Goal: Task Accomplishment & Management: Use online tool/utility

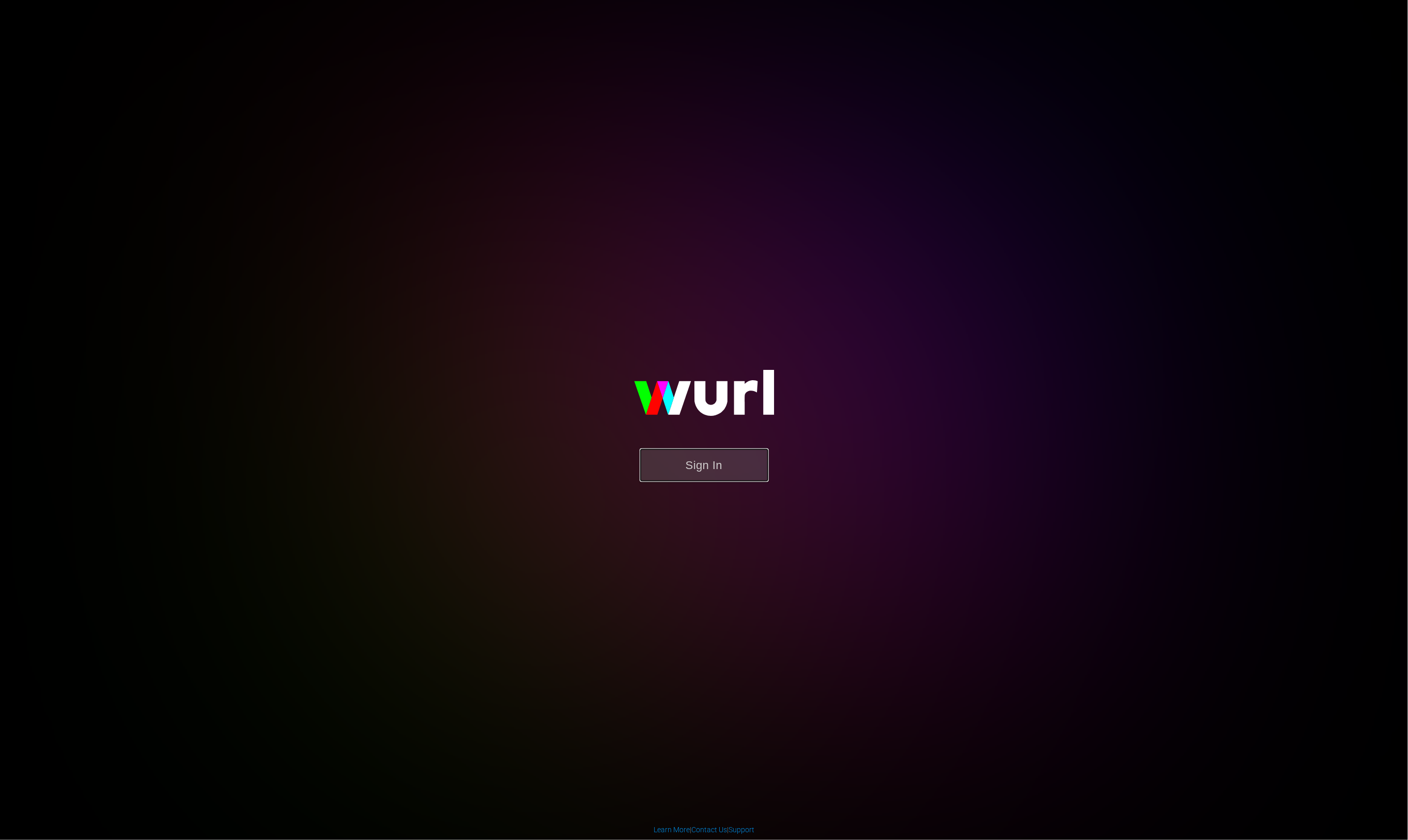
click at [724, 471] on button "Sign In" at bounding box center [704, 465] width 129 height 34
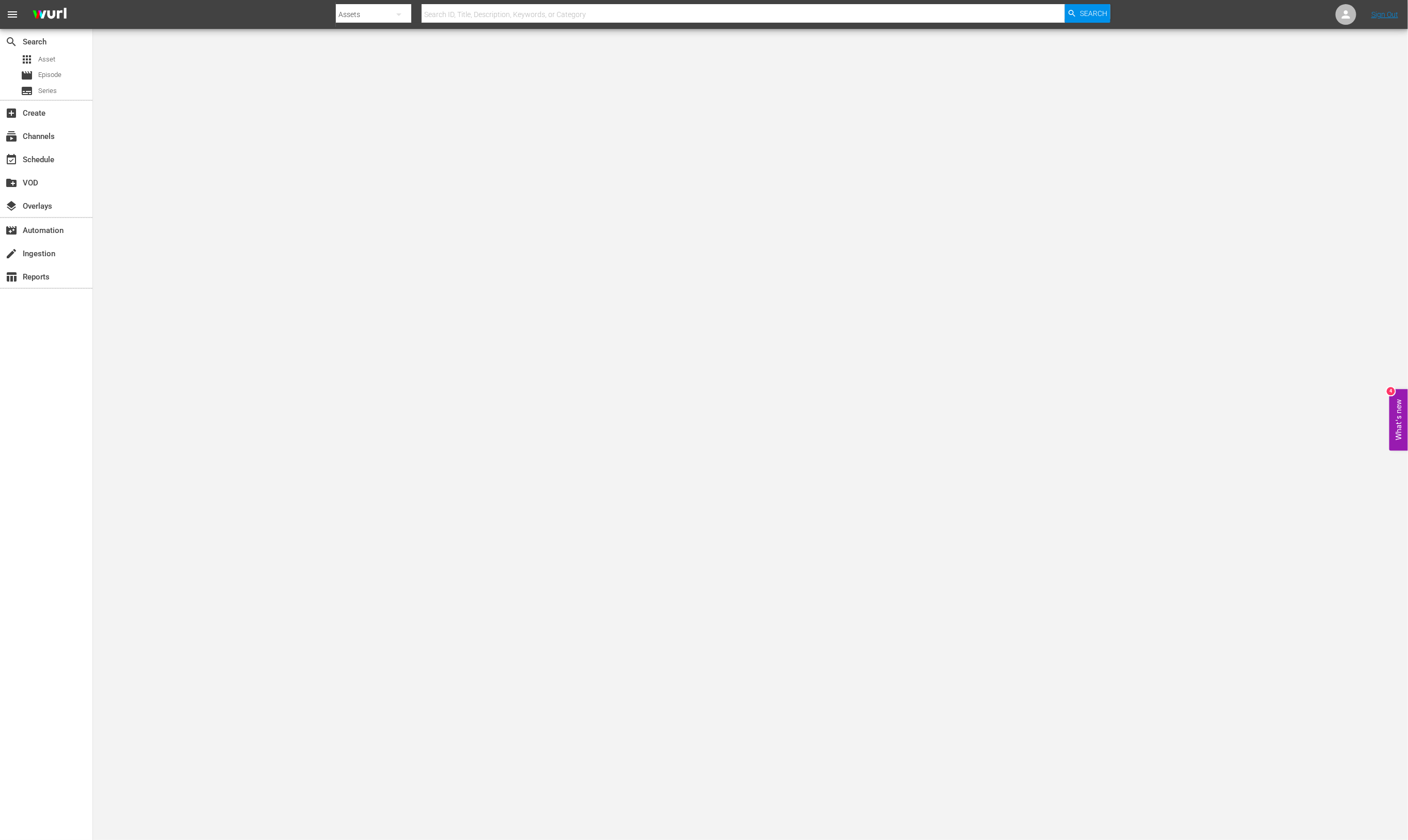
click at [200, 284] on body "menu Search By Assets Search ID, Title, Description, Keywords, or Category Sear…" at bounding box center [704, 420] width 1408 height 840
click at [48, 168] on div "event_available Schedule" at bounding box center [46, 159] width 93 height 21
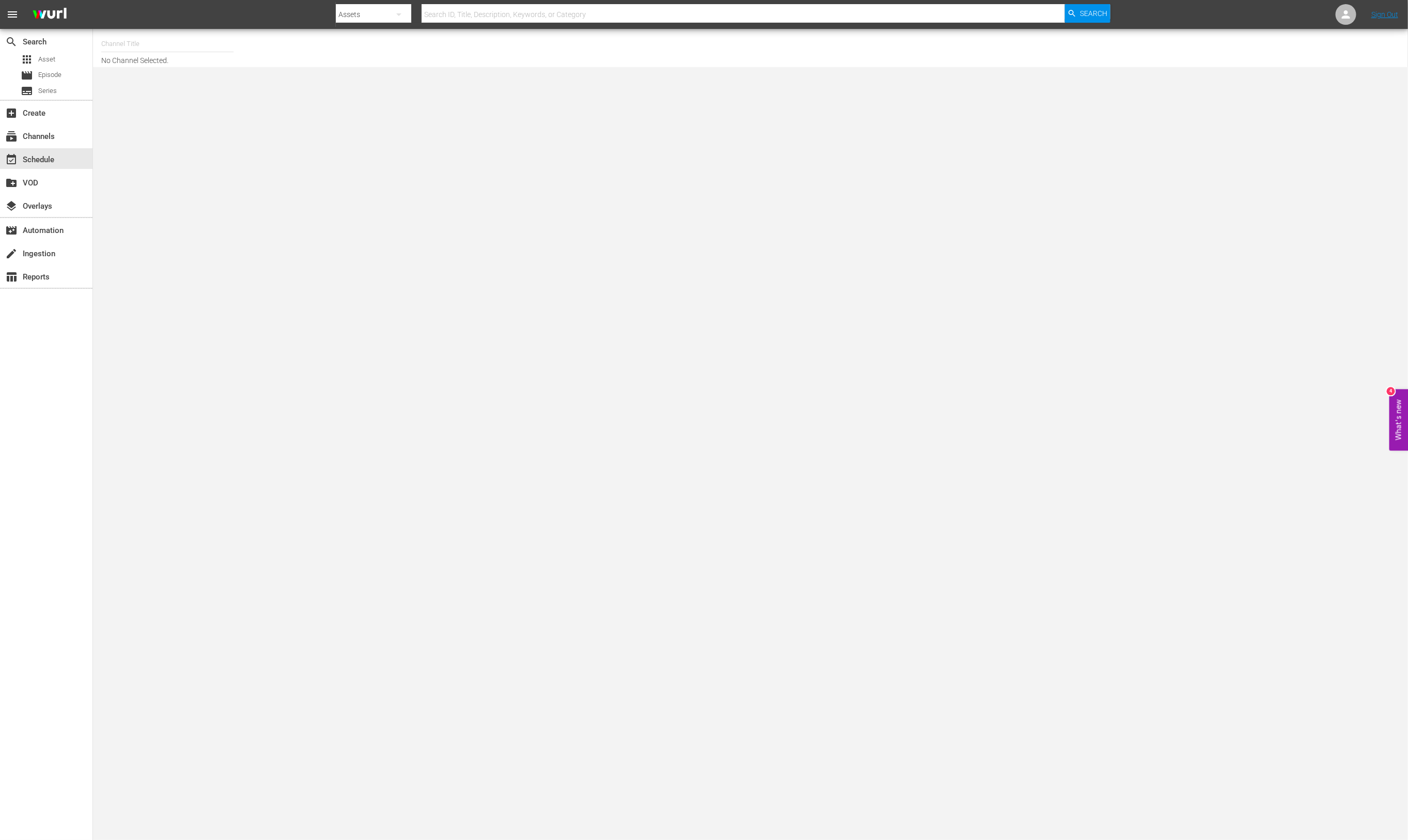
click at [137, 46] on input "text" at bounding box center [168, 43] width 133 height 25
click at [183, 91] on div "This Old House Shorts (180 - thisoldhouse_samsung)" at bounding box center [243, 97] width 268 height 25
type input "This Old House Shorts (180 - thisoldhouse_samsung)"
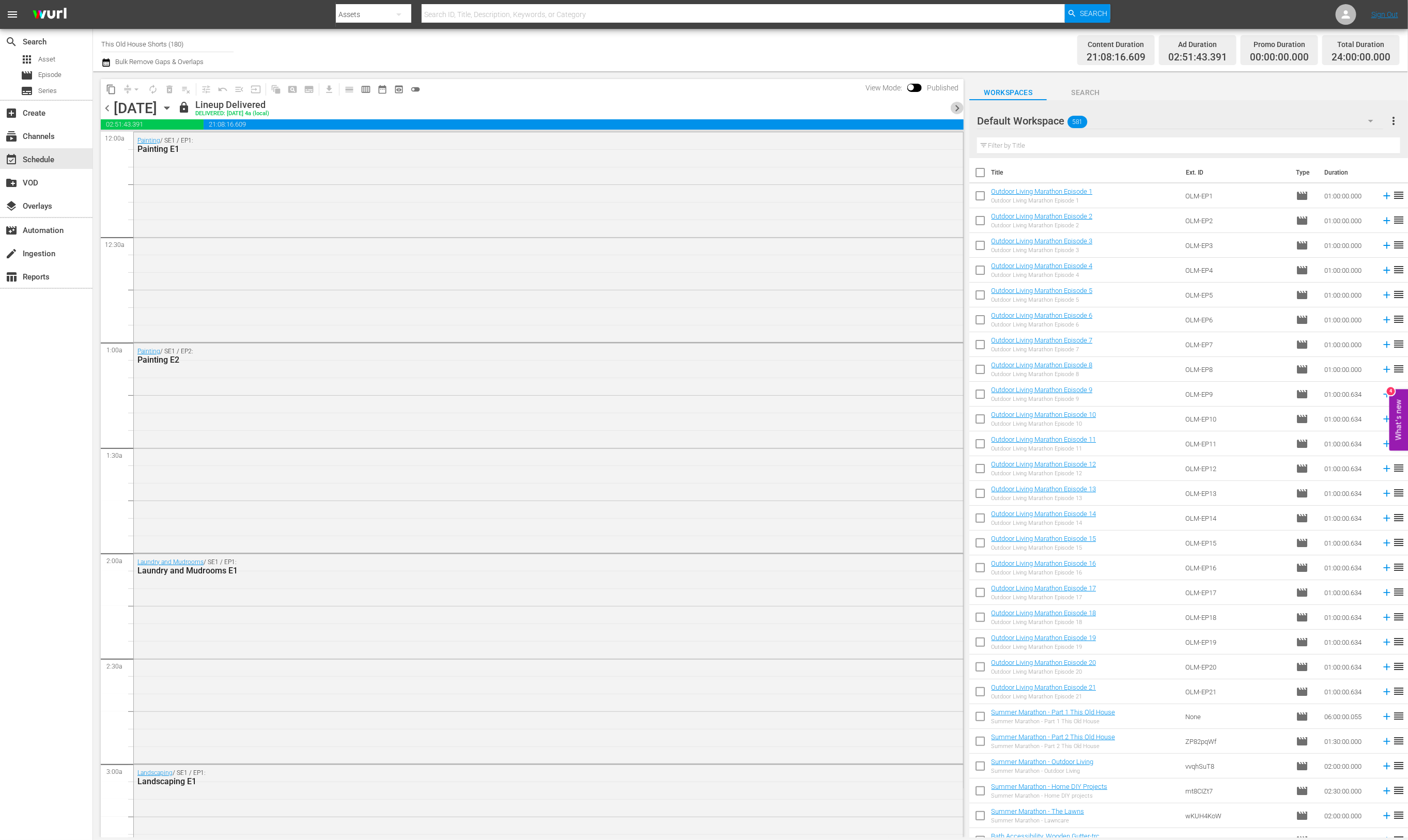
click at [955, 105] on span "chevron_right" at bounding box center [957, 108] width 13 height 13
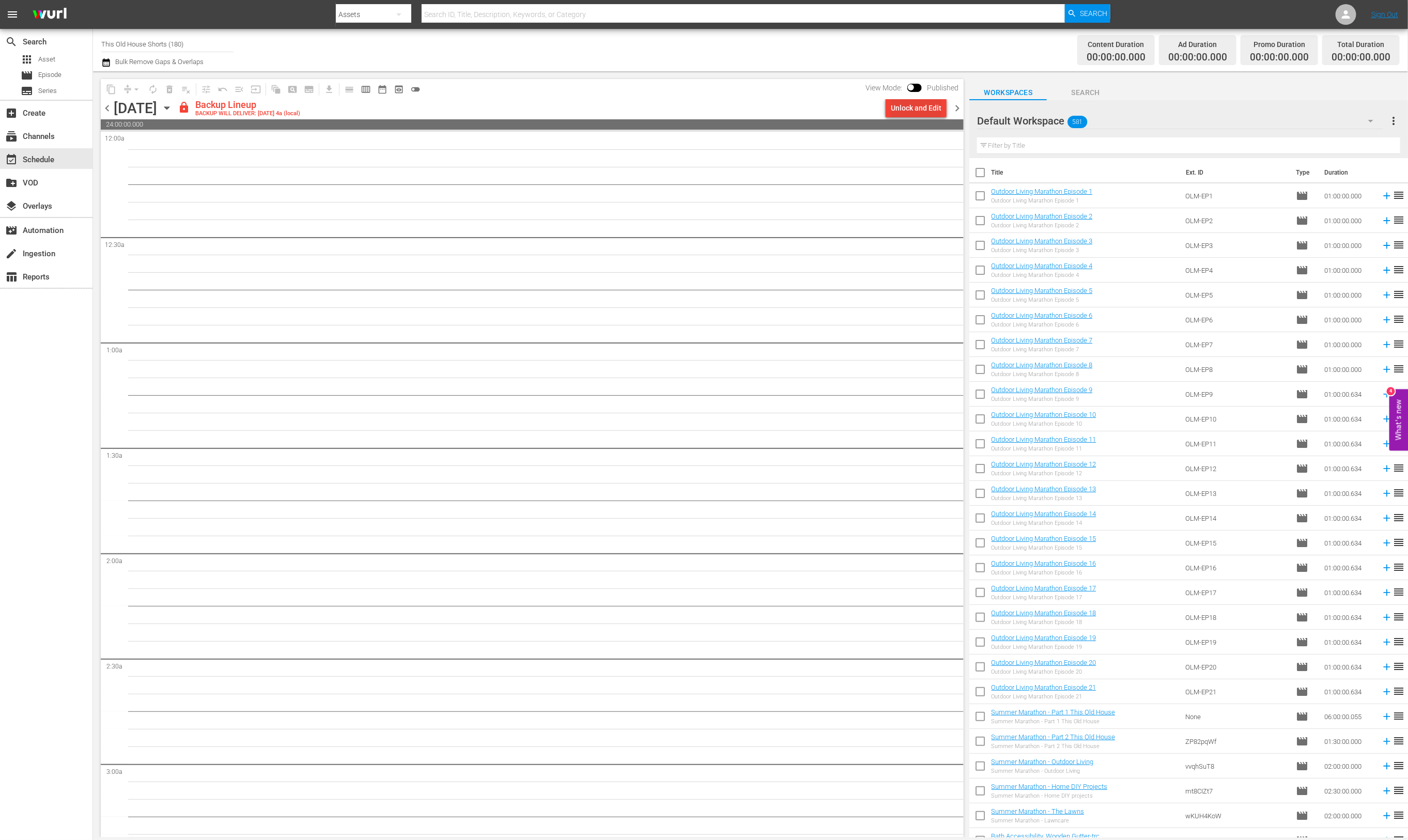
click at [909, 108] on div "Unlock and Edit" at bounding box center [915, 108] width 50 height 18
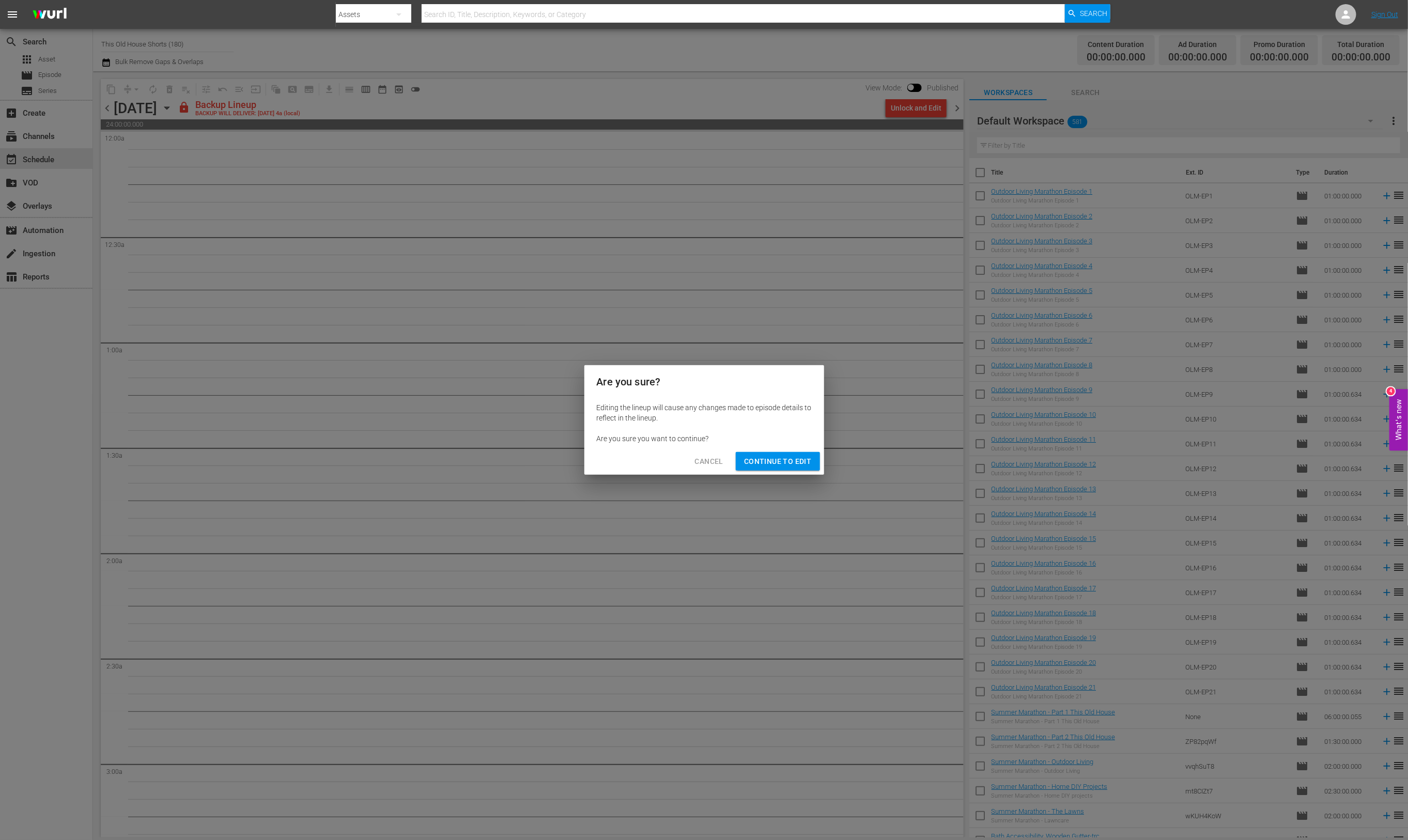
click at [759, 464] on span "Continue to Edit" at bounding box center [777, 462] width 67 height 13
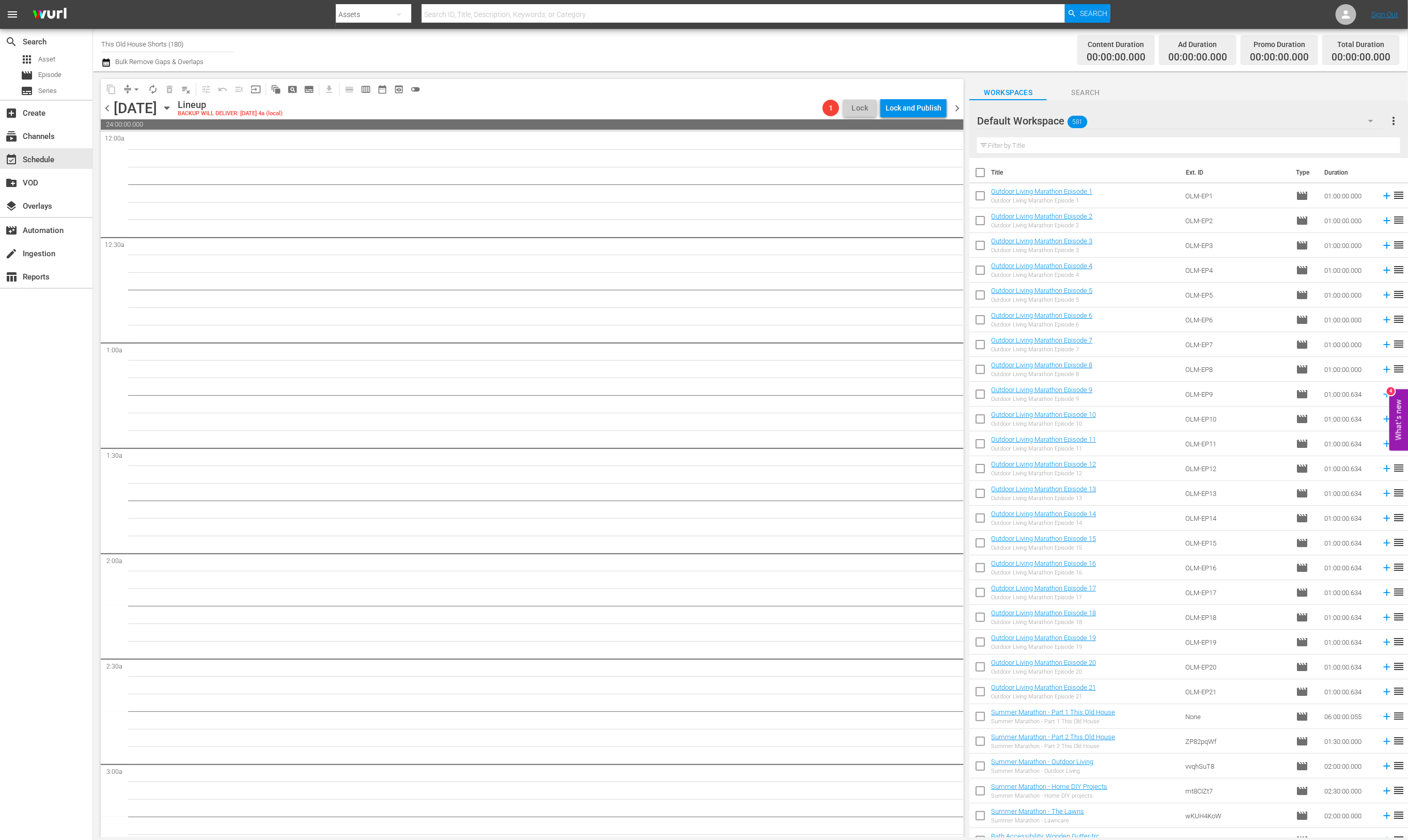
click at [957, 108] on span "chevron_right" at bounding box center [957, 108] width 13 height 13
click at [931, 112] on div "Unlock and Edit" at bounding box center [915, 108] width 50 height 18
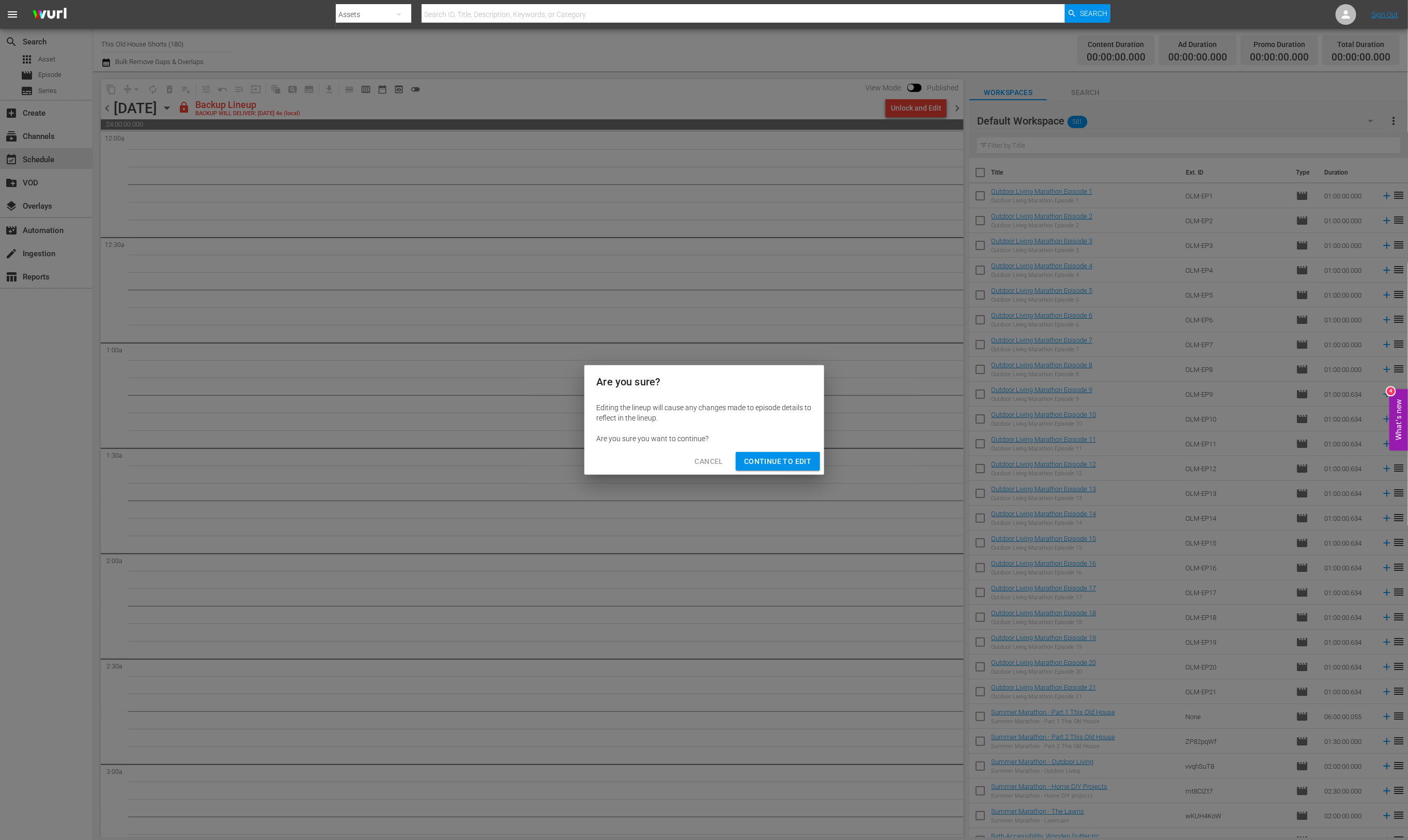
click at [783, 463] on span "Continue to Edit" at bounding box center [777, 462] width 67 height 13
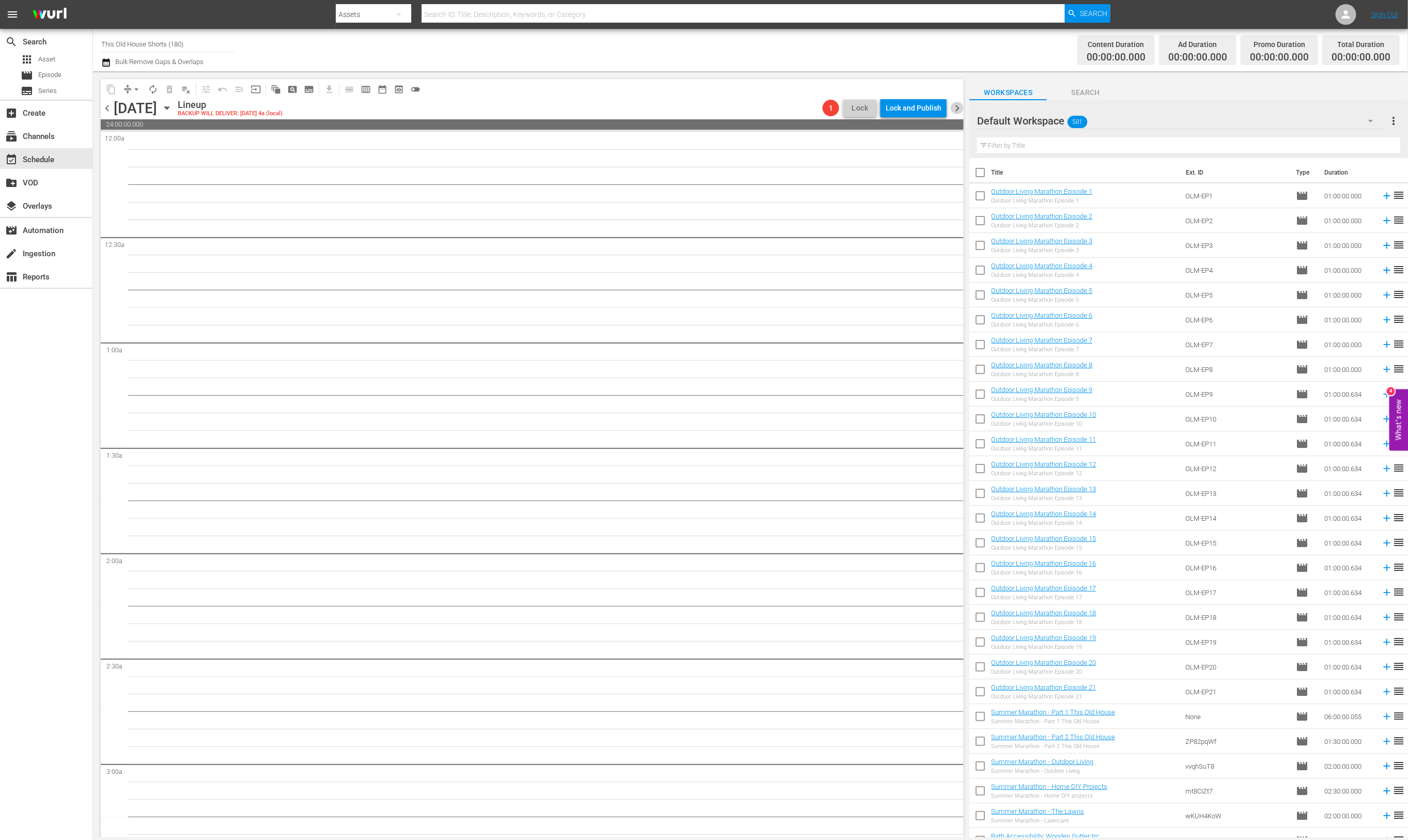
click at [958, 110] on span "chevron_right" at bounding box center [957, 108] width 13 height 13
click at [926, 114] on div "Unlock and Edit" at bounding box center [915, 108] width 50 height 18
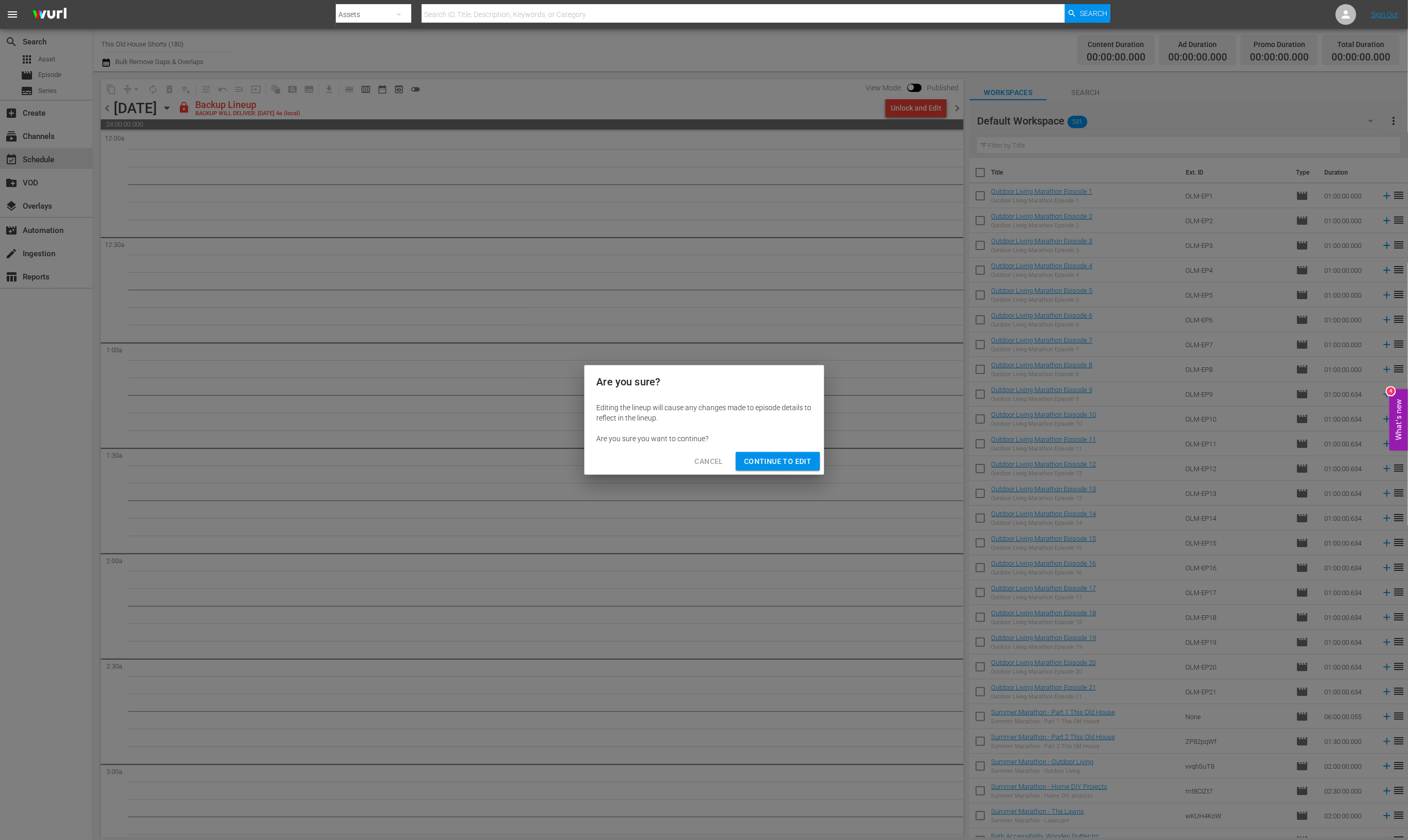
click at [769, 462] on span "Continue to Edit" at bounding box center [777, 462] width 67 height 13
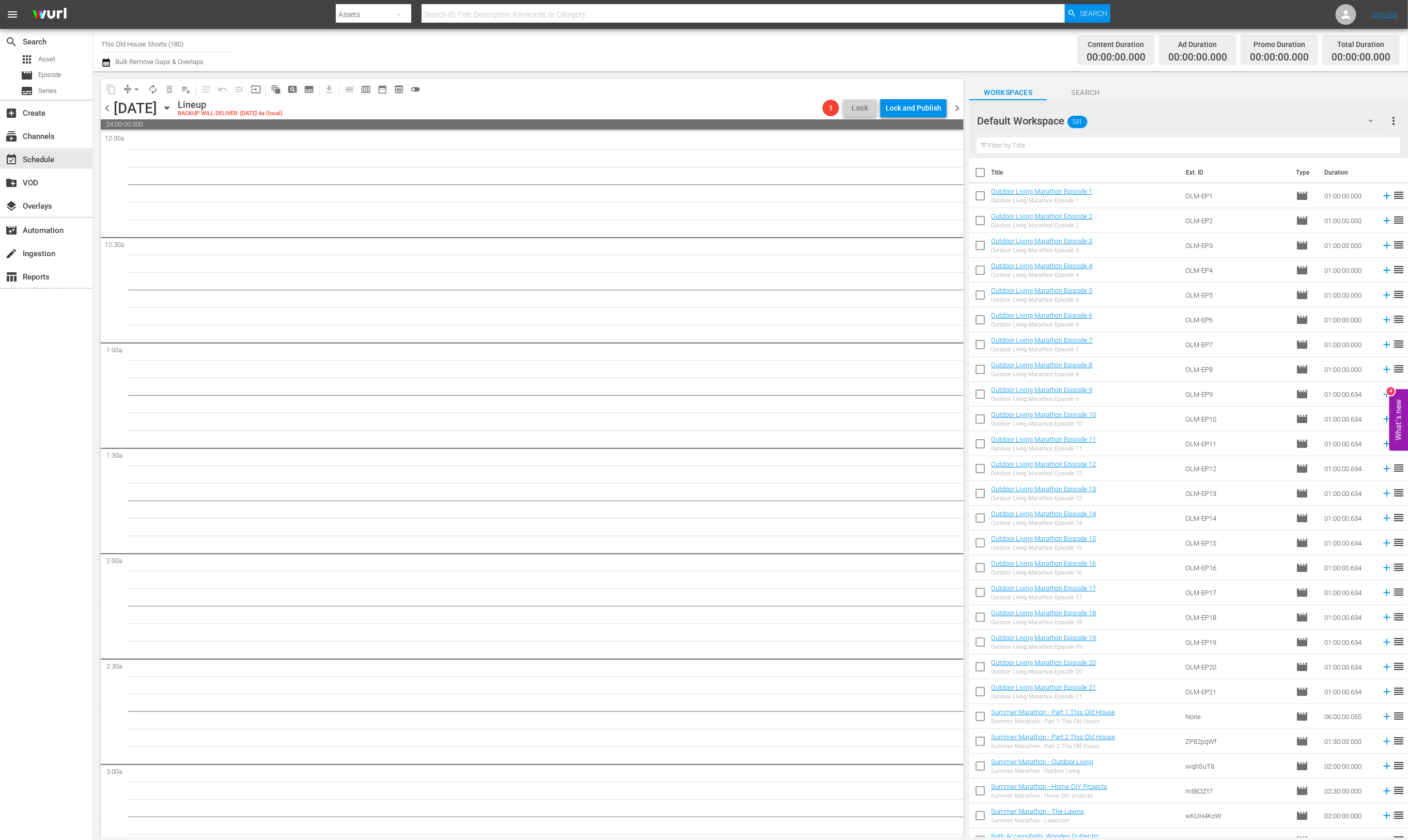
click at [961, 109] on span "chevron_right" at bounding box center [957, 108] width 13 height 13
click at [933, 111] on div "Unlock and Edit" at bounding box center [915, 108] width 50 height 18
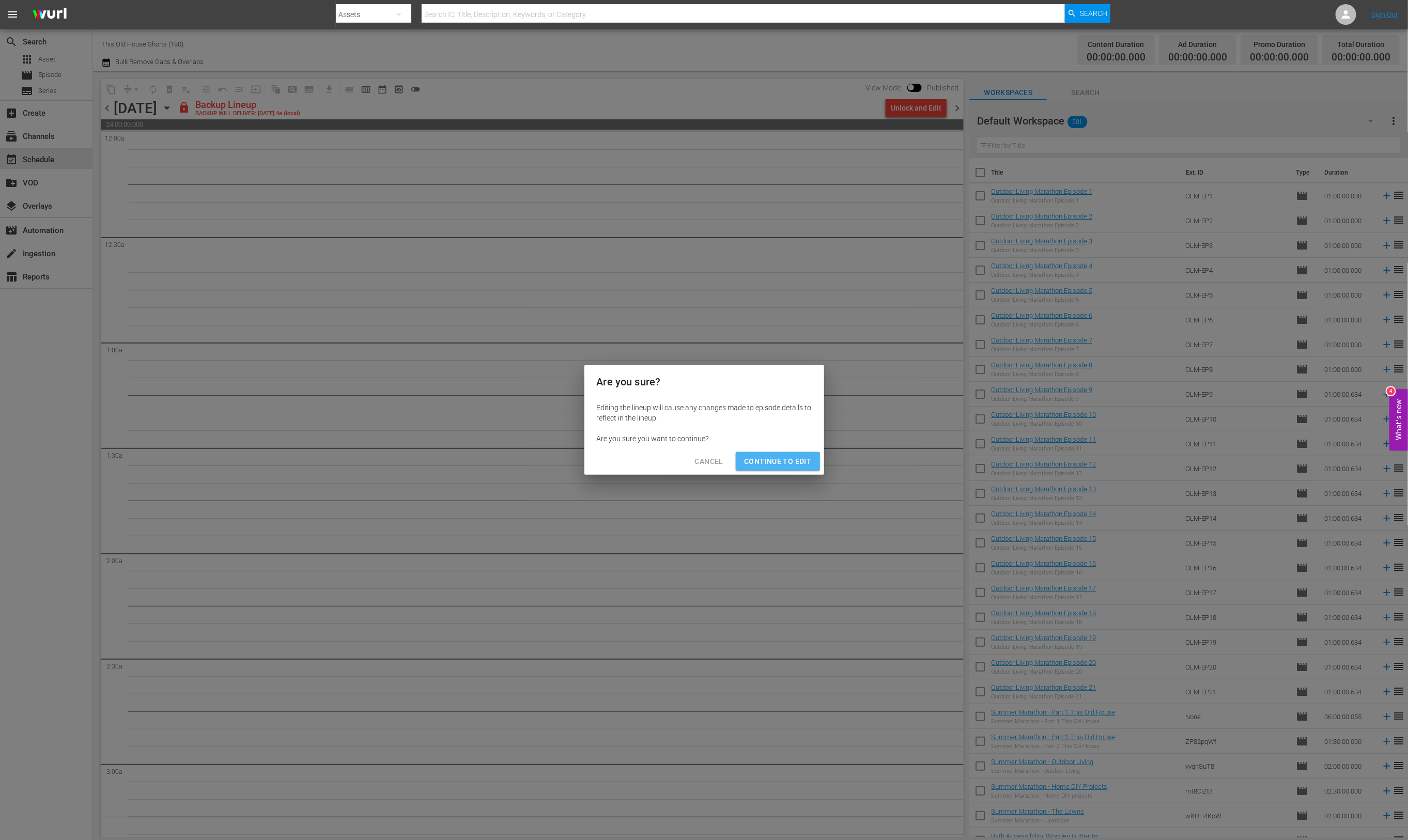
click at [781, 459] on span "Continue to Edit" at bounding box center [777, 462] width 67 height 13
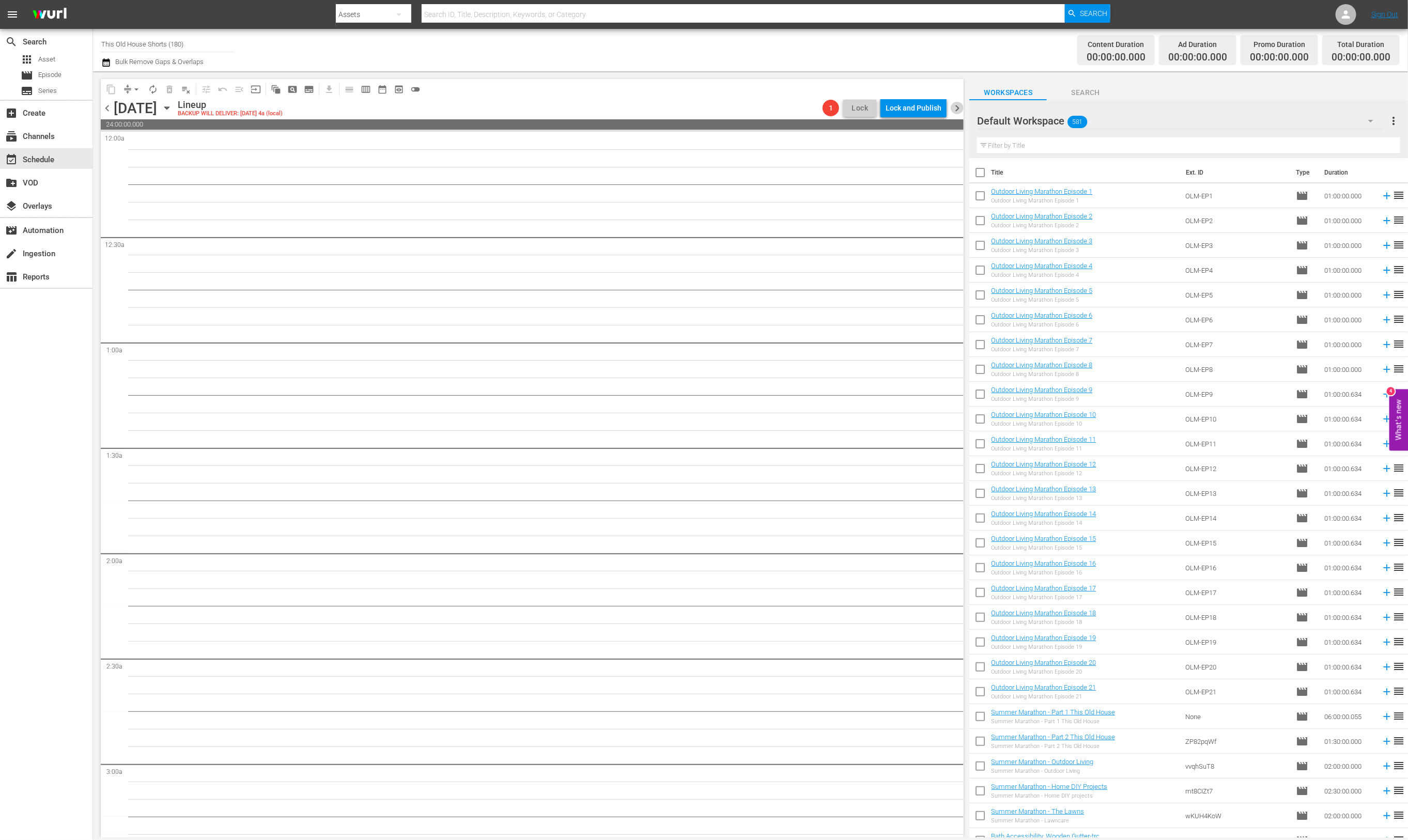
click at [956, 109] on span "chevron_right" at bounding box center [957, 108] width 13 height 13
click at [923, 108] on div "Unlock and Edit" at bounding box center [915, 108] width 50 height 18
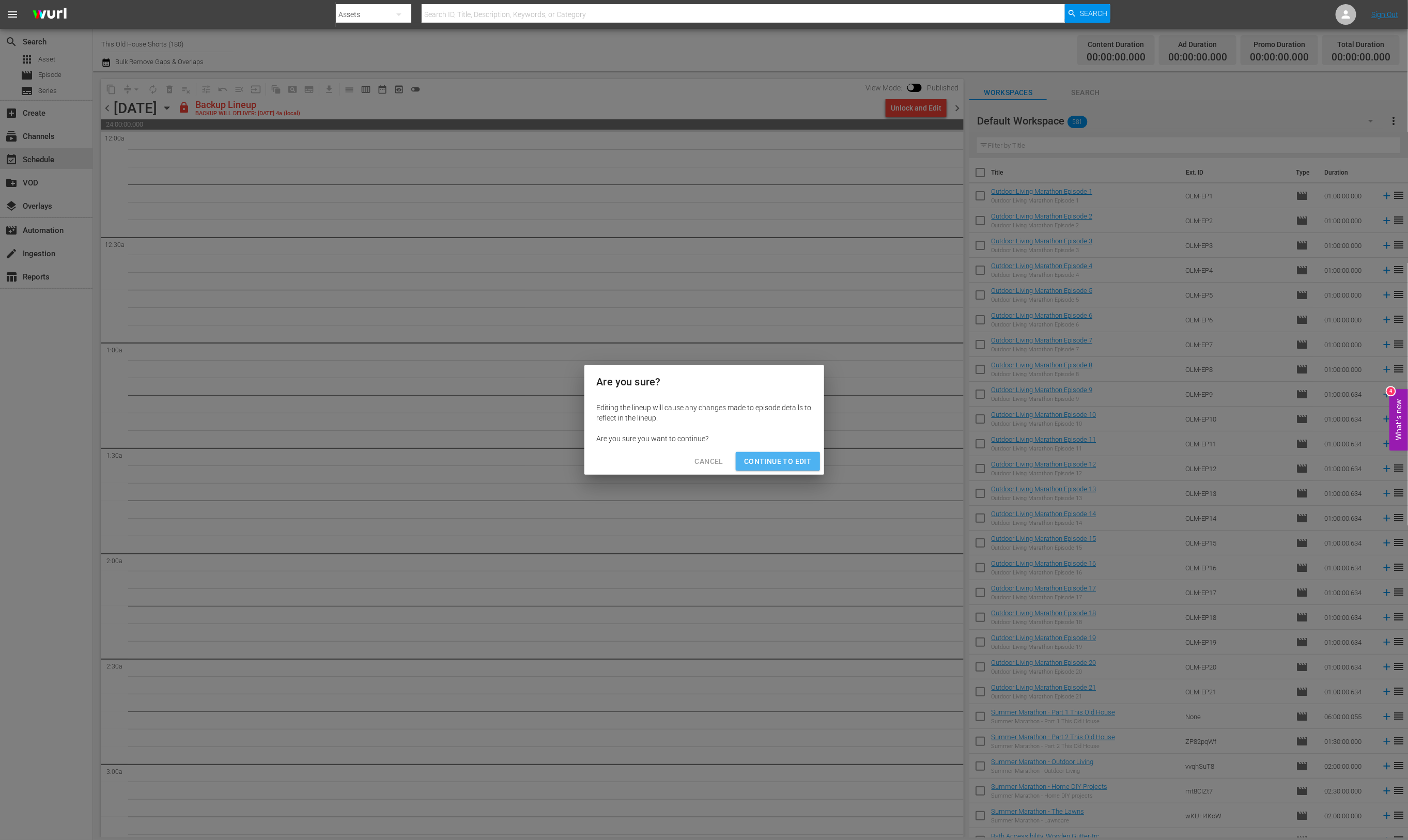
click at [795, 462] on span "Continue to Edit" at bounding box center [777, 462] width 67 height 13
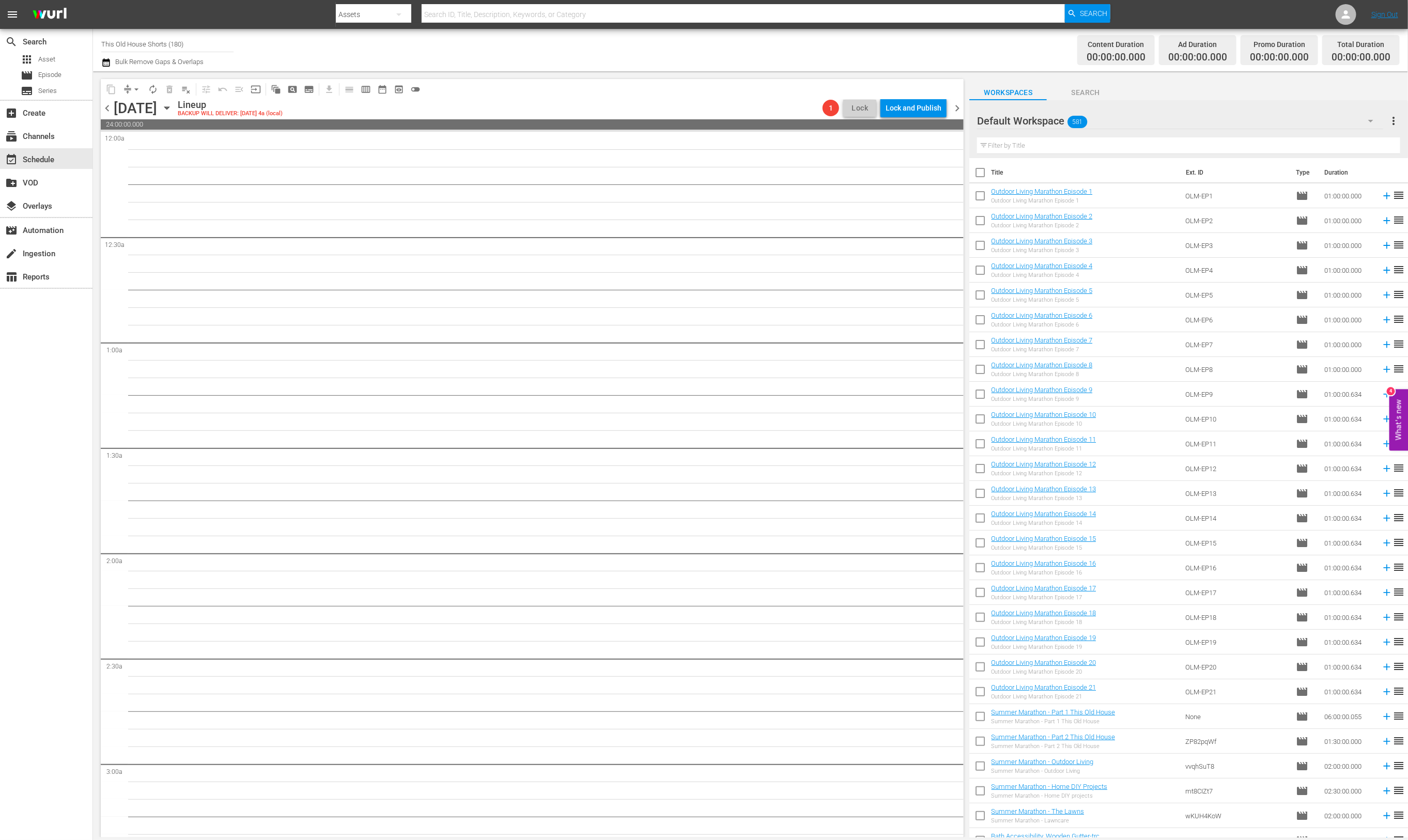
click at [106, 109] on span "chevron_left" at bounding box center [107, 108] width 13 height 13
click at [106, 109] on span "chevron_left" at bounding box center [107, 108] width 13 height 13
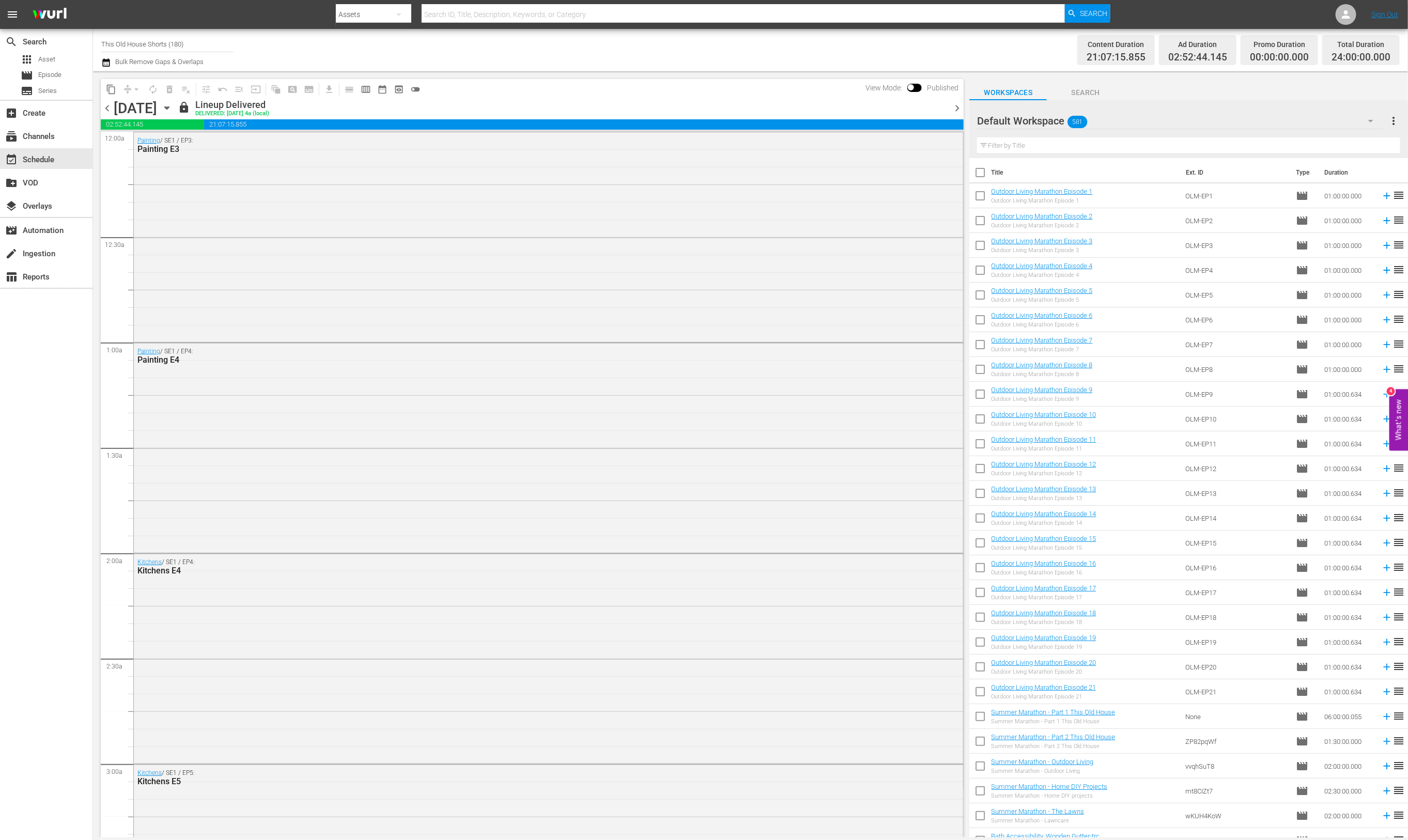
click at [1105, 121] on div "Default Workspace 581" at bounding box center [1180, 121] width 406 height 29
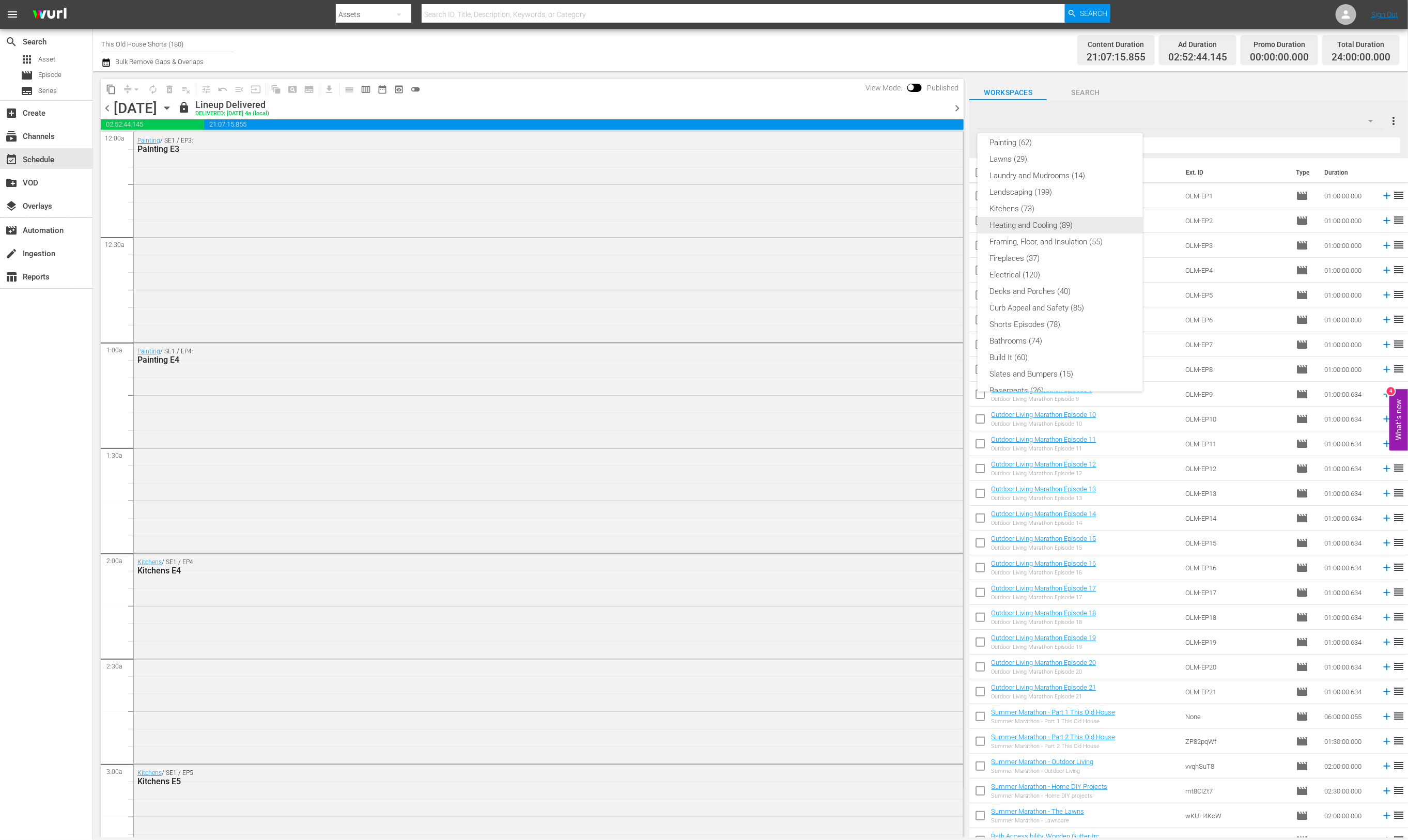
scroll to position [173, 0]
click at [1055, 318] on div "Shorts Episodes (78)" at bounding box center [1060, 323] width 141 height 17
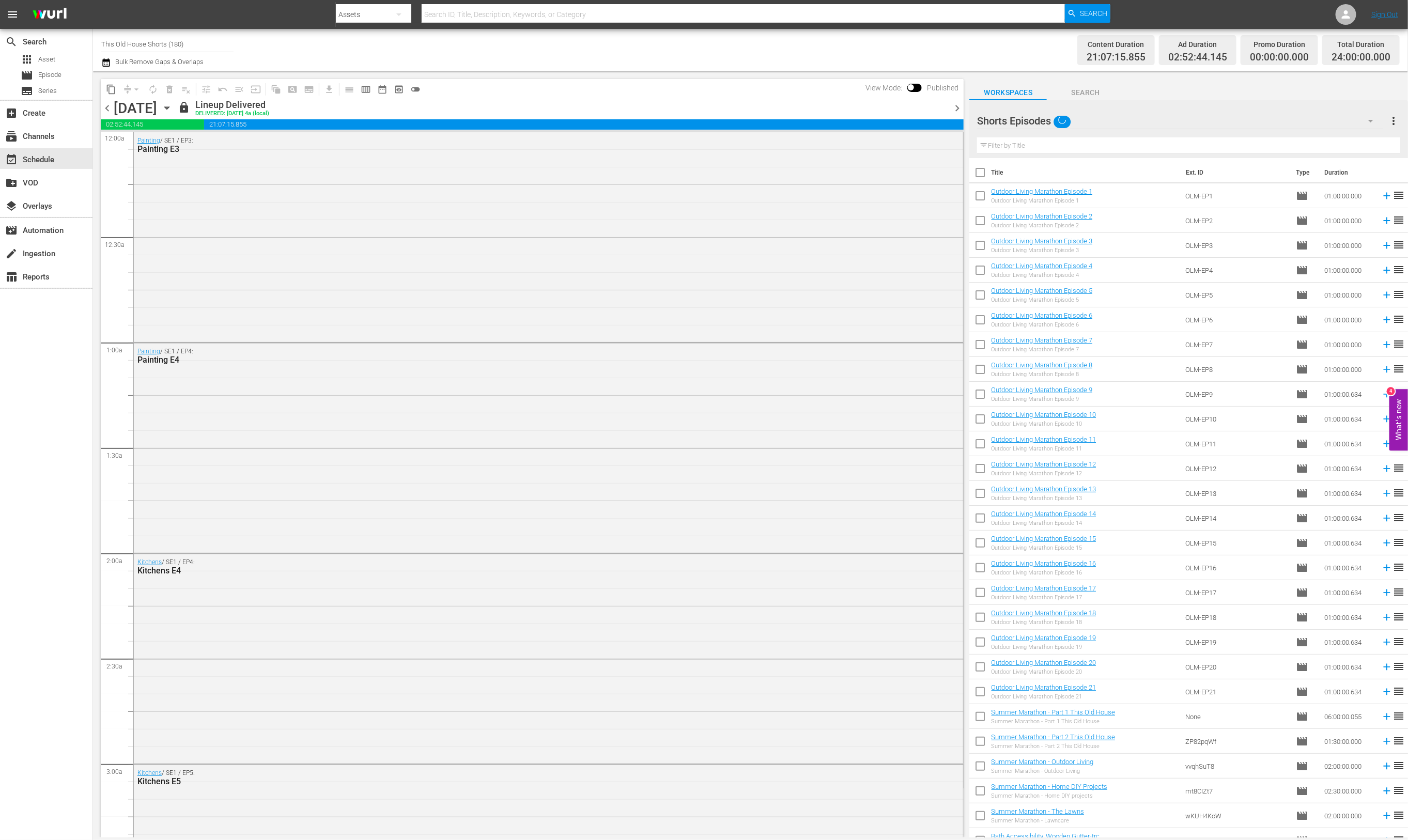
scroll to position [204, 0]
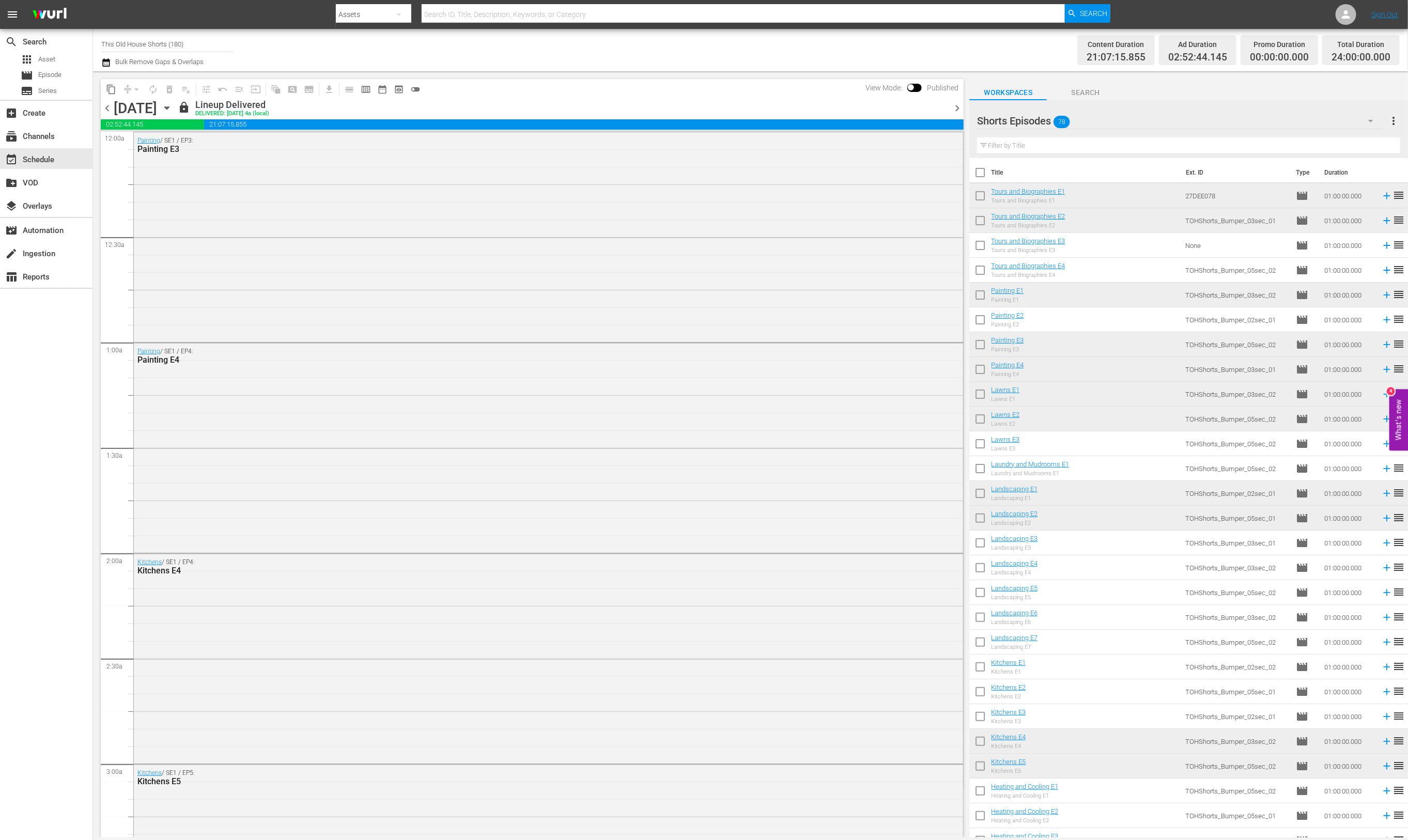
click at [975, 247] on input "checkbox" at bounding box center [980, 247] width 22 height 22
checkbox input "true"
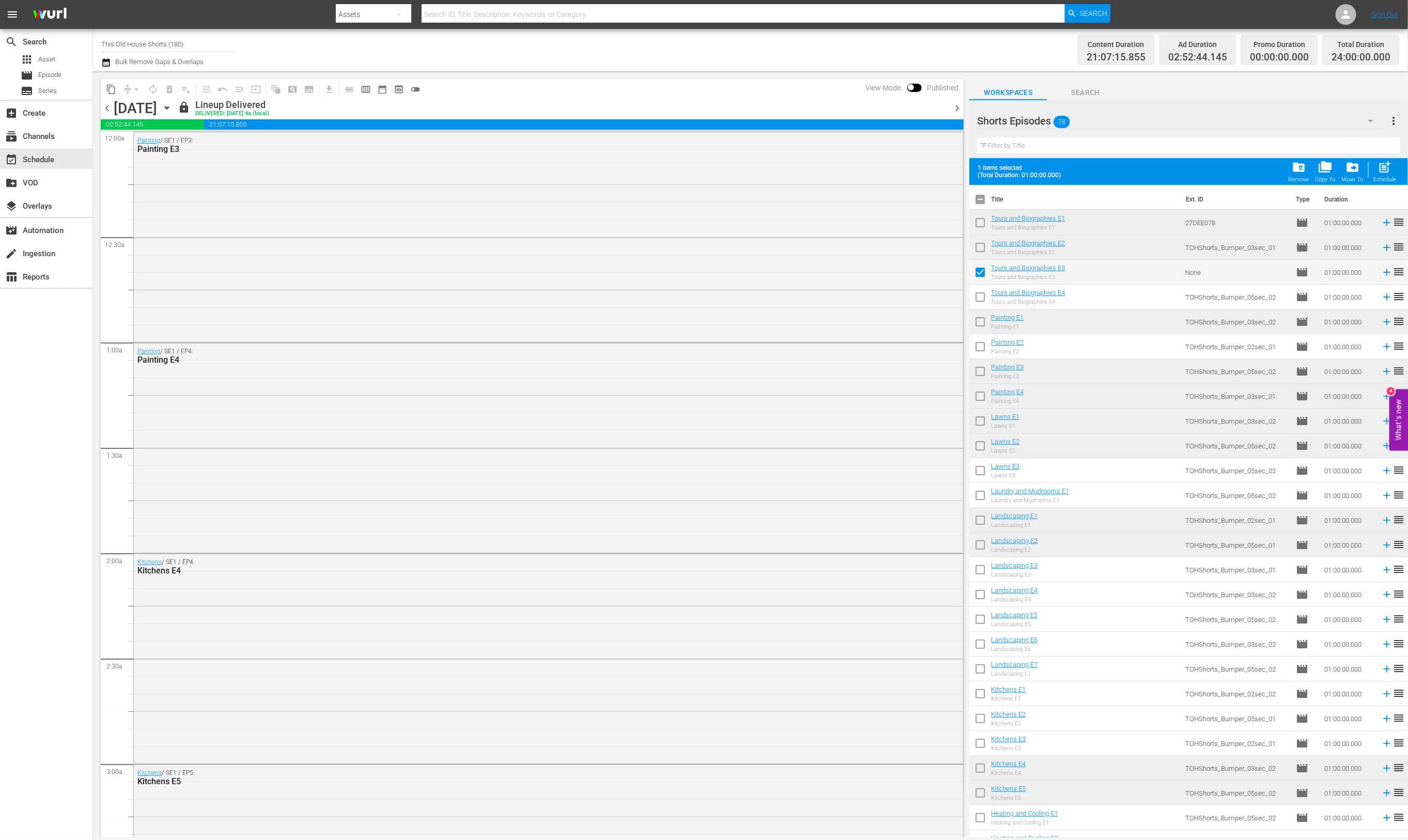
click at [985, 292] on input "checkbox" at bounding box center [980, 299] width 22 height 22
checkbox input "true"
click at [975, 350] on input "checkbox" at bounding box center [980, 348] width 22 height 22
checkbox input "true"
click at [979, 501] on input "checkbox" at bounding box center [980, 497] width 22 height 22
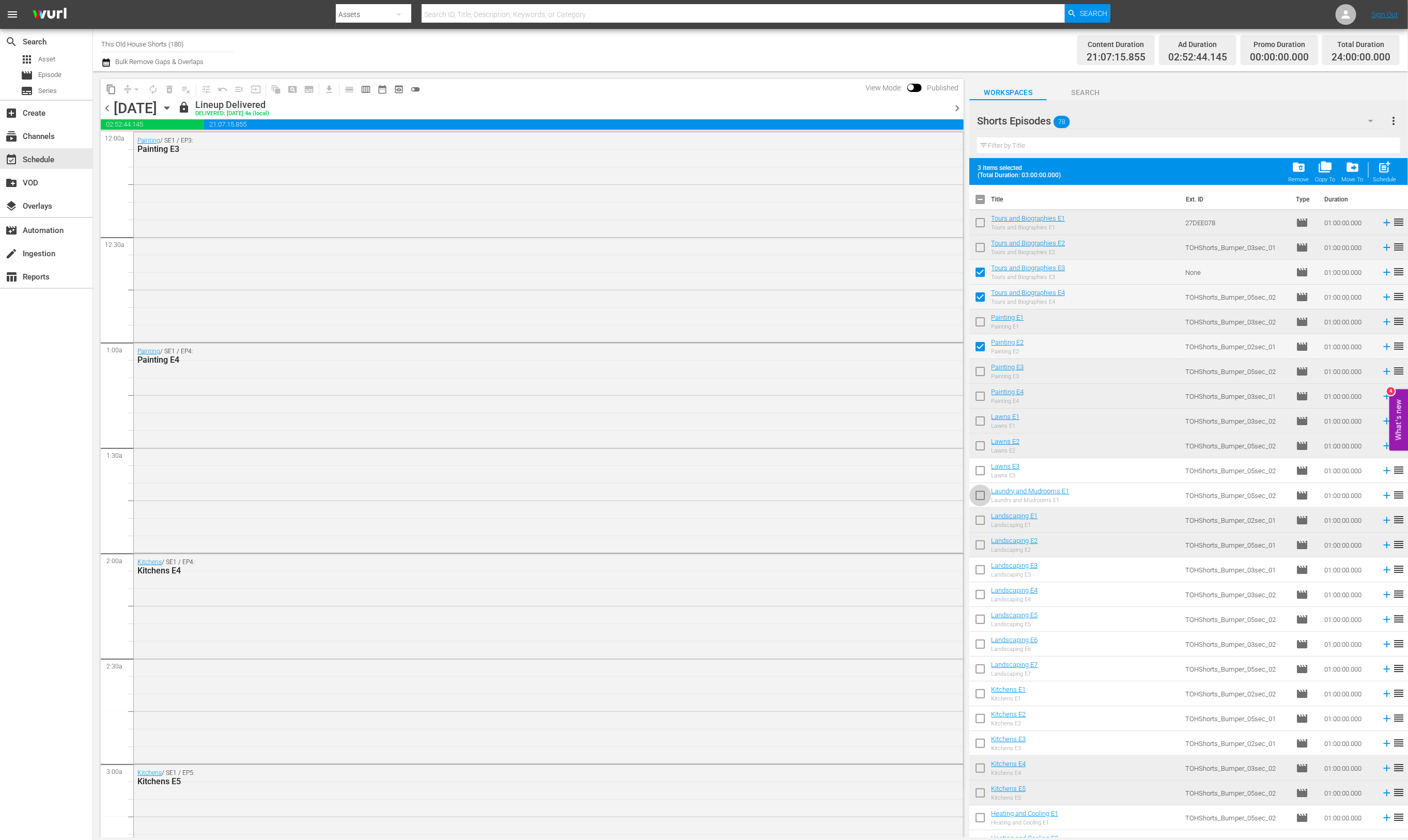
checkbox input "true"
click at [981, 571] on input "checkbox" at bounding box center [980, 572] width 22 height 22
checkbox input "true"
click at [985, 597] on input "checkbox" at bounding box center [980, 596] width 22 height 22
checkbox input "true"
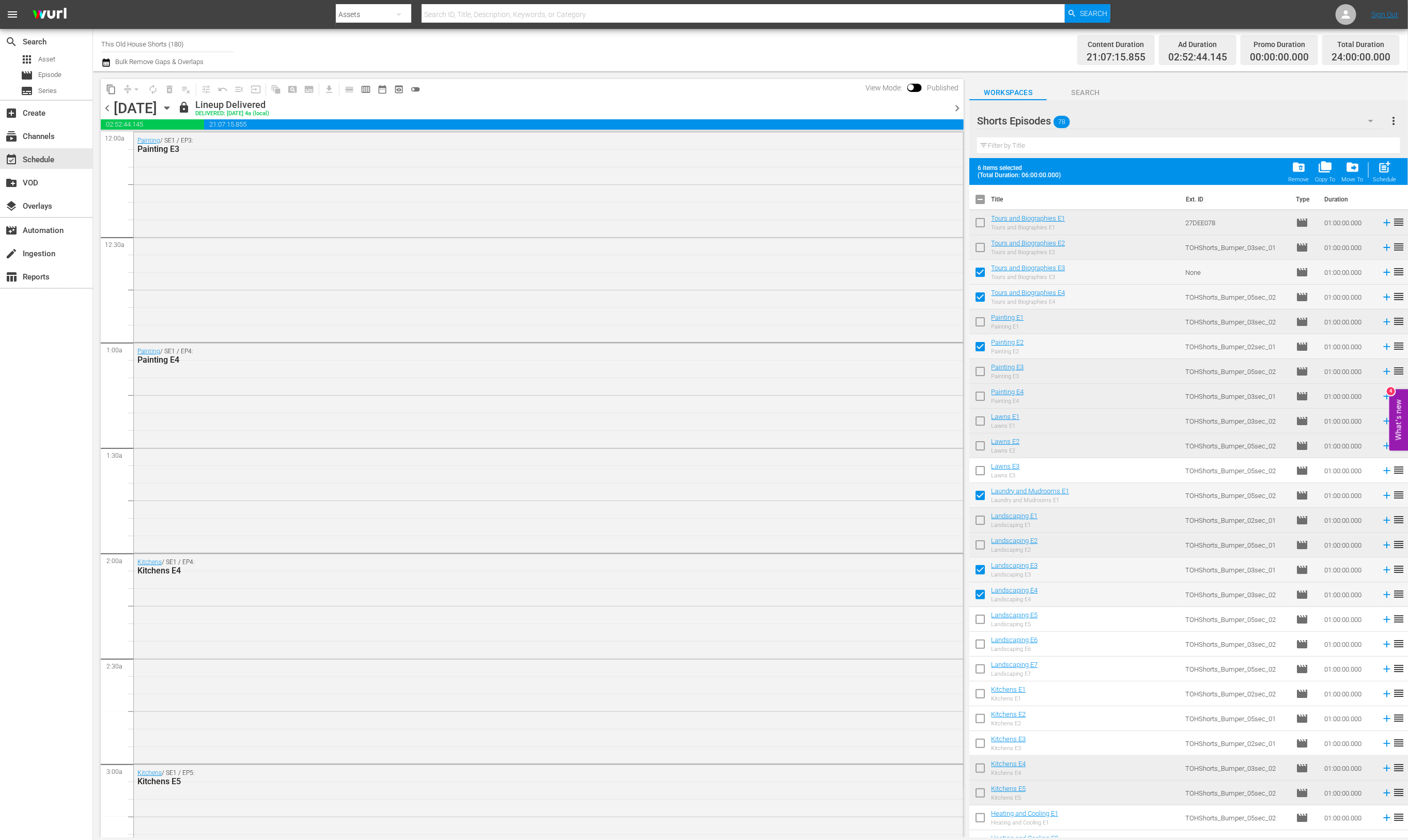
click at [984, 612] on input "checkbox" at bounding box center [980, 621] width 22 height 22
checkbox input "true"
click at [982, 640] on input "checkbox" at bounding box center [980, 646] width 22 height 22
checkbox input "true"
click at [974, 695] on input "checkbox" at bounding box center [980, 695] width 22 height 22
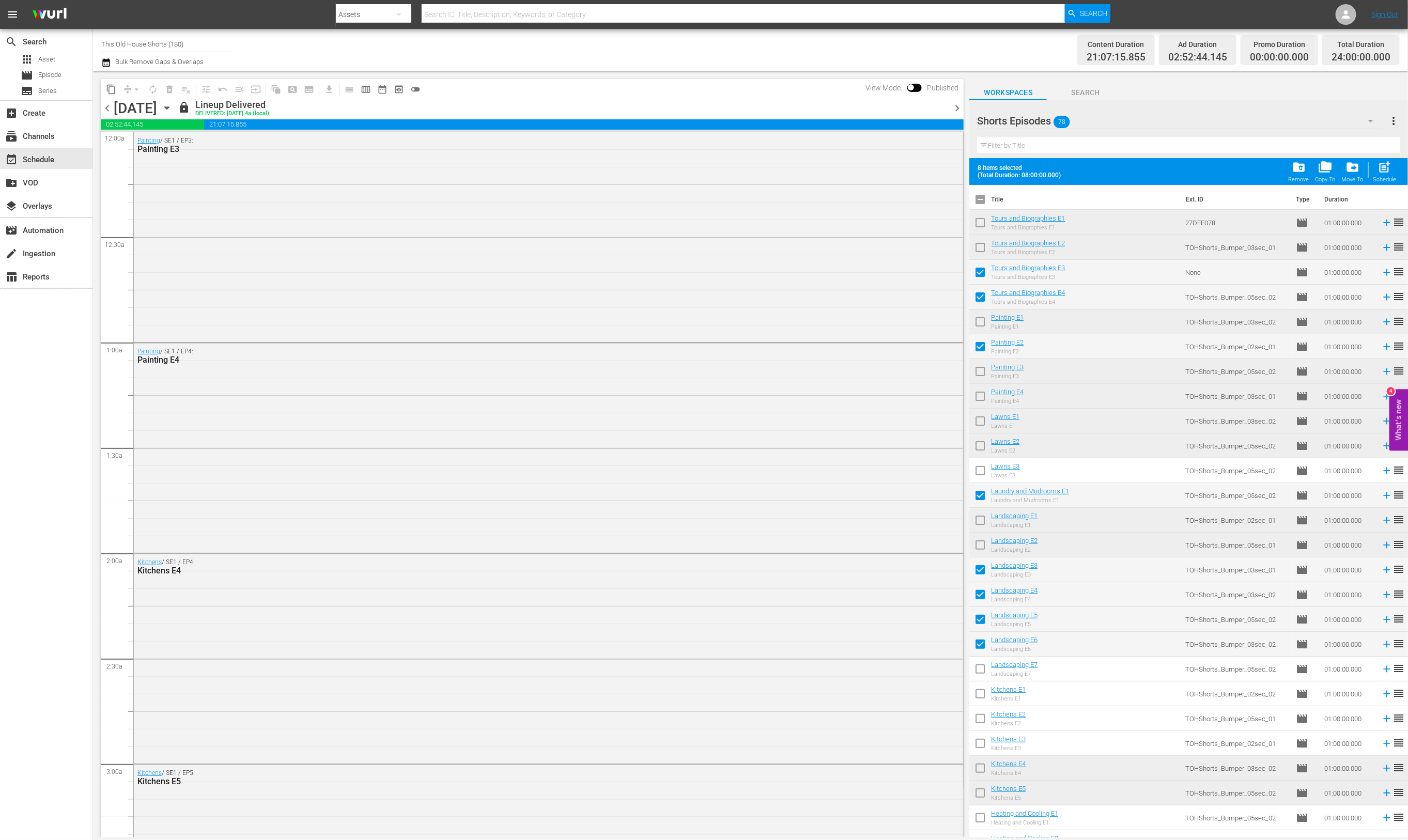
checkbox input "true"
click at [980, 723] on input "checkbox" at bounding box center [980, 720] width 22 height 22
checkbox input "true"
click at [981, 743] on input "checkbox" at bounding box center [980, 745] width 22 height 22
checkbox input "true"
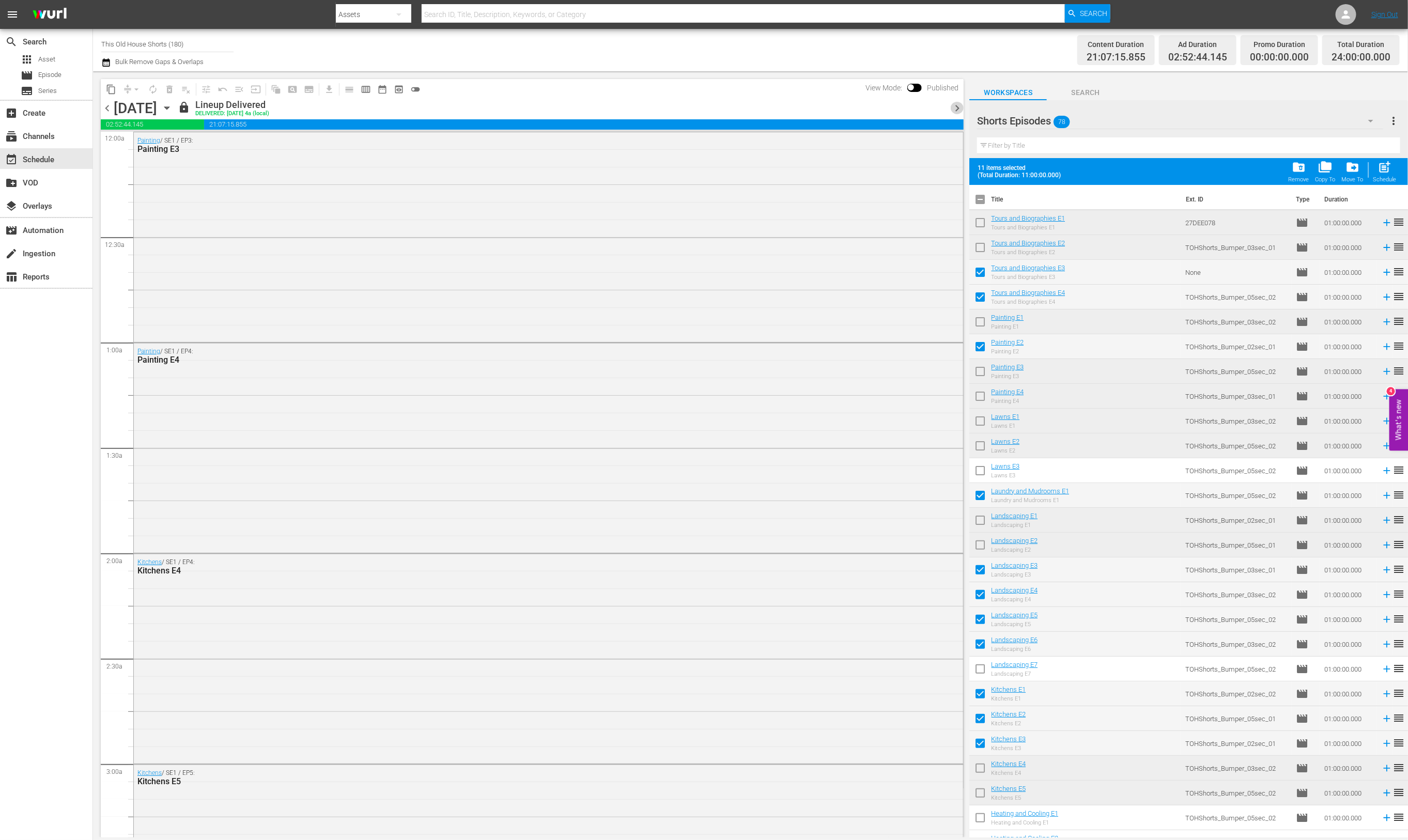
click at [959, 109] on span "chevron_right" at bounding box center [957, 108] width 13 height 13
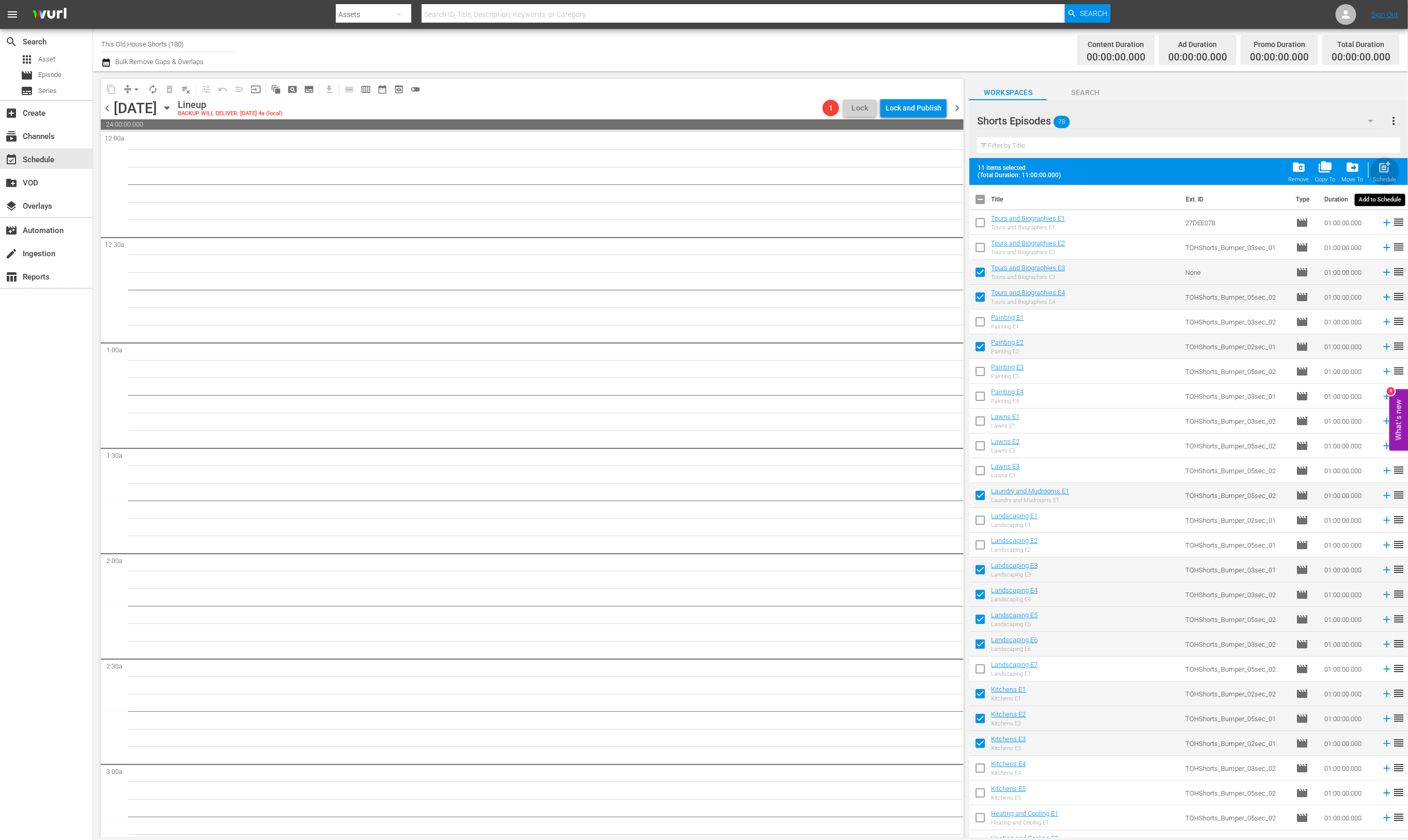
click at [1389, 162] on span "post_add" at bounding box center [1384, 167] width 14 height 14
checkbox input "false"
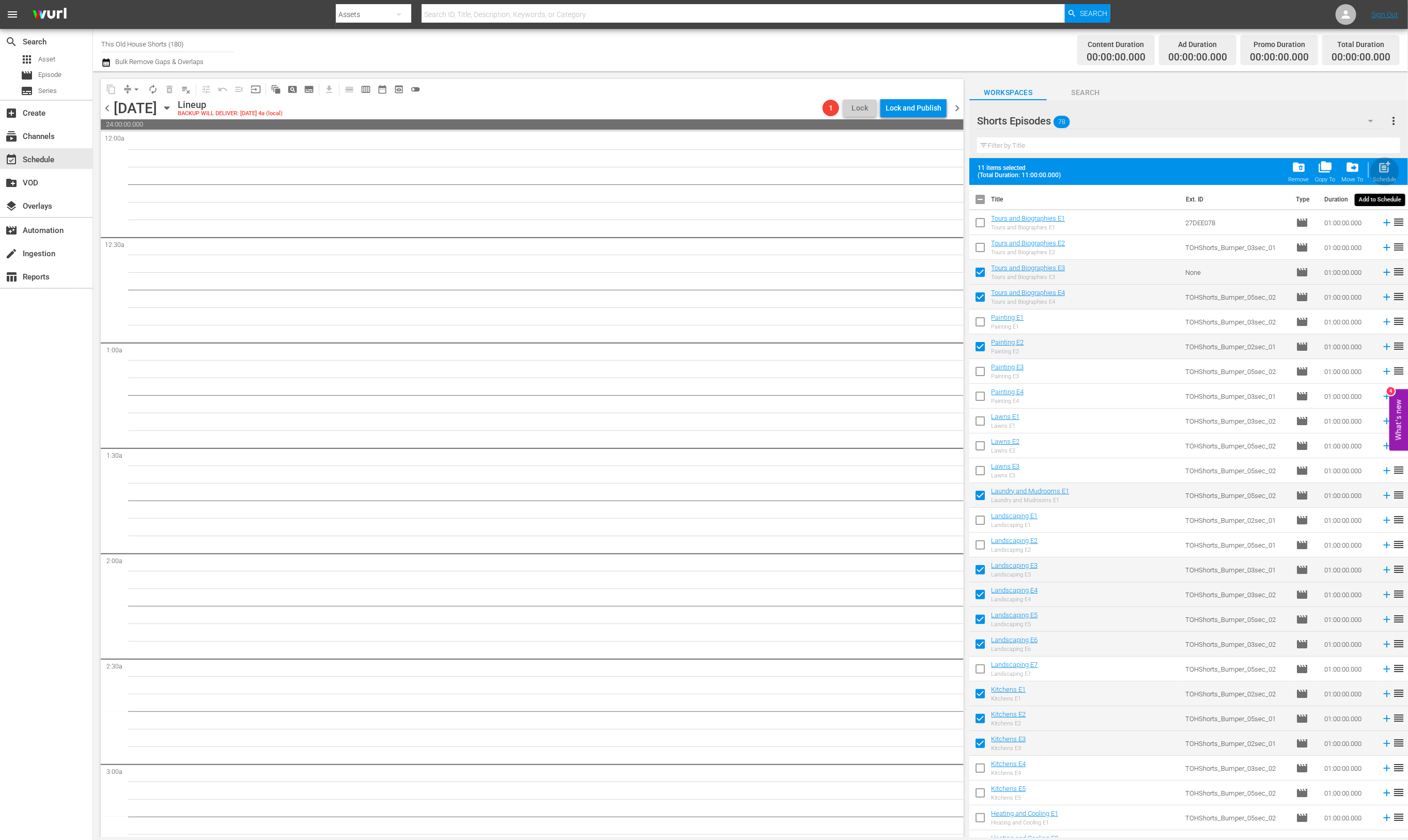
checkbox input "false"
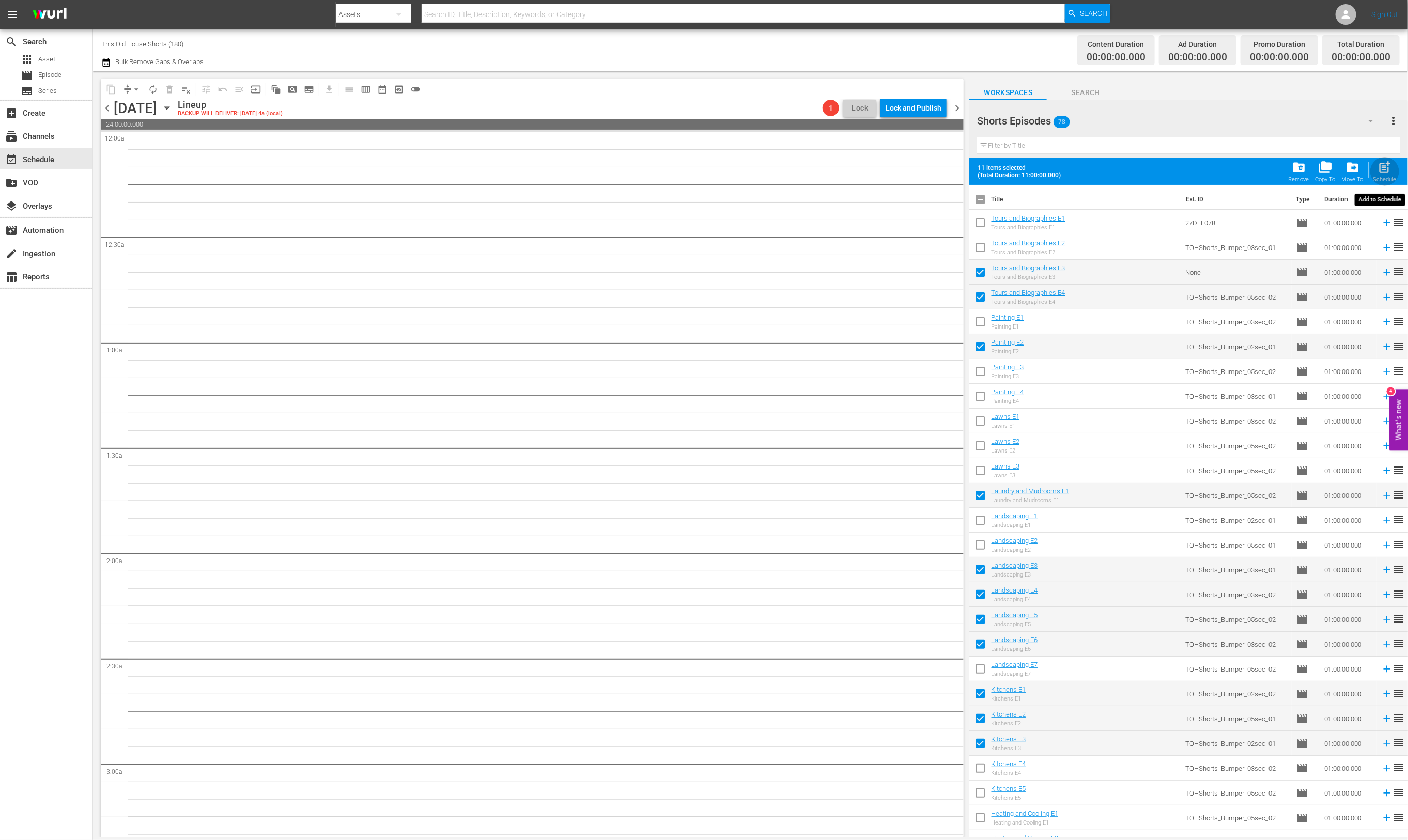
checkbox input "false"
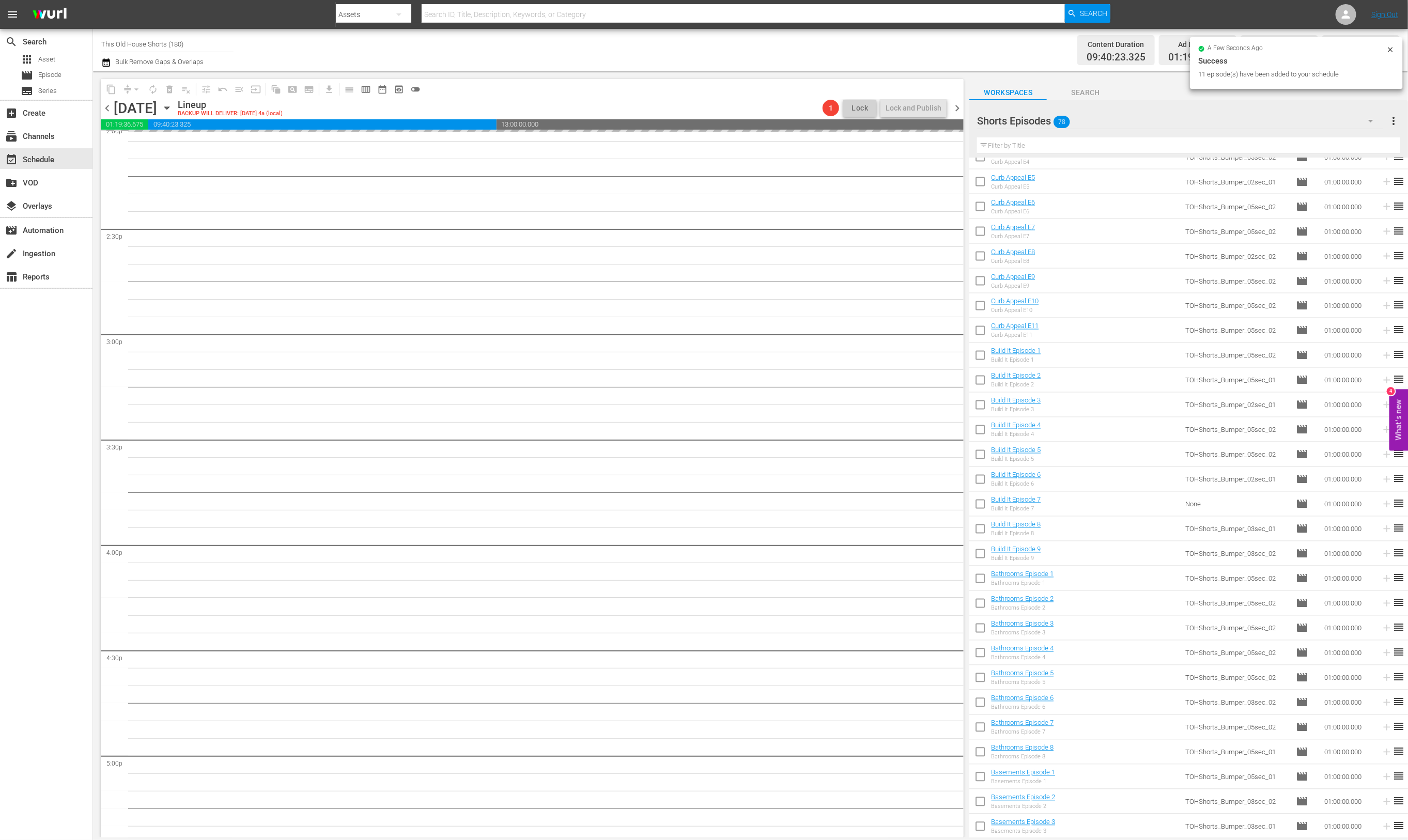
scroll to position [4352, 0]
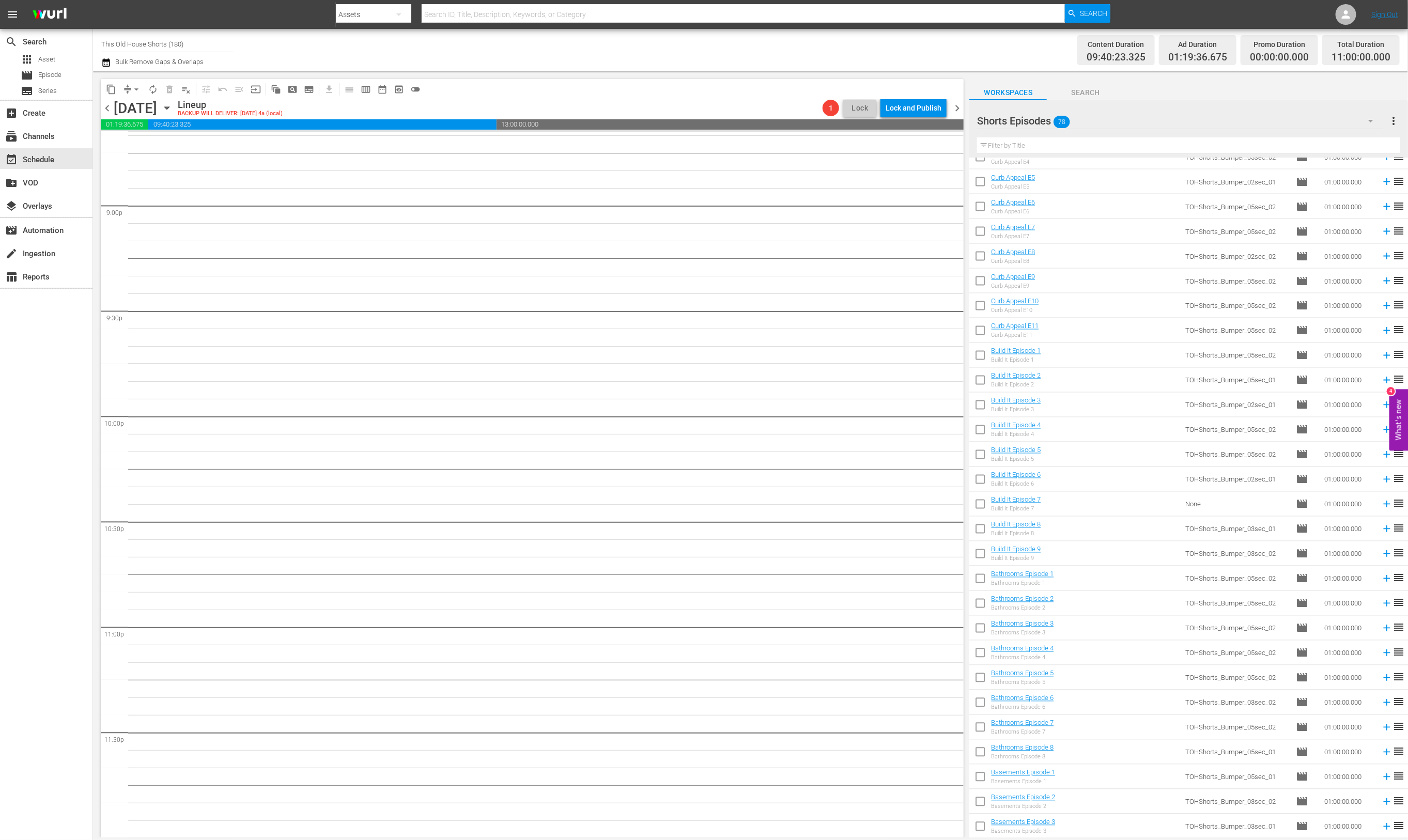
click at [977, 783] on input "checkbox" at bounding box center [980, 779] width 22 height 22
checkbox input "true"
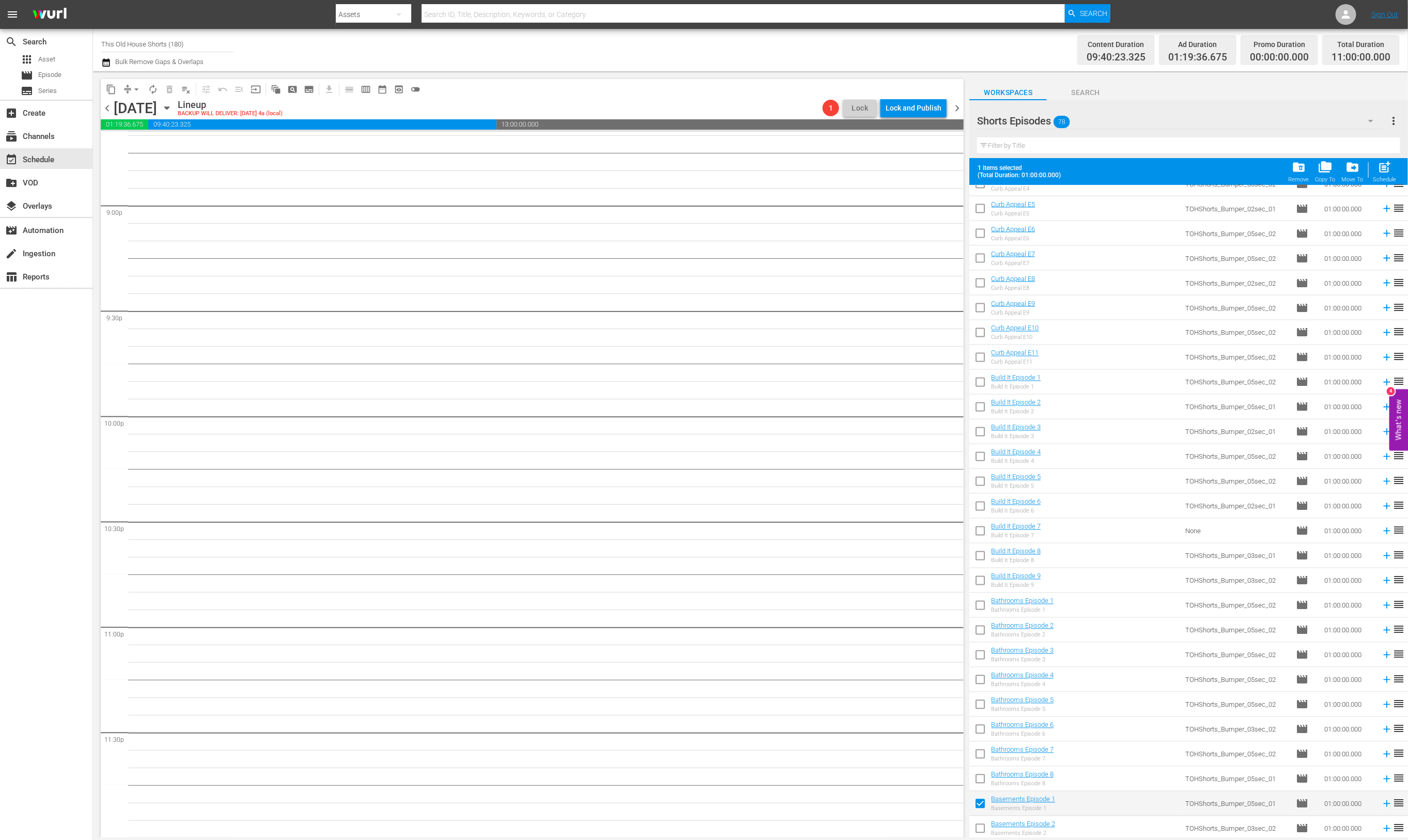
click at [978, 757] on input "checkbox" at bounding box center [980, 755] width 22 height 22
checkbox input "true"
click at [978, 733] on input "checkbox" at bounding box center [980, 731] width 22 height 22
click at [1383, 168] on span "post_add" at bounding box center [1384, 167] width 14 height 14
checkbox input "false"
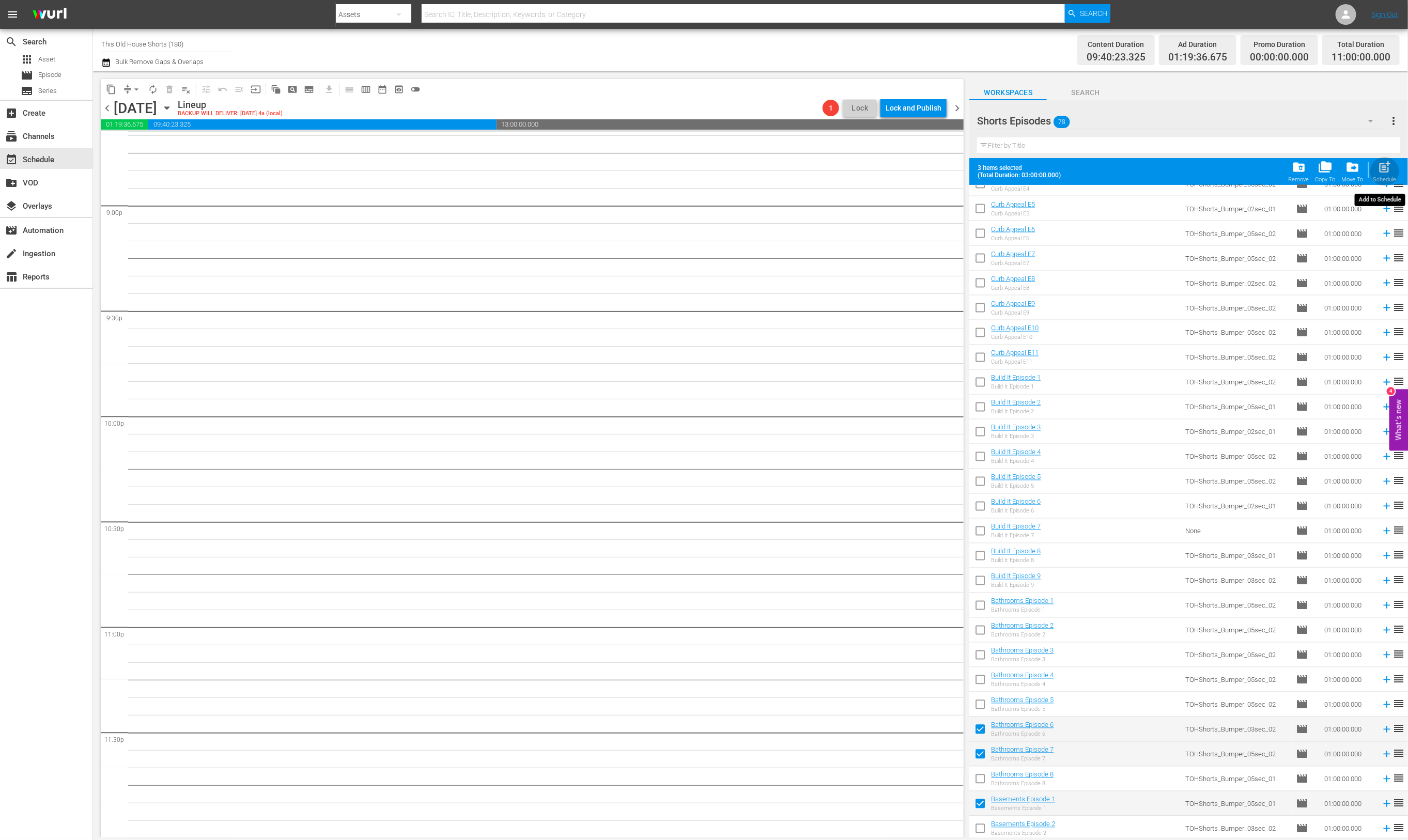
checkbox input "false"
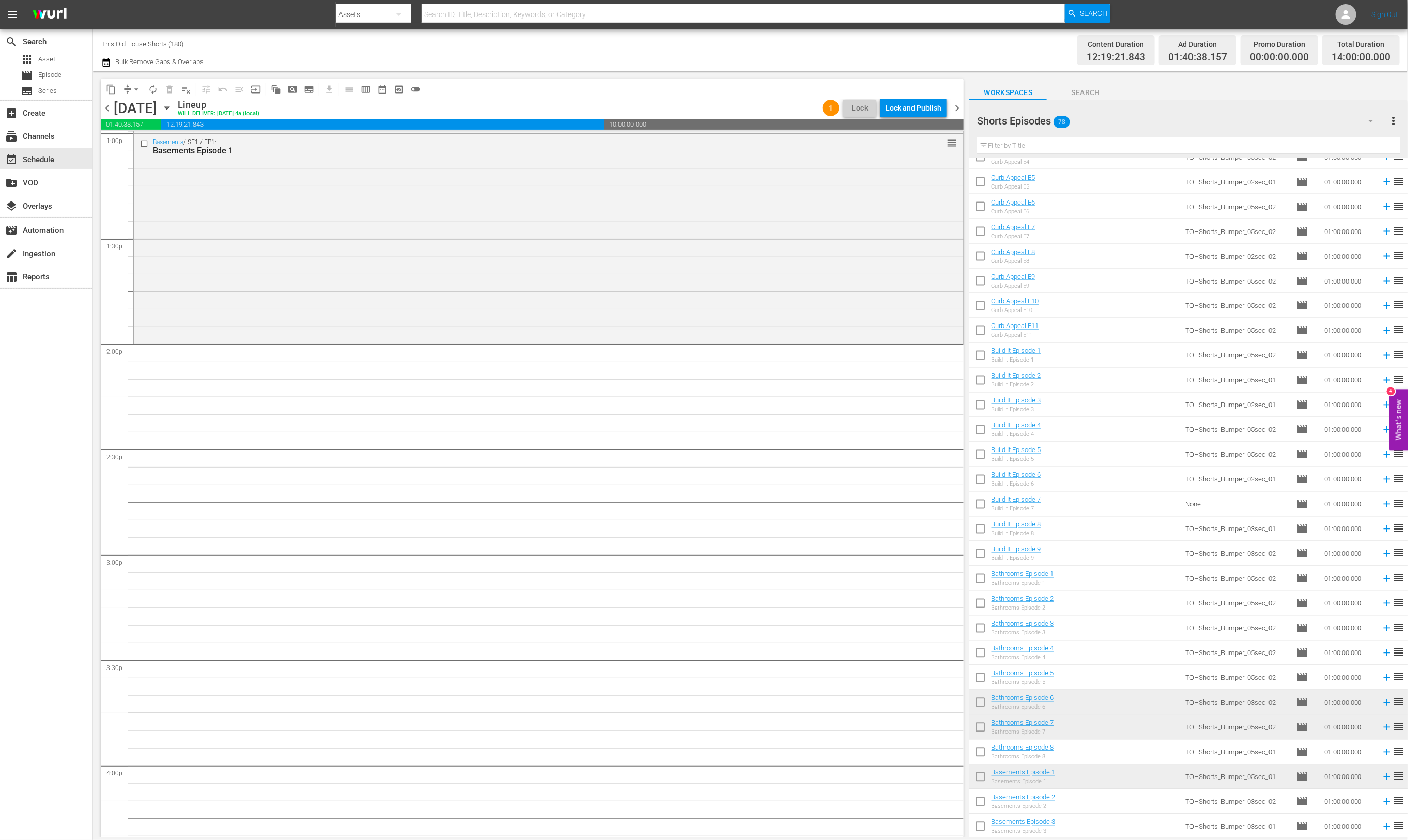
scroll to position [2707, 0]
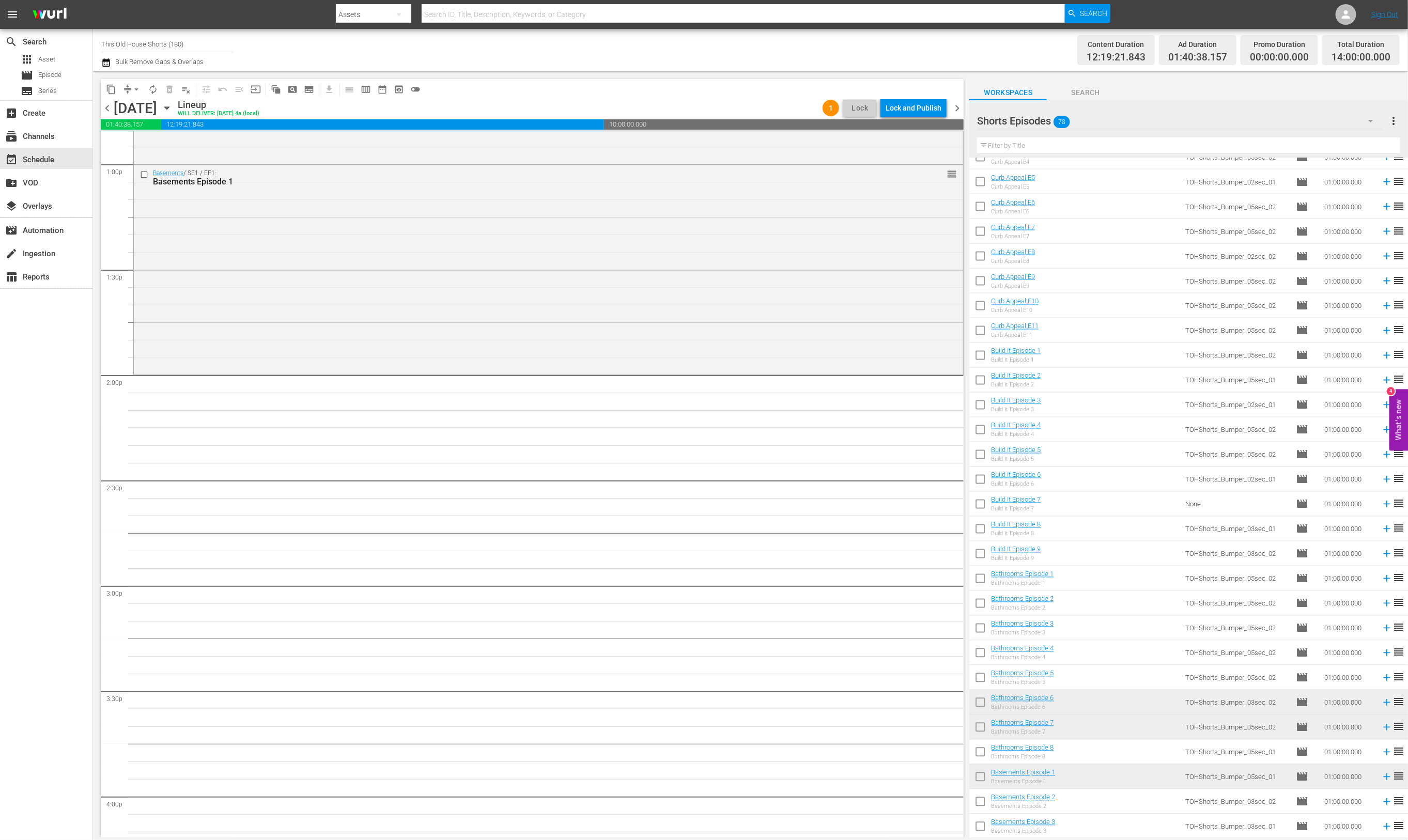
click at [977, 532] on input "checkbox" at bounding box center [980, 530] width 22 height 22
checkbox input "true"
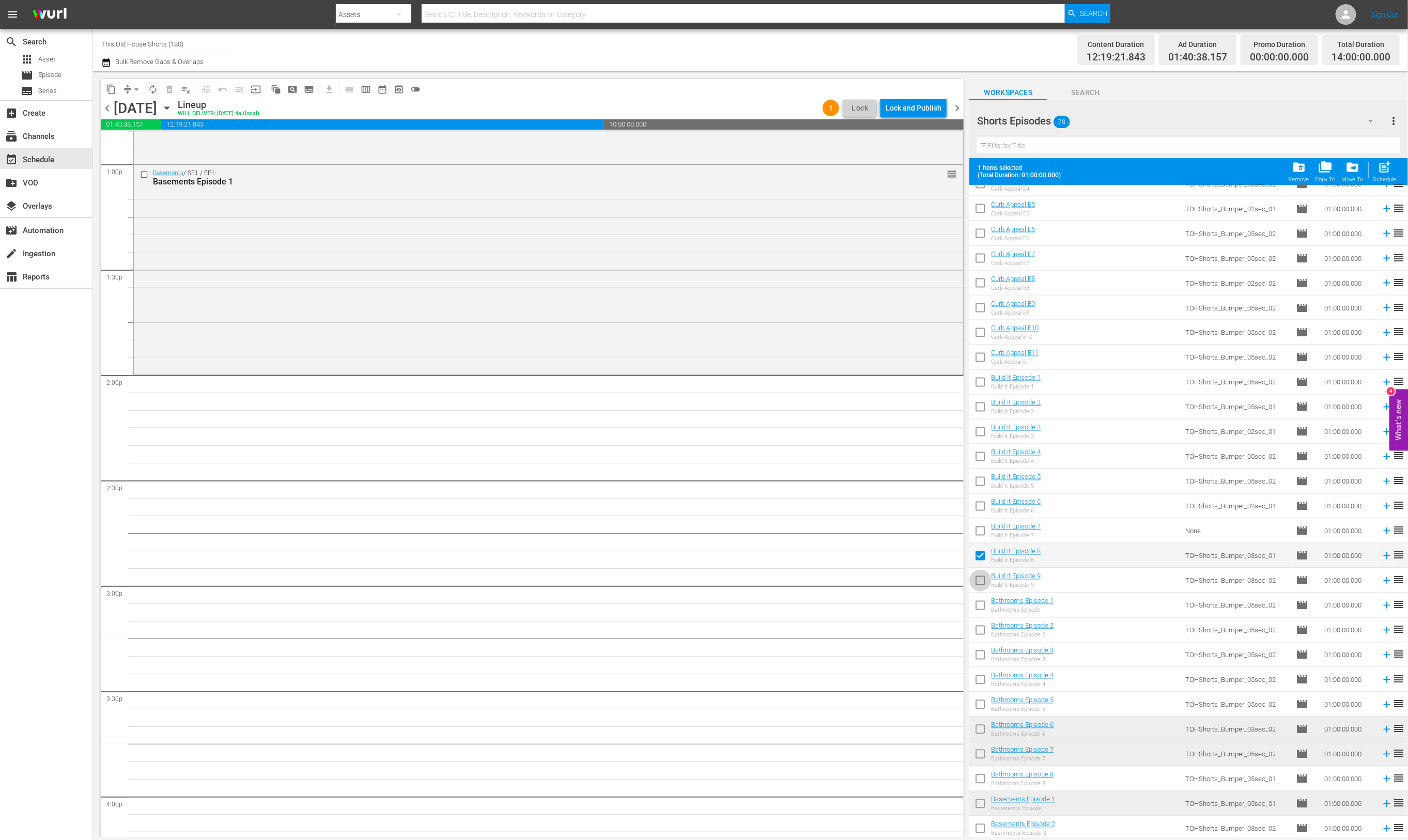
click at [977, 582] on input "checkbox" at bounding box center [980, 582] width 22 height 22
checkbox input "true"
click at [1384, 173] on span "post_add" at bounding box center [1384, 167] width 14 height 14
checkbox input "false"
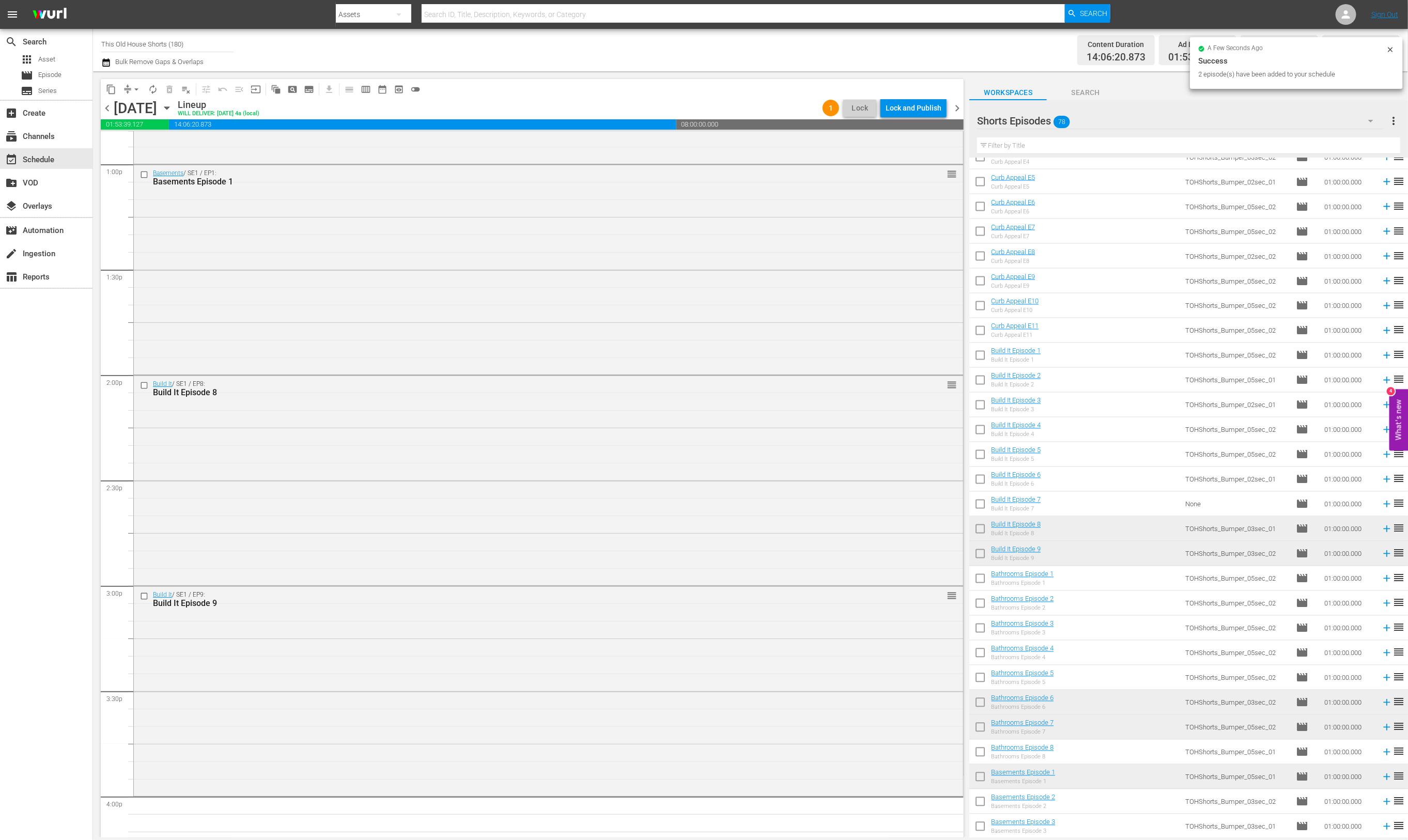
drag, startPoint x: 974, startPoint y: 277, endPoint x: 978, endPoint y: 287, distance: 10.8
click at [974, 277] on input "checkbox" at bounding box center [980, 283] width 22 height 22
checkbox input "true"
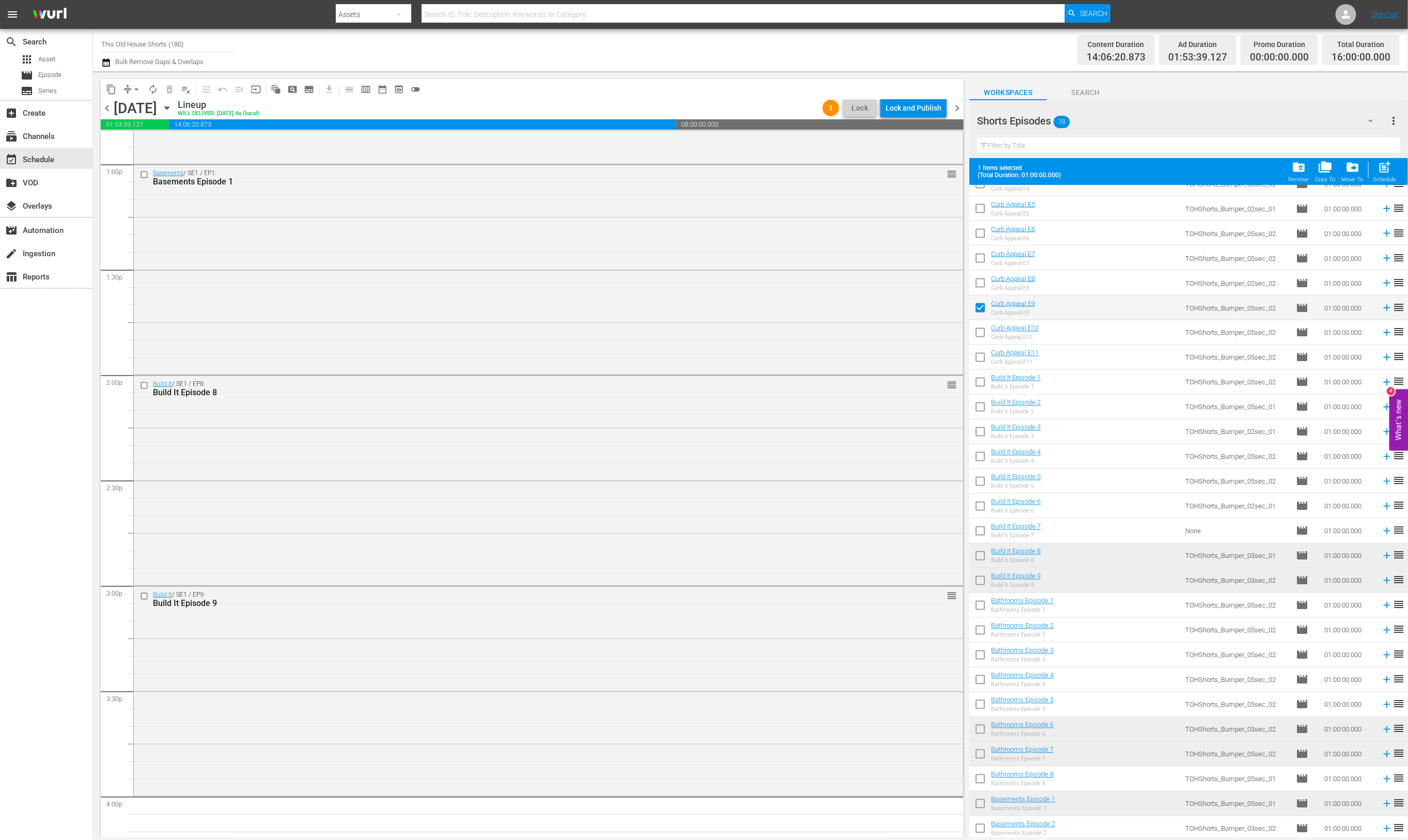
click at [982, 330] on input "checkbox" at bounding box center [980, 335] width 22 height 22
checkbox input "true"
click at [1376, 165] on div "post_add Schedule" at bounding box center [1384, 172] width 23 height 22
checkbox input "false"
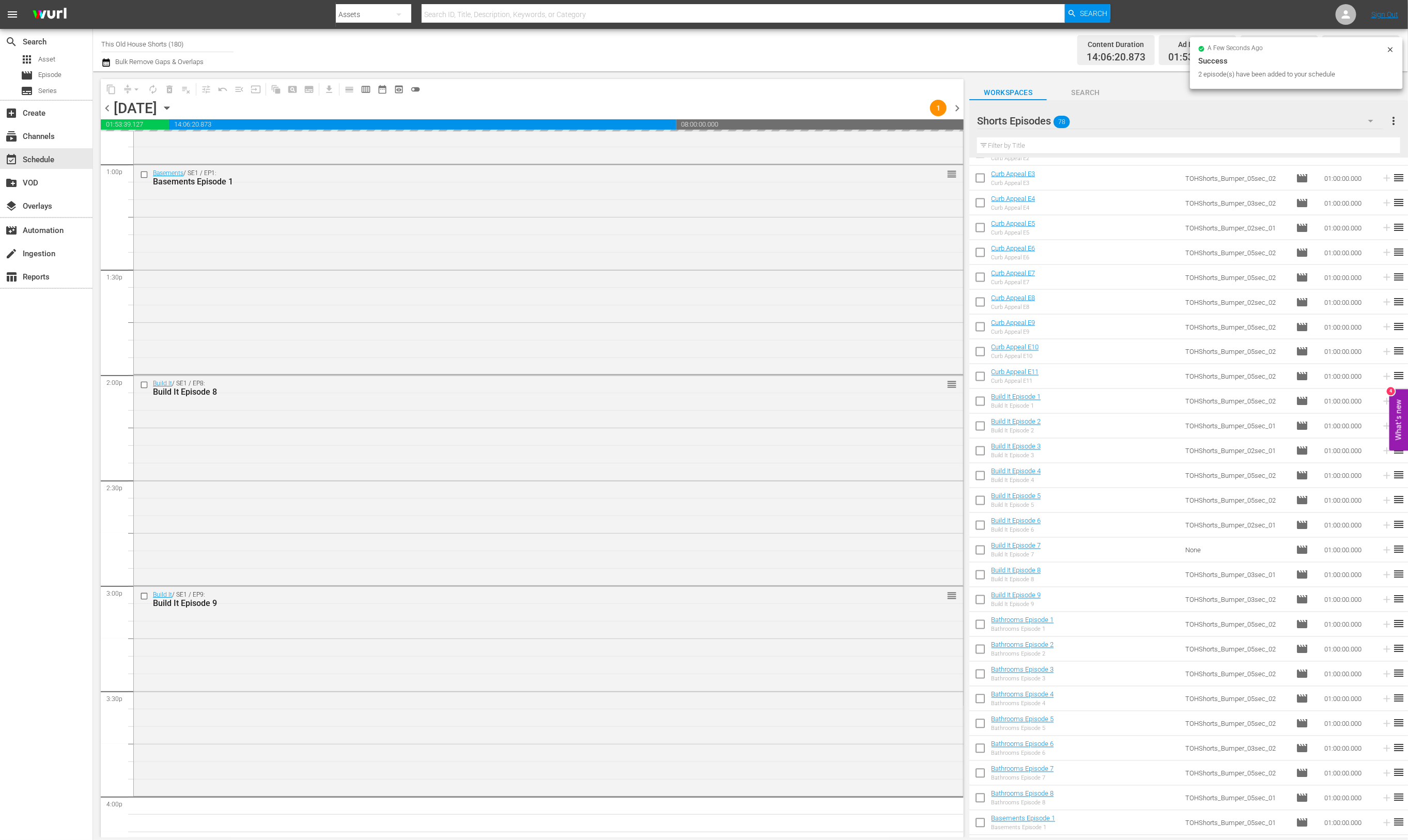
scroll to position [858, 0]
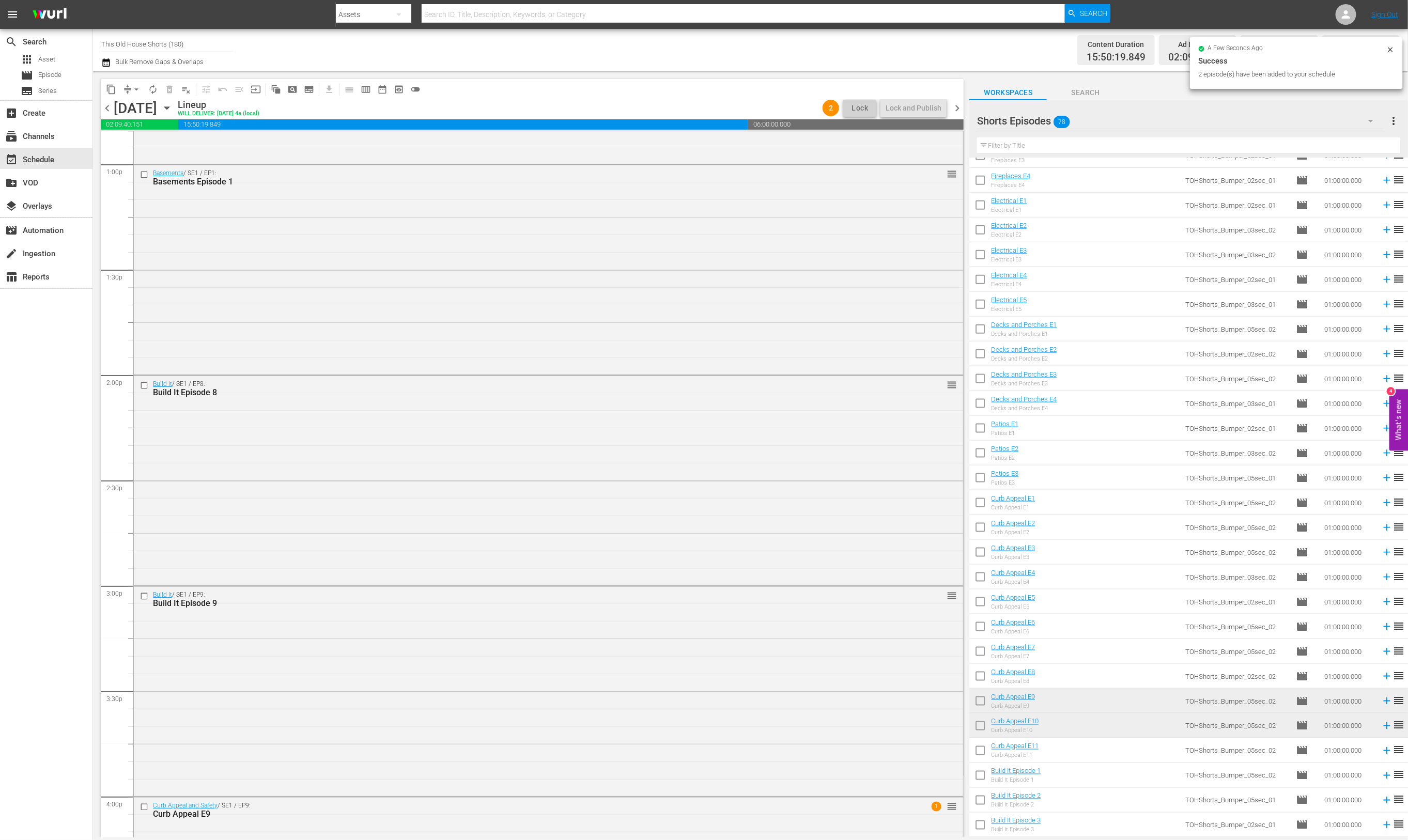
click at [972, 458] on input "checkbox" at bounding box center [980, 454] width 22 height 22
checkbox input "true"
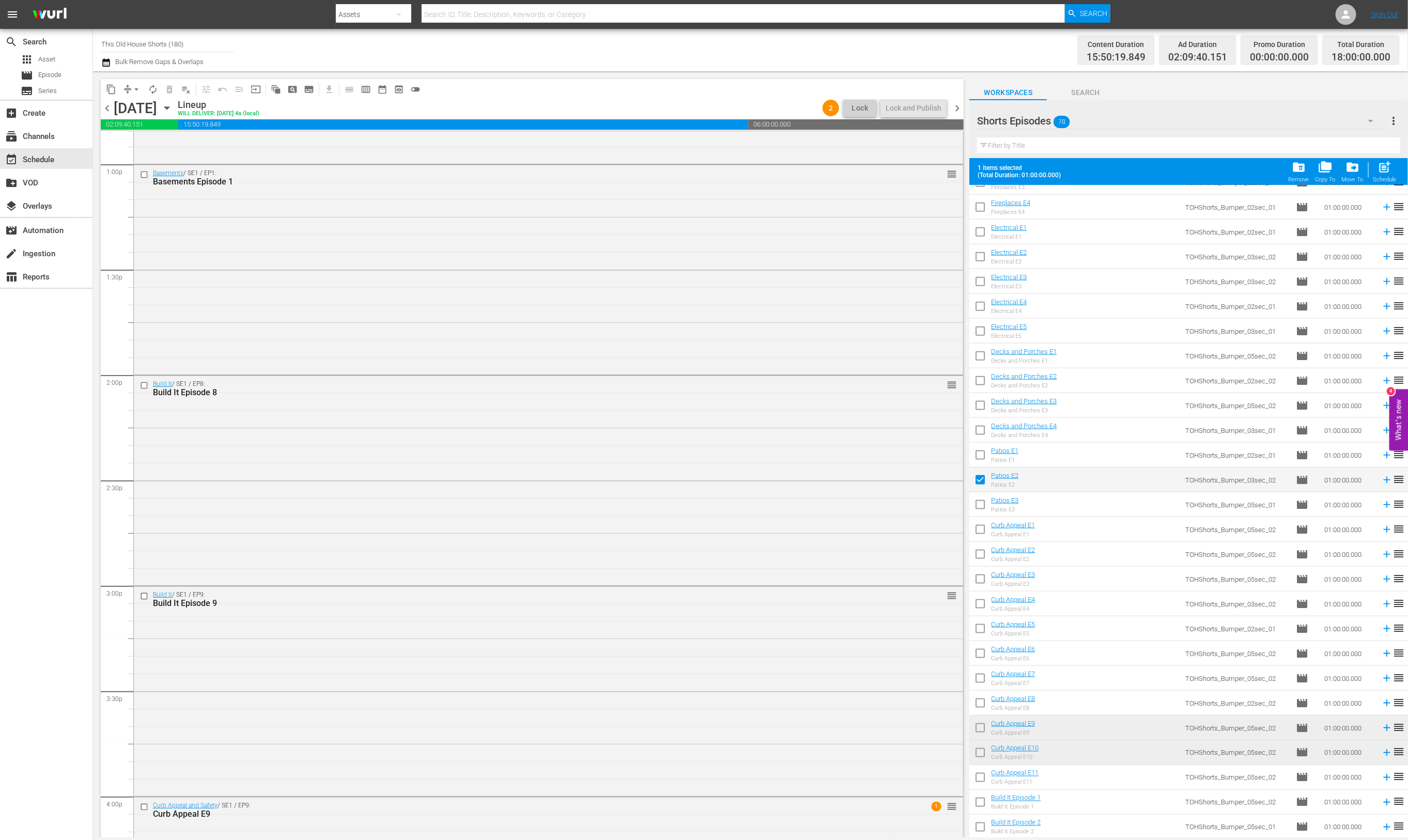
click at [978, 498] on input "checkbox" at bounding box center [980, 506] width 22 height 22
checkbox input "true"
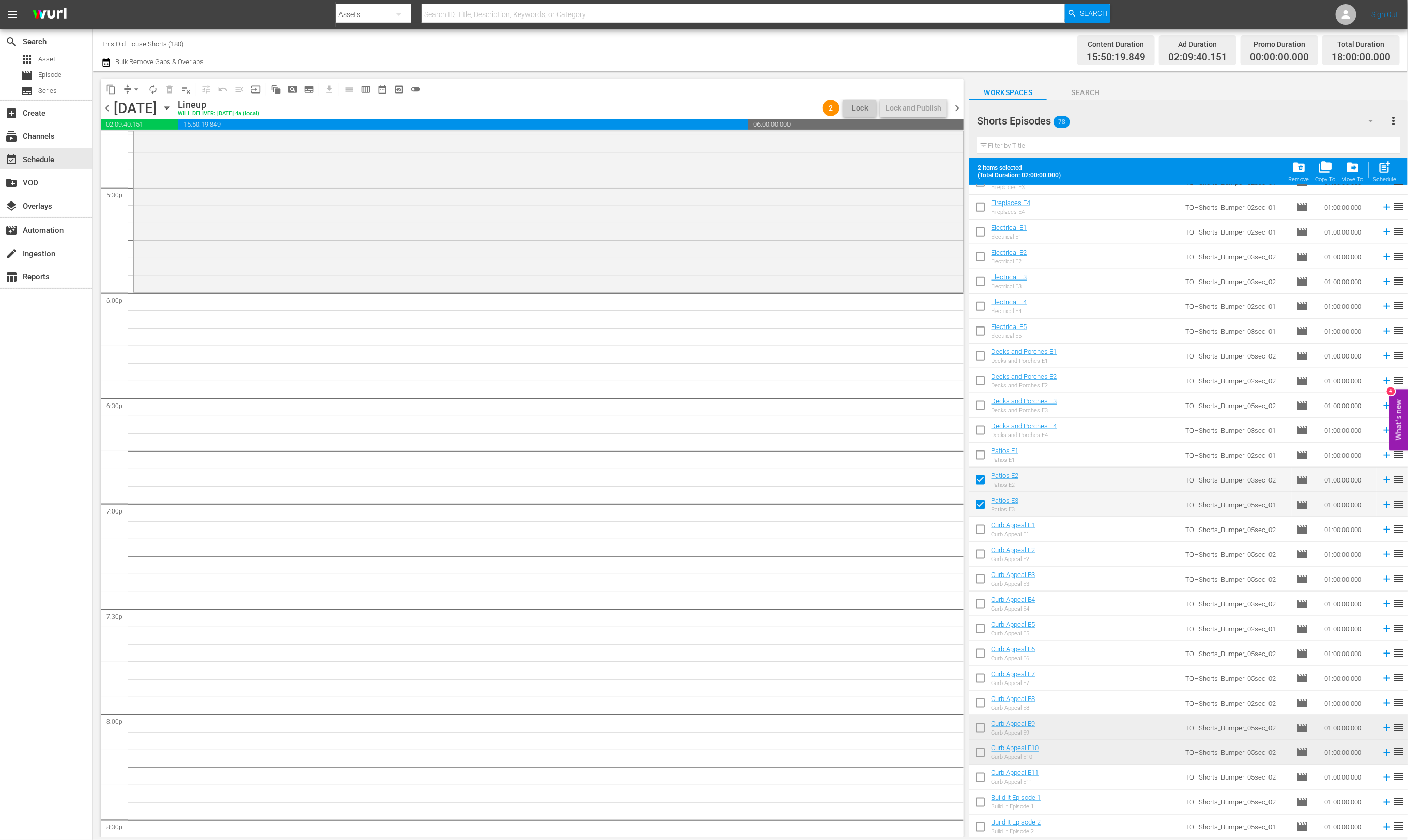
scroll to position [3575, 0]
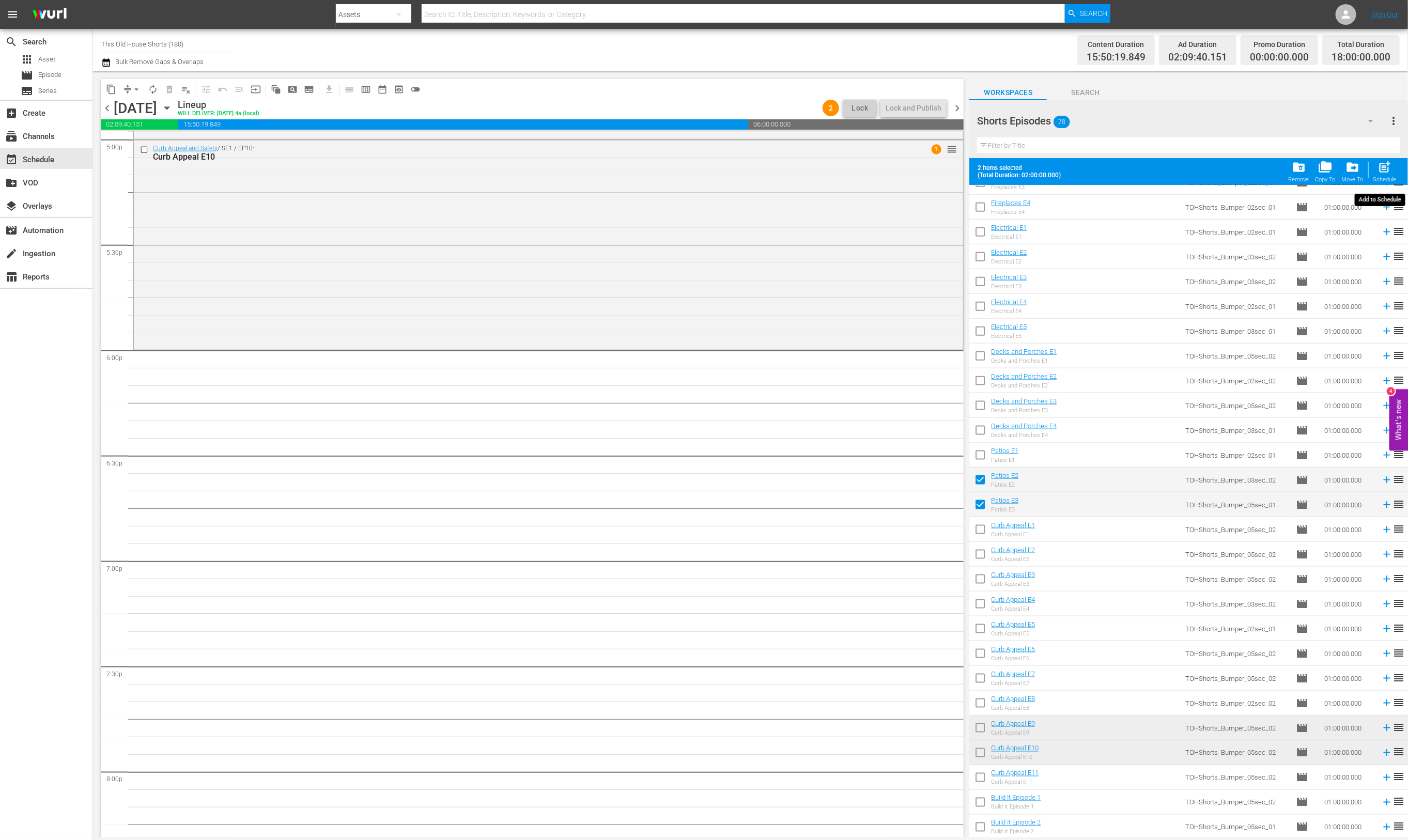
click at [1382, 165] on span "post_add" at bounding box center [1384, 167] width 14 height 14
checkbox input "false"
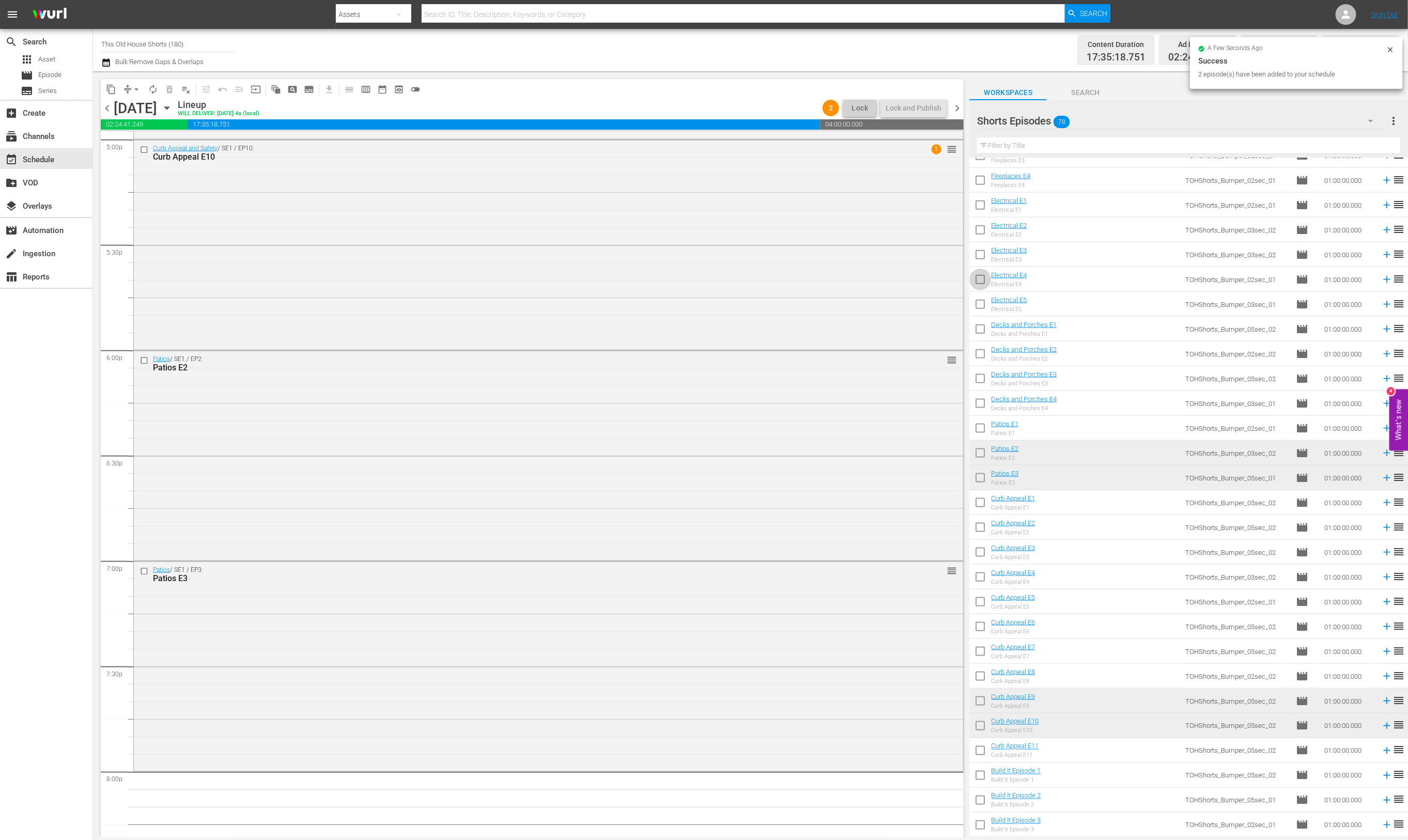
click at [977, 279] on input "checkbox" at bounding box center [980, 281] width 22 height 22
checkbox input "true"
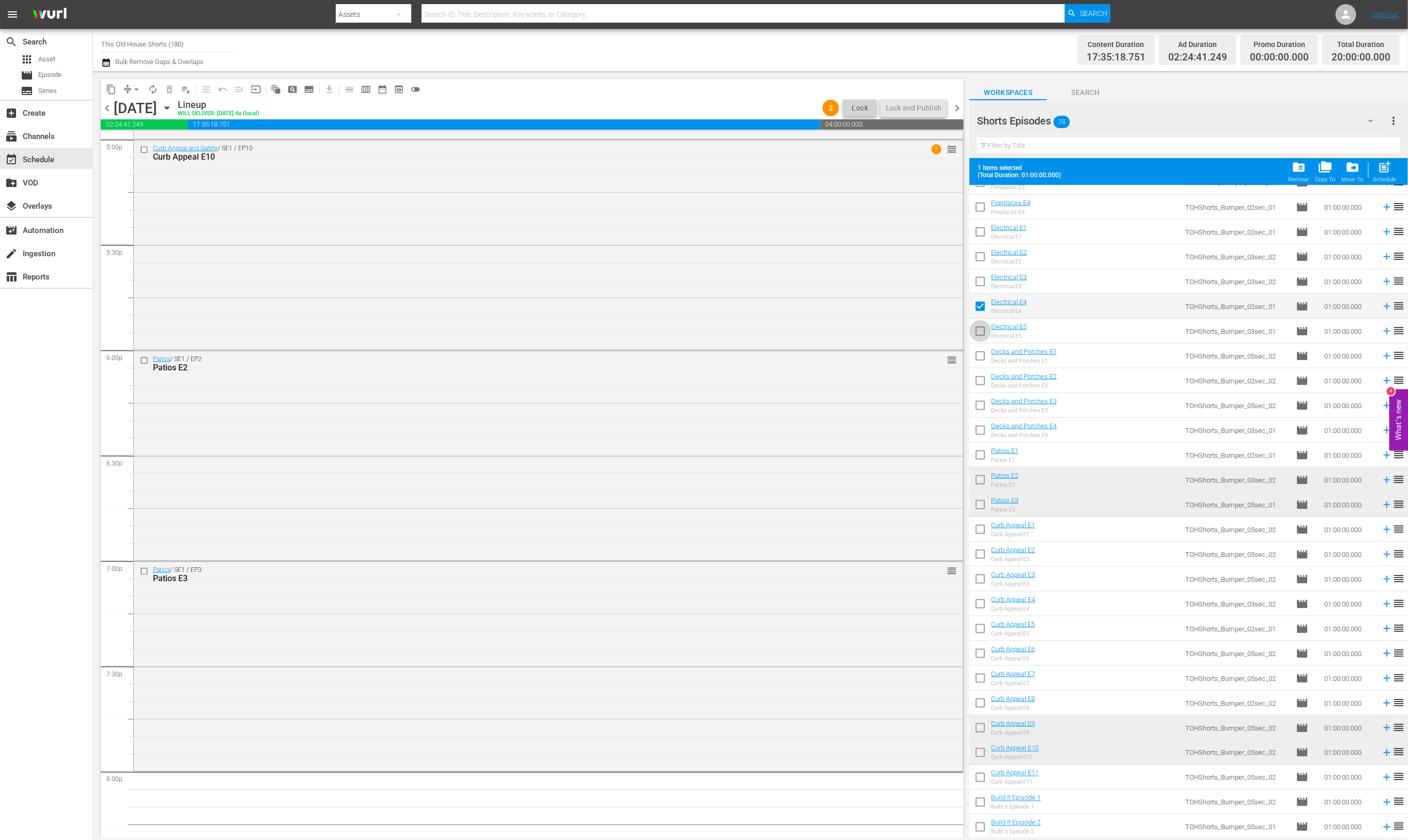
click at [982, 330] on input "checkbox" at bounding box center [980, 333] width 22 height 22
checkbox input "true"
click at [1381, 170] on span "post_add" at bounding box center [1384, 167] width 14 height 14
checkbox input "false"
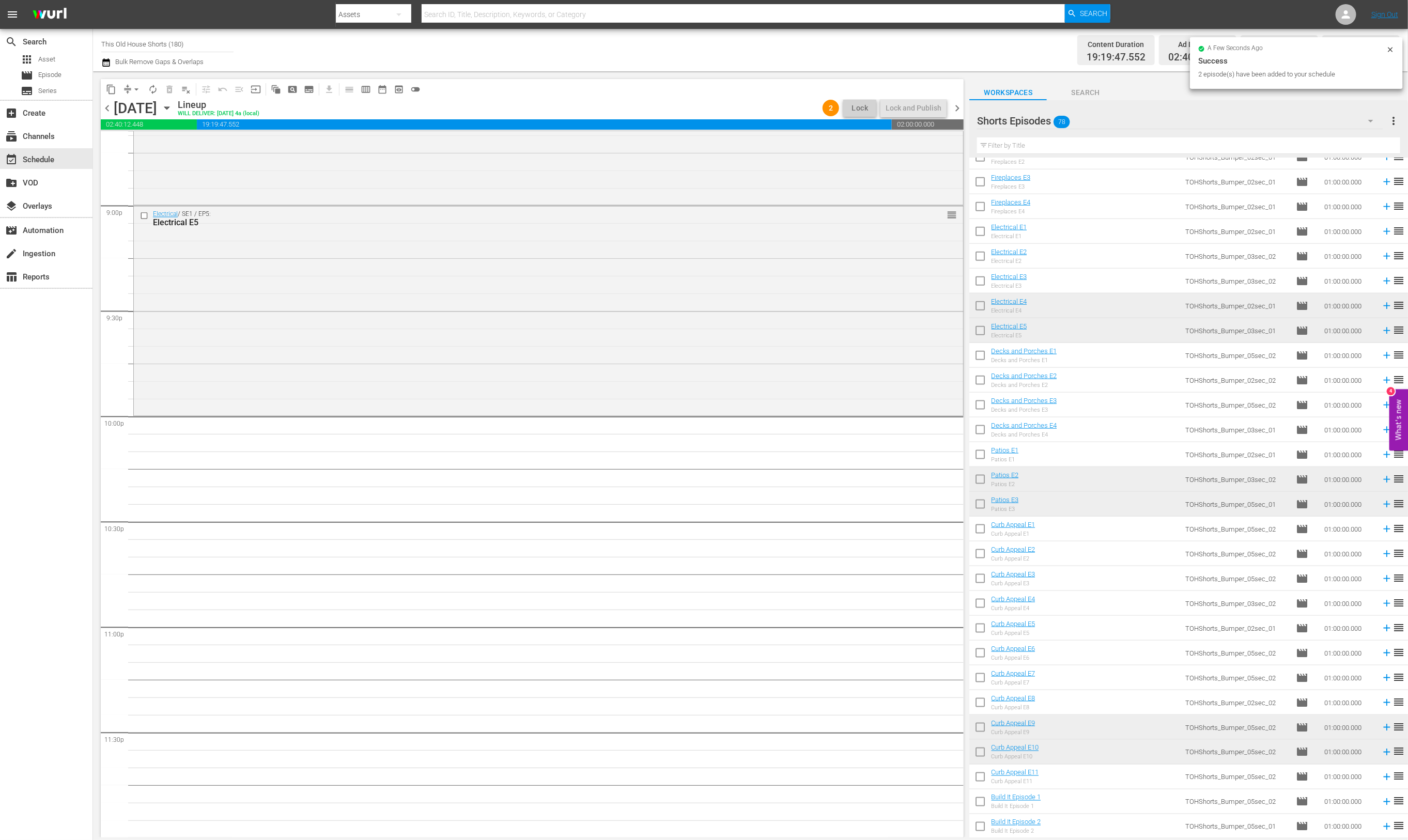
scroll to position [603, 0]
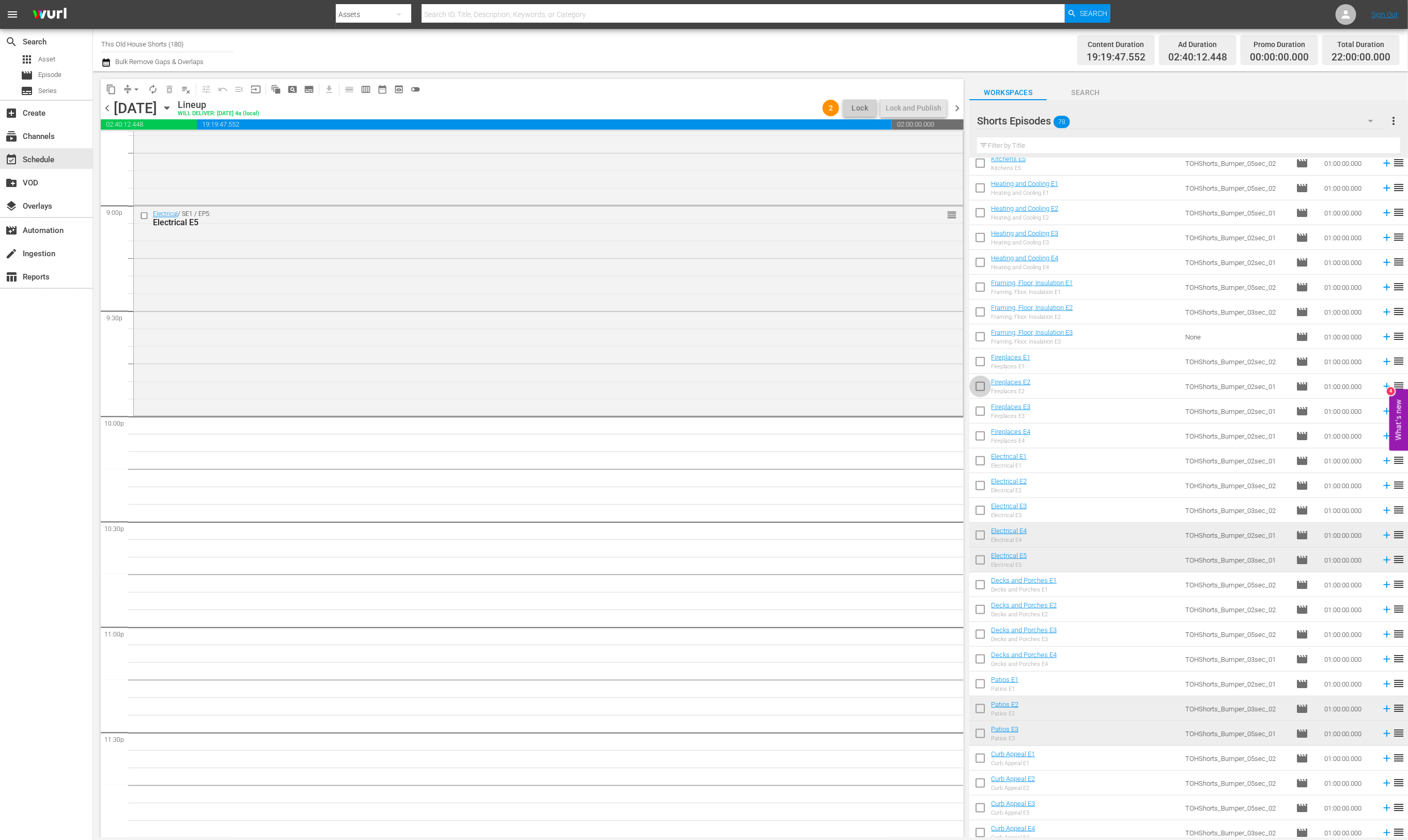
click at [981, 388] on input "checkbox" at bounding box center [980, 388] width 22 height 22
checkbox input "true"
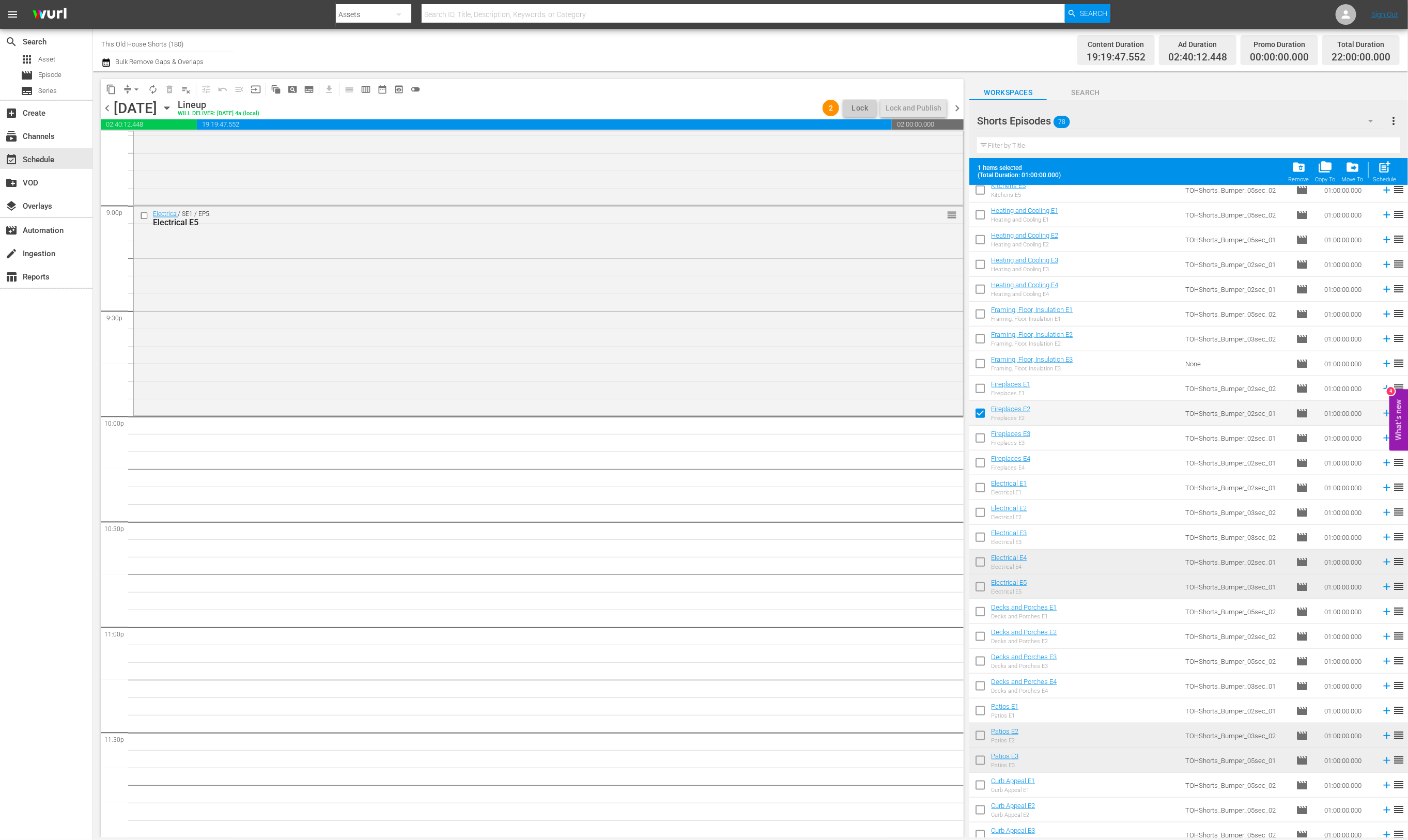
click at [982, 359] on input "checkbox" at bounding box center [980, 365] width 22 height 22
checkbox input "true"
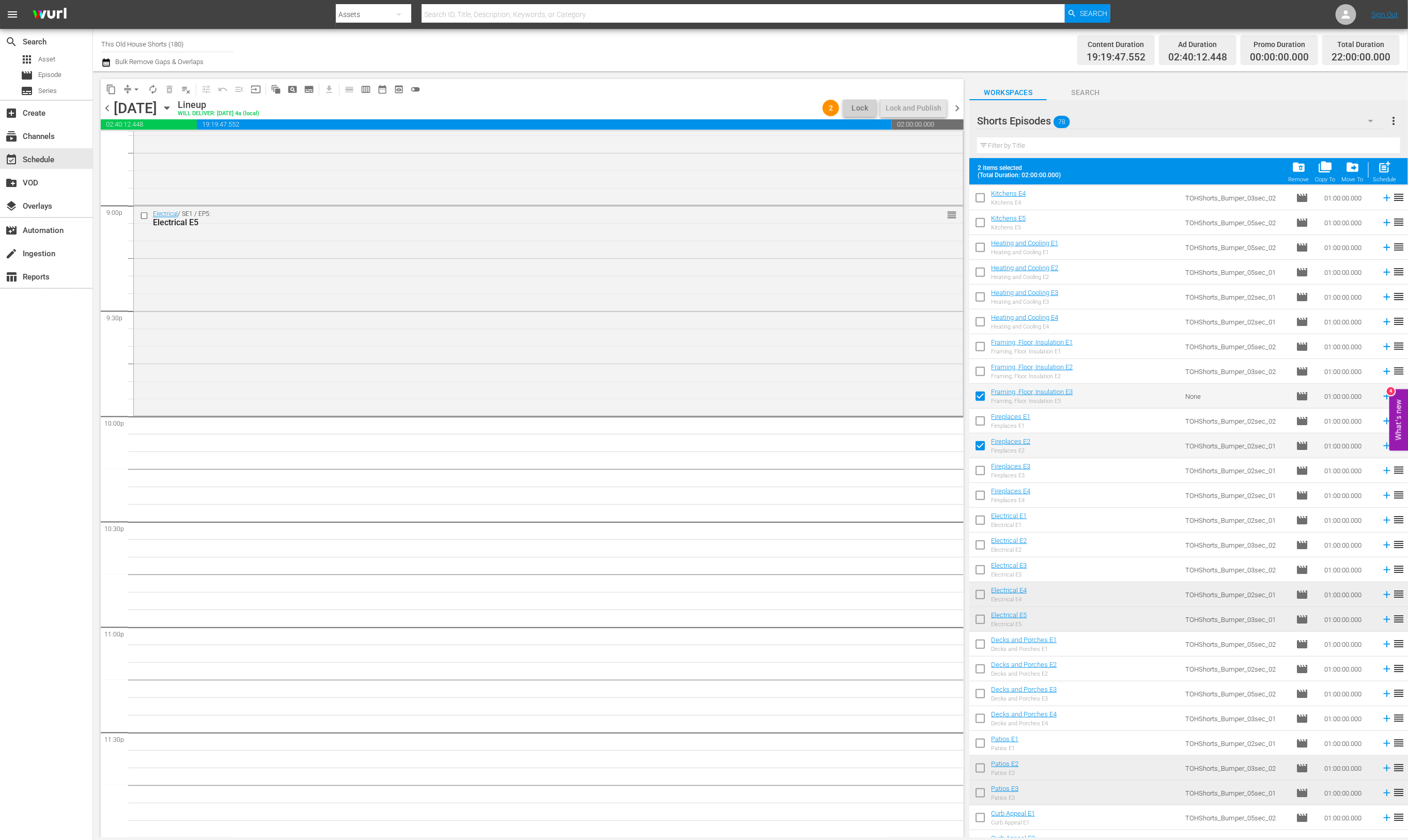
scroll to position [567, 0]
click at [978, 274] on input "checkbox" at bounding box center [980, 277] width 22 height 22
click at [1386, 161] on span "post_add" at bounding box center [1384, 167] width 14 height 14
checkbox input "false"
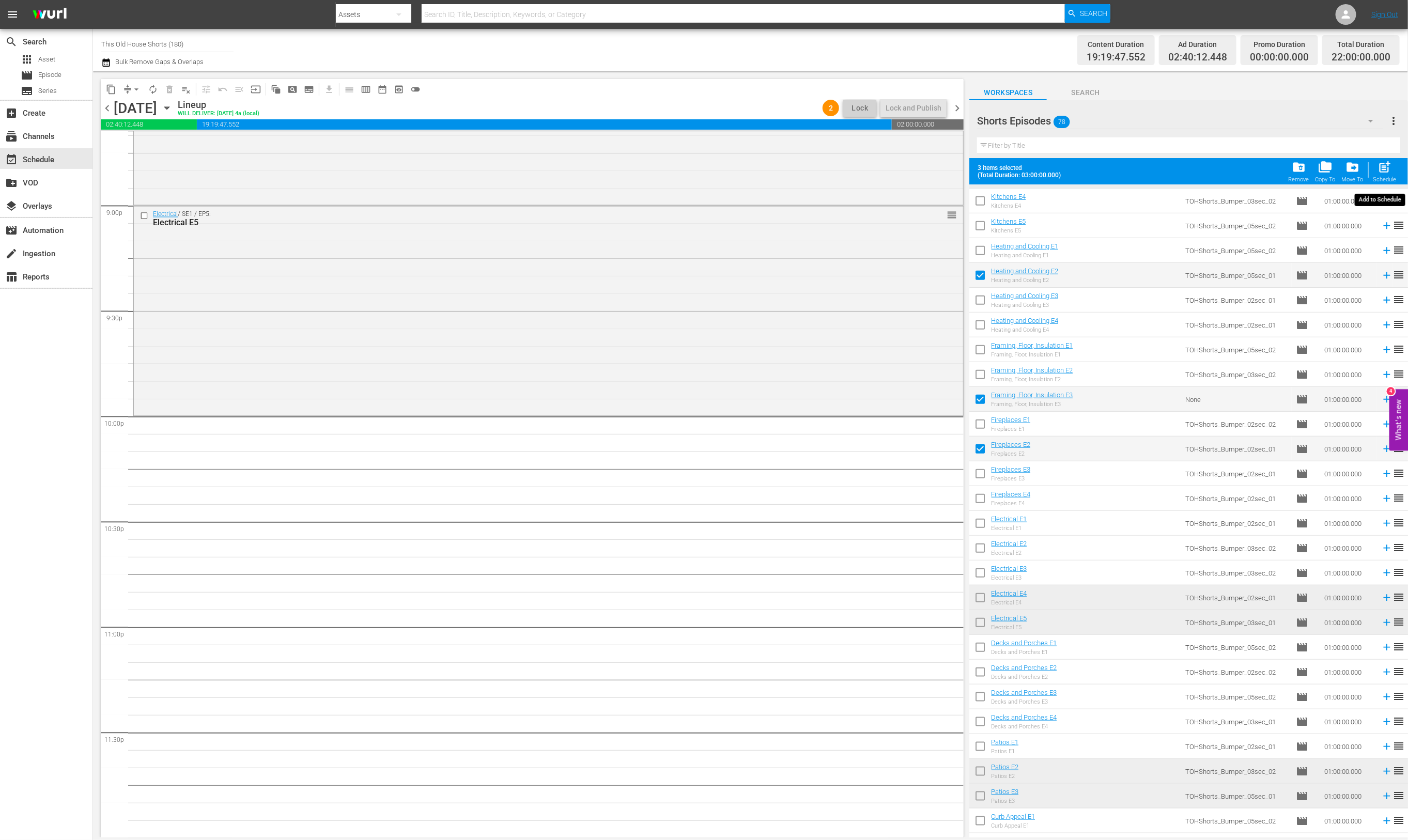
checkbox input "false"
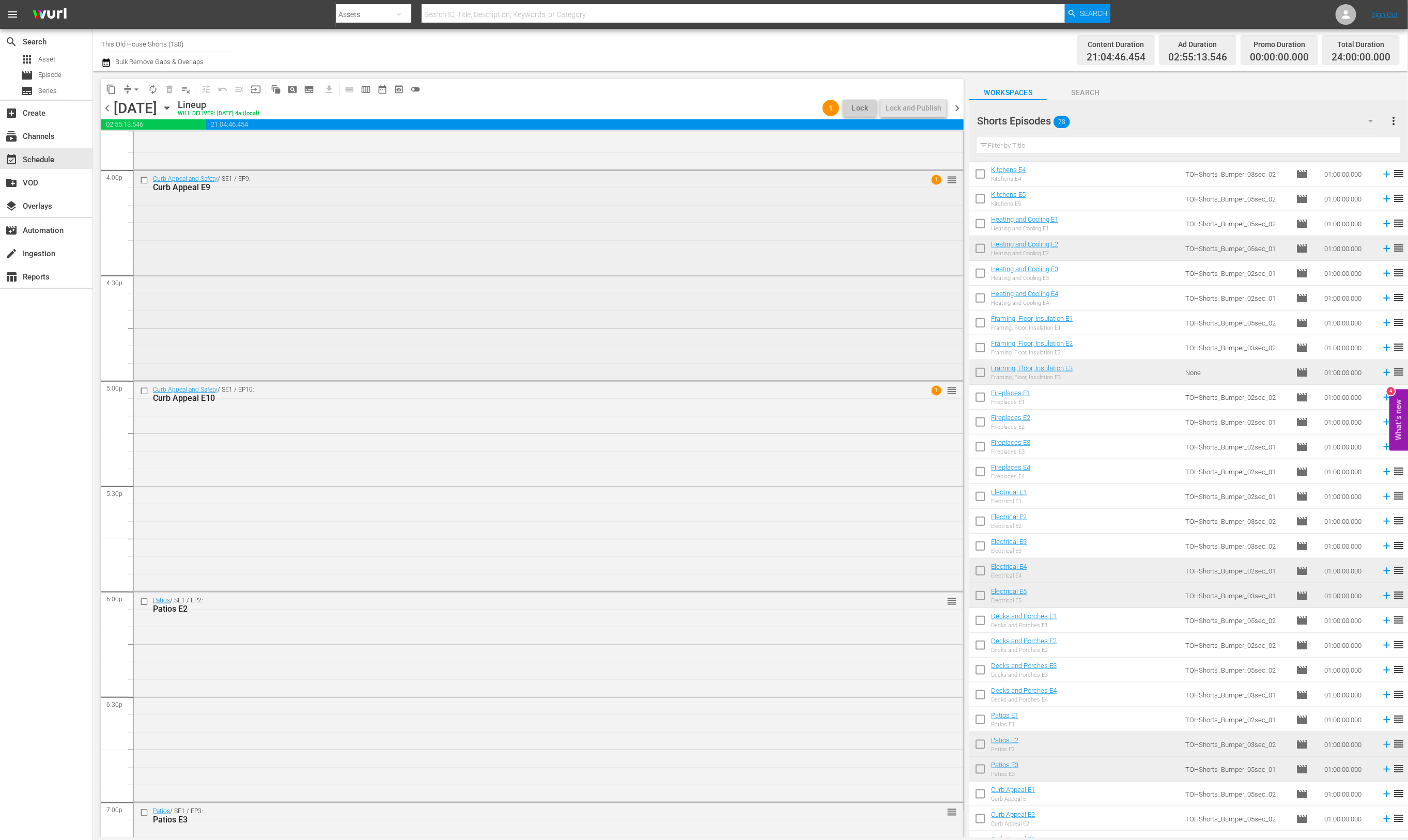
scroll to position [3333, 0]
click at [961, 107] on span "chevron_right" at bounding box center [957, 108] width 13 height 13
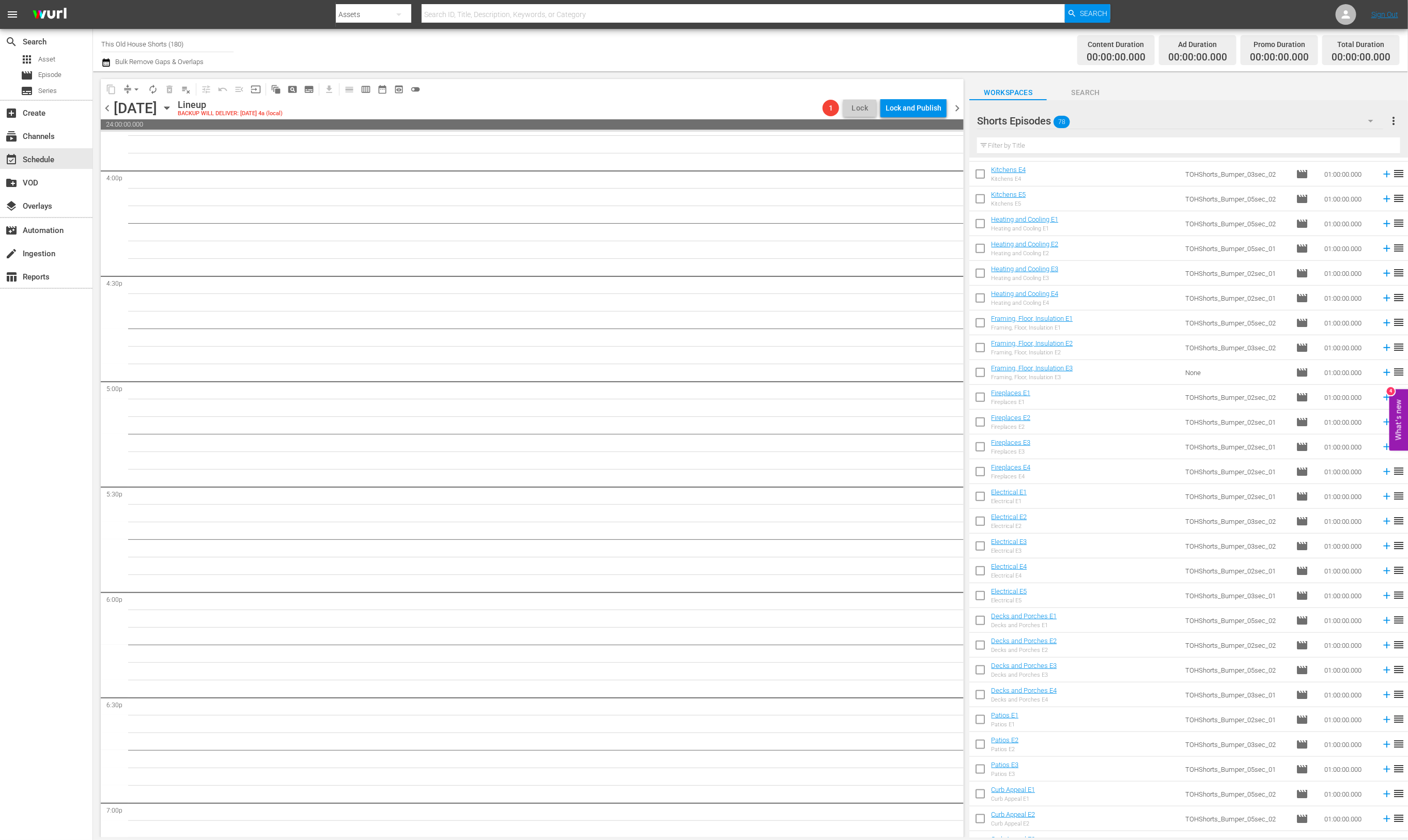
click at [981, 397] on input "checkbox" at bounding box center [980, 398] width 22 height 22
checkbox input "true"
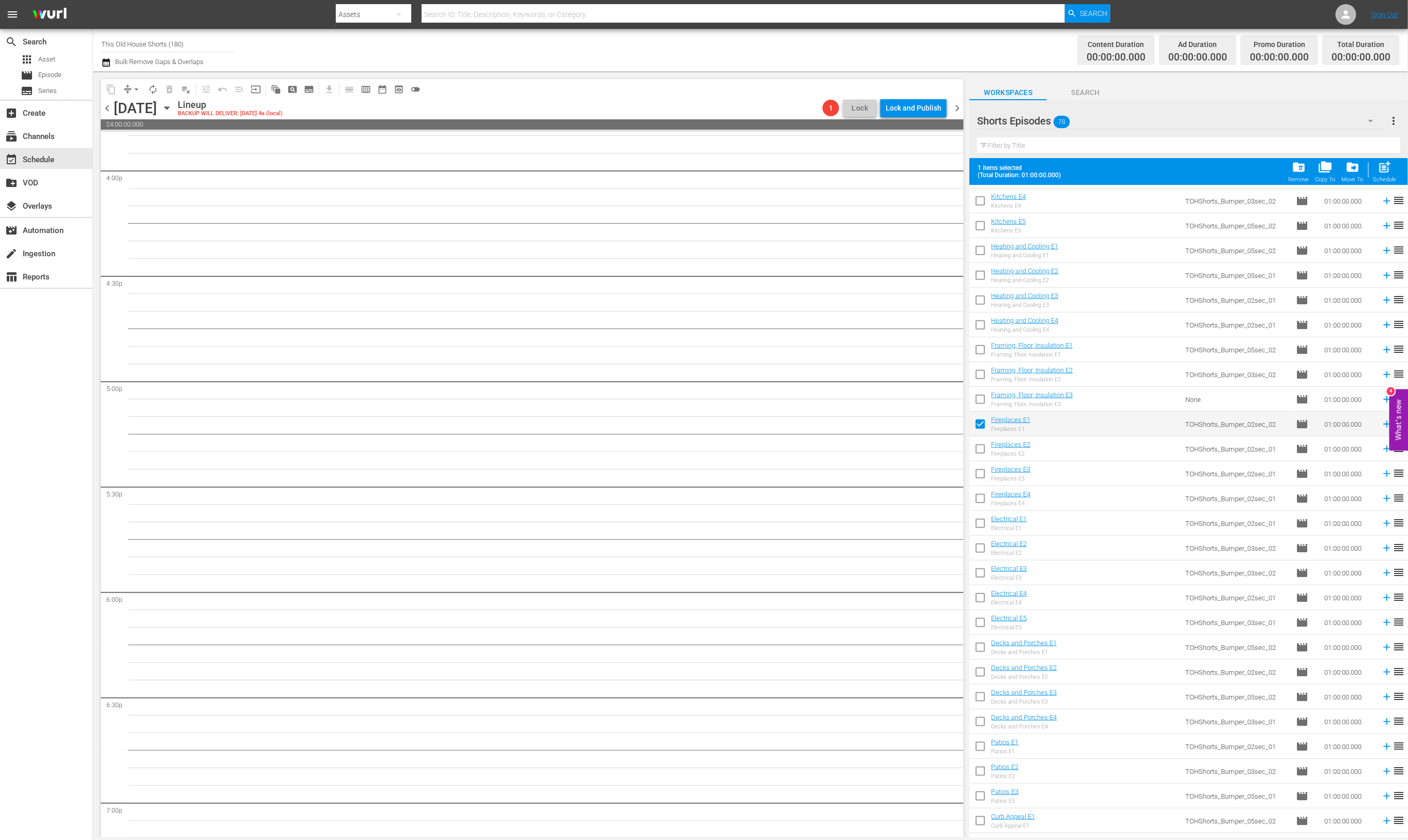
click at [986, 447] on input "checkbox" at bounding box center [980, 450] width 22 height 22
checkbox input "true"
click at [978, 470] on input "checkbox" at bounding box center [980, 475] width 22 height 22
checkbox input "true"
click at [975, 493] on input "checkbox" at bounding box center [980, 500] width 22 height 22
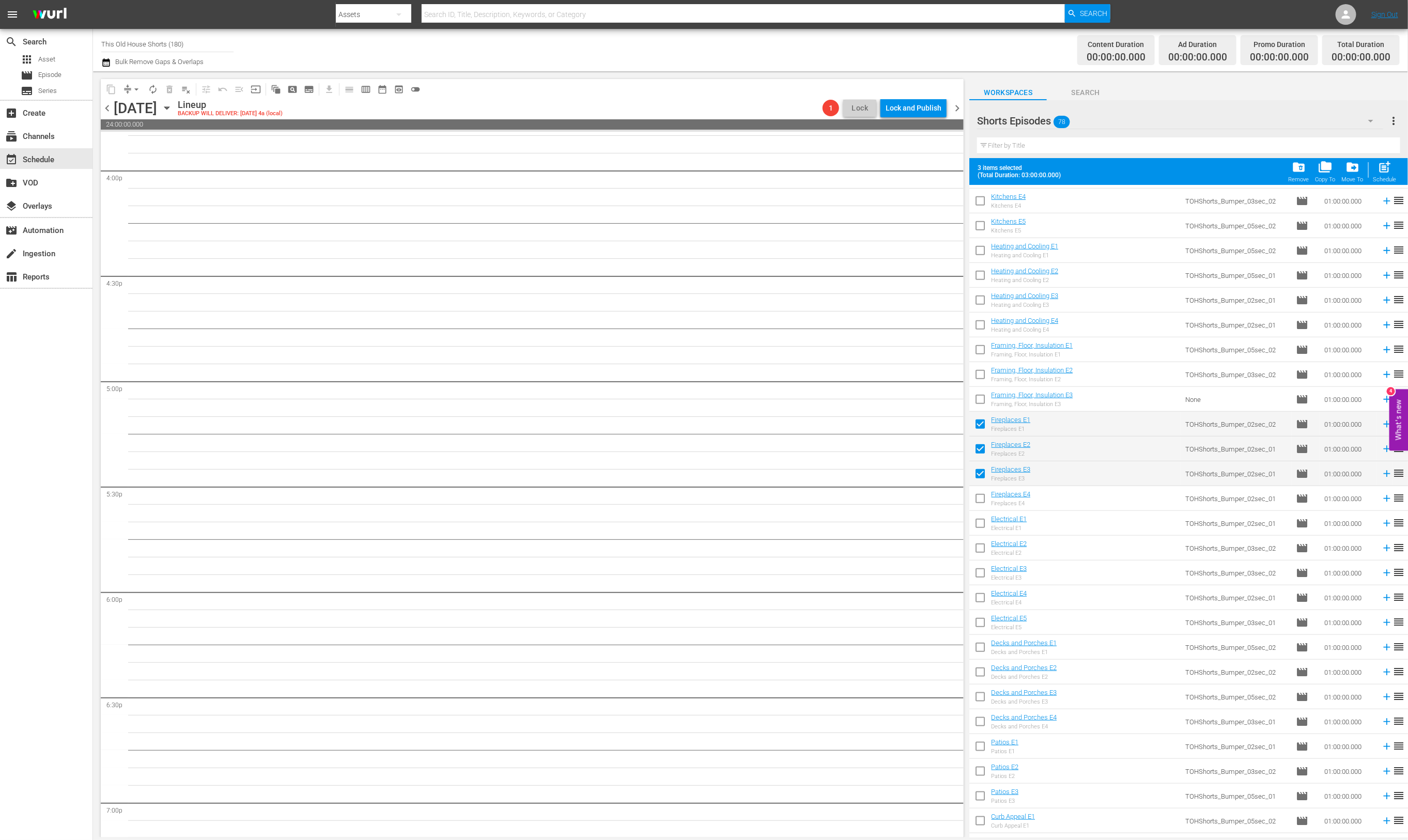
checkbox input "true"
drag, startPoint x: 975, startPoint y: 513, endPoint x: 975, endPoint y: 526, distance: 13.0
click at [975, 513] on td at bounding box center [980, 523] width 22 height 25
click at [980, 523] on input "checkbox" at bounding box center [980, 525] width 22 height 22
checkbox input "true"
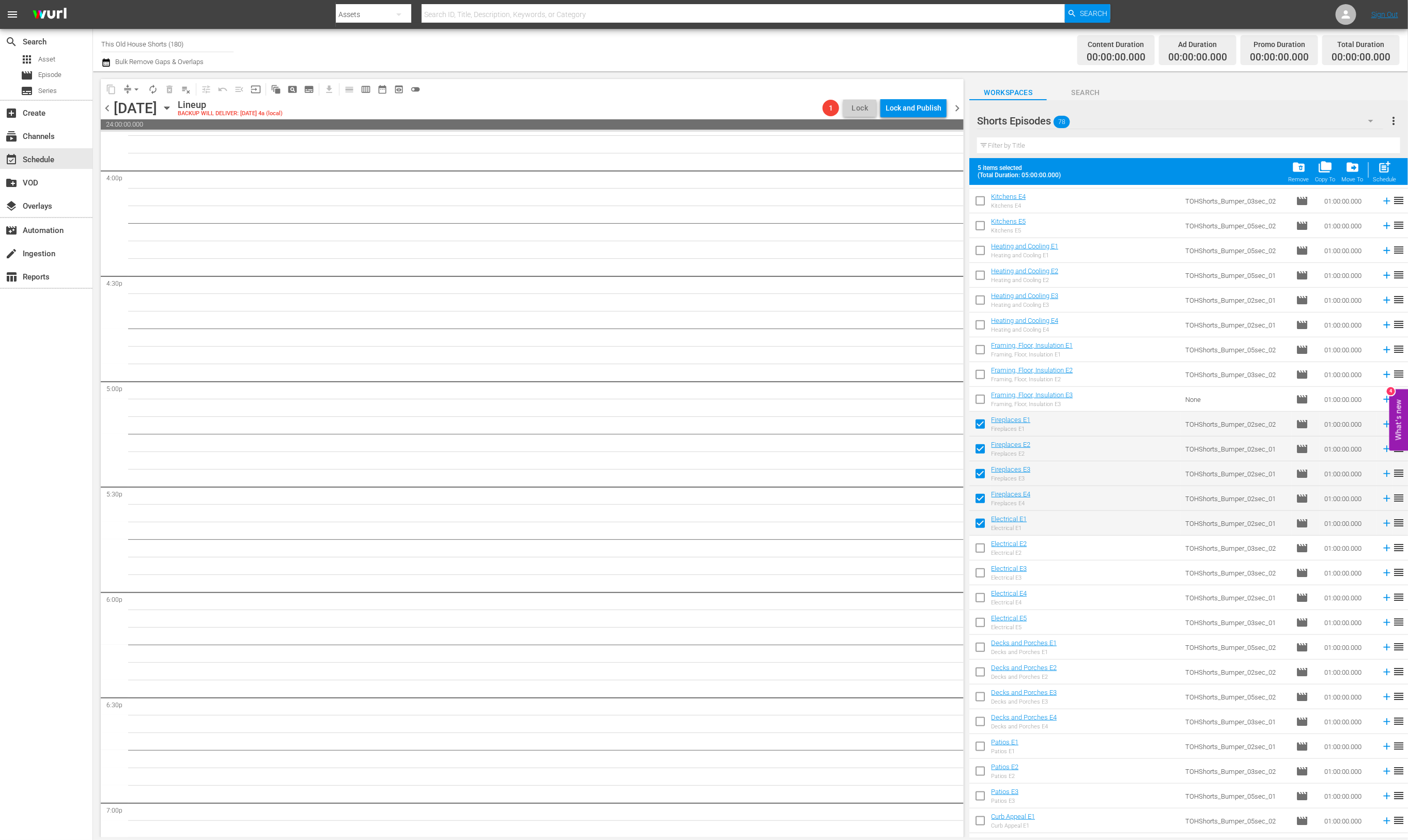
click at [981, 547] on input "checkbox" at bounding box center [980, 549] width 22 height 22
checkbox input "true"
click at [981, 569] on input "checkbox" at bounding box center [980, 574] width 22 height 22
checkbox input "true"
click at [983, 597] on input "checkbox" at bounding box center [980, 599] width 22 height 22
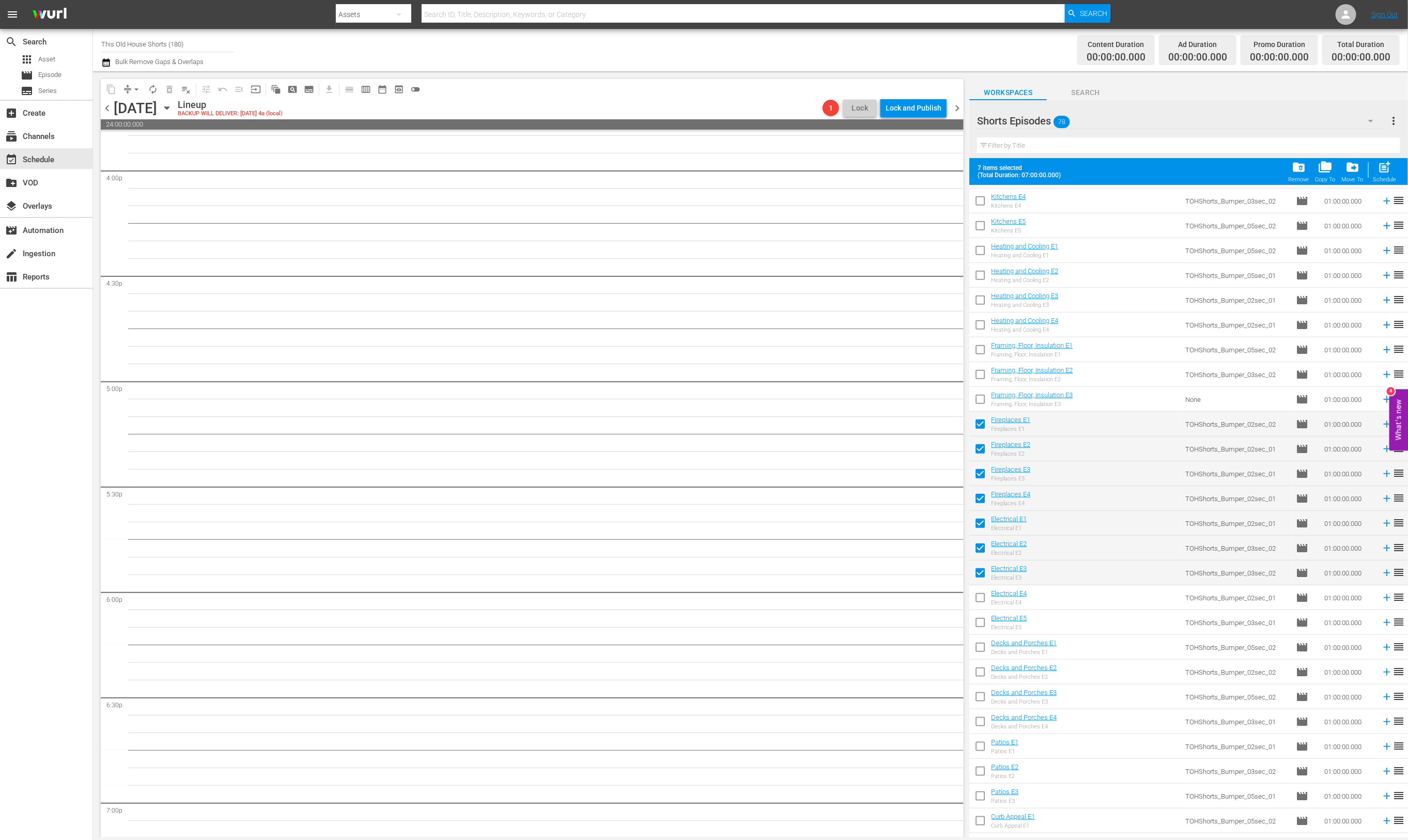
checkbox input "true"
click at [977, 624] on input "checkbox" at bounding box center [980, 624] width 22 height 22
checkbox input "true"
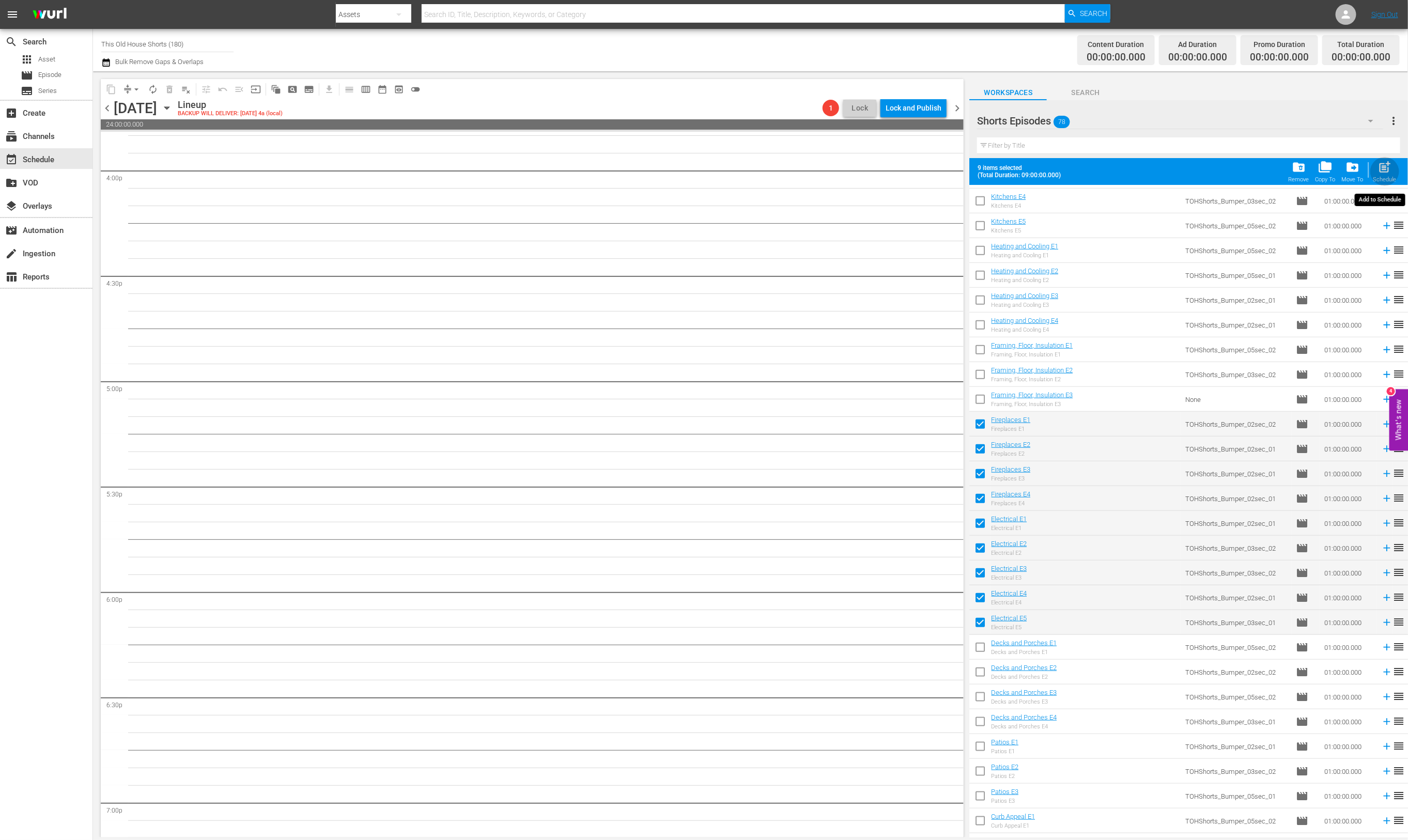
click at [1386, 168] on span "post_add" at bounding box center [1384, 167] width 14 height 14
checkbox input "false"
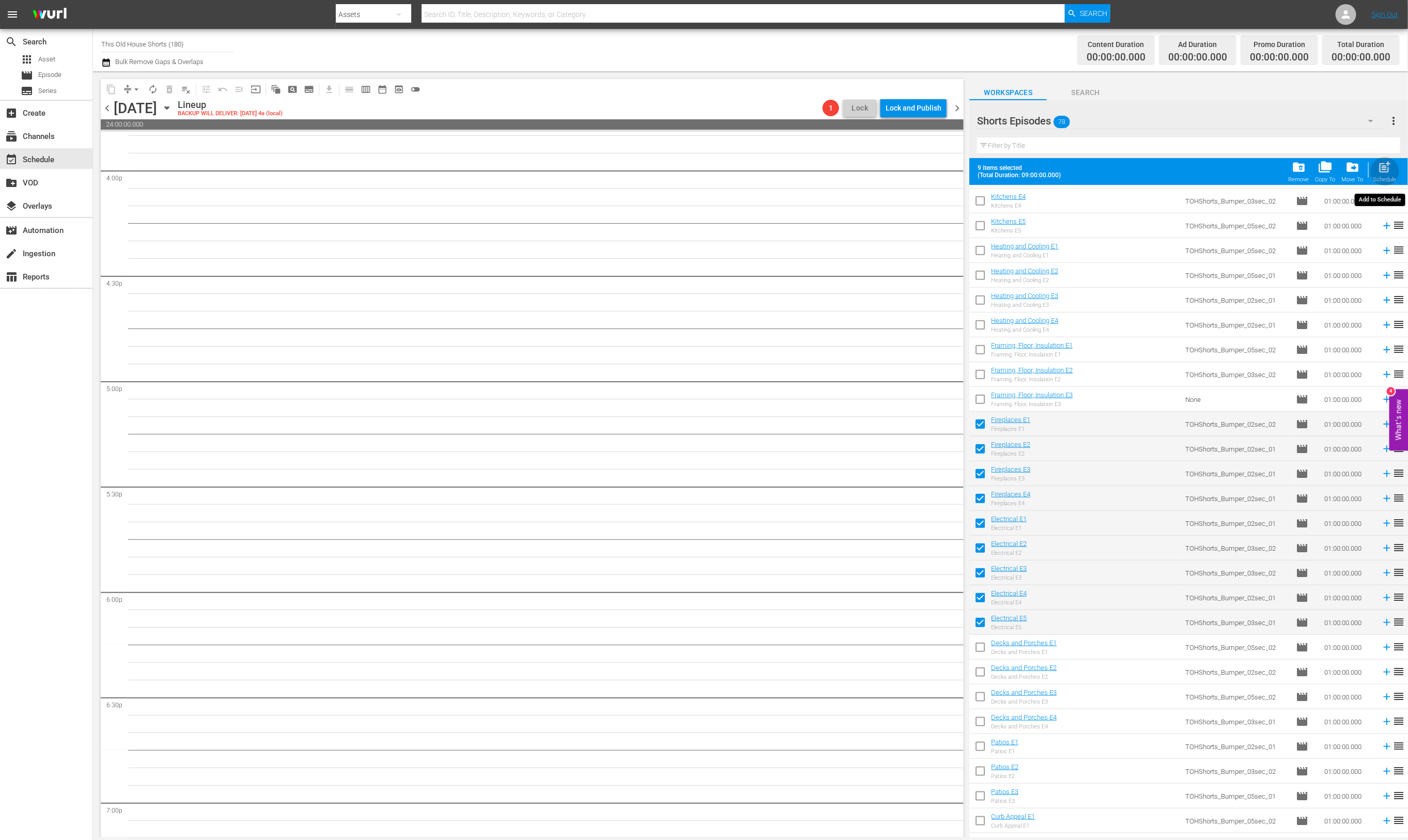
checkbox input "false"
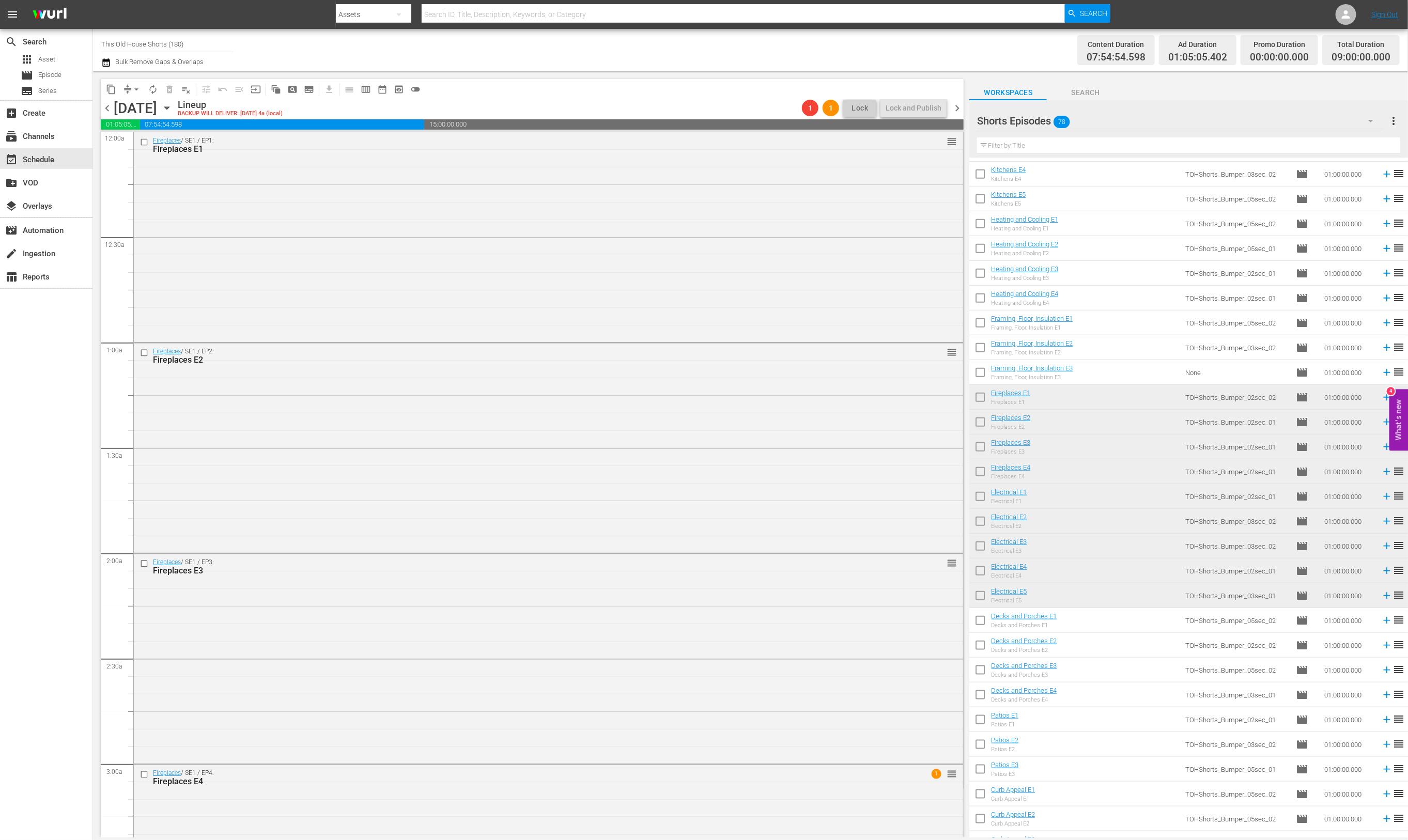
click at [105, 109] on span "chevron_left" at bounding box center [107, 108] width 13 height 13
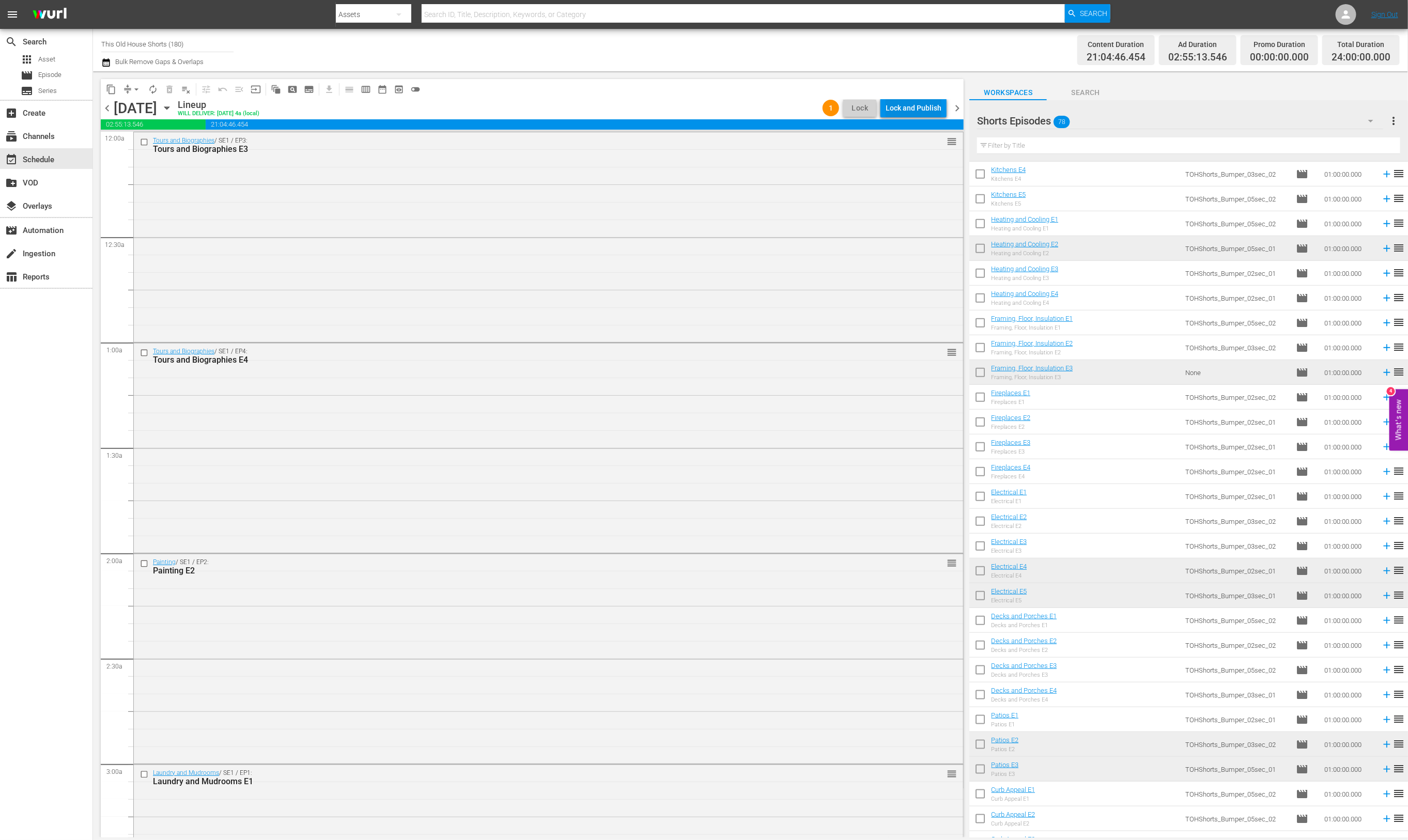
click at [906, 106] on div "Lock and Publish" at bounding box center [914, 108] width 56 height 18
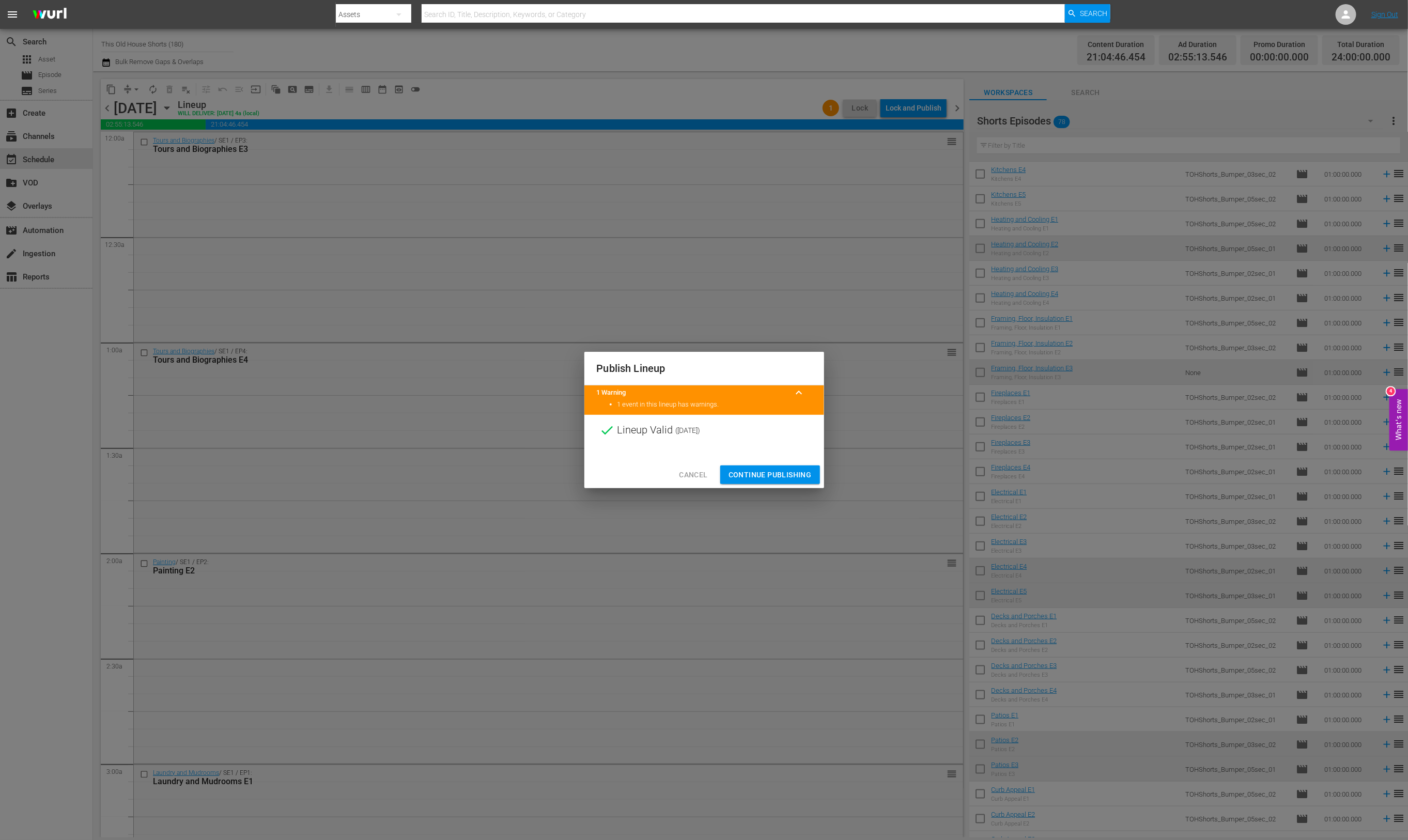
click at [746, 477] on span "Continue Publishing" at bounding box center [770, 475] width 83 height 13
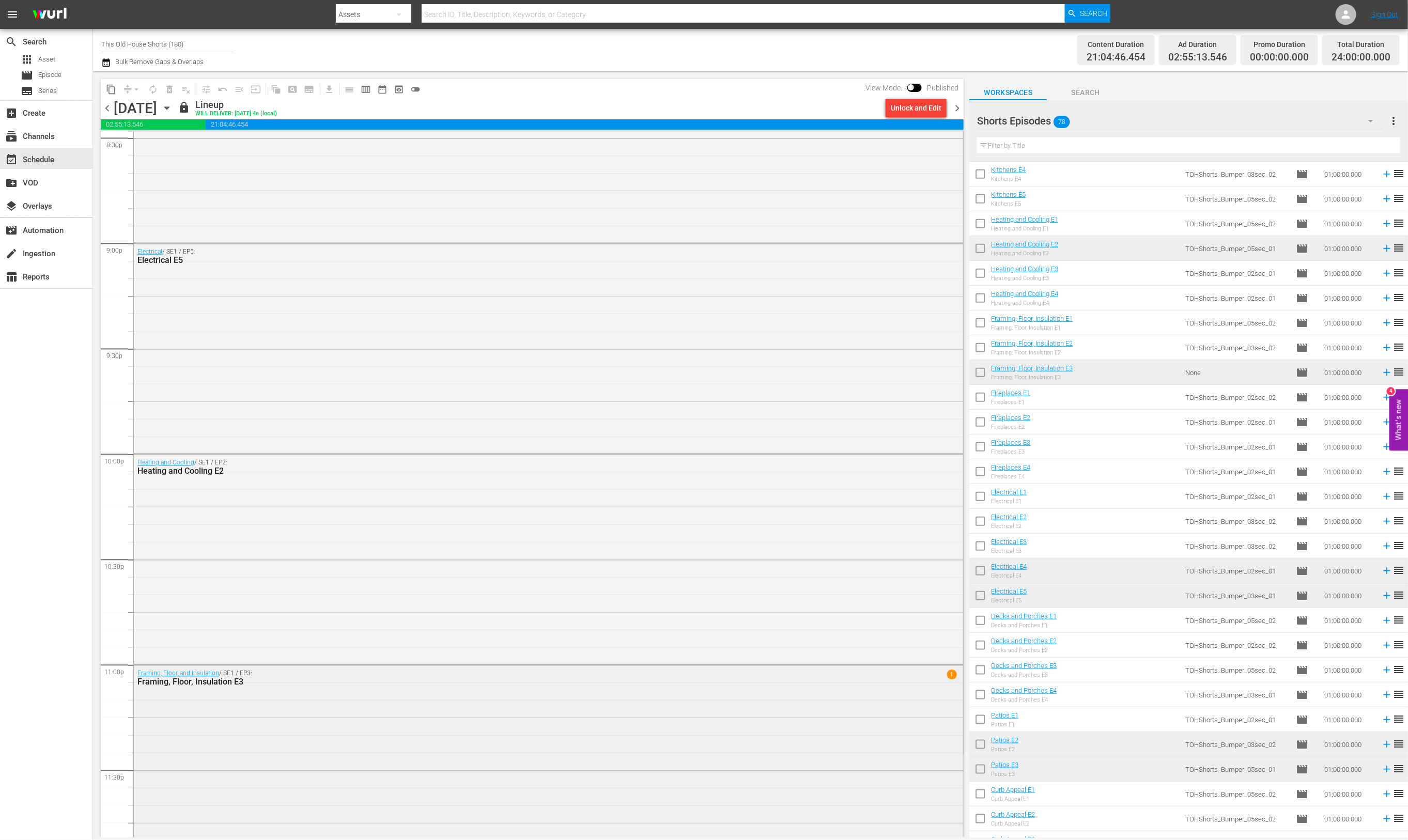
scroll to position [4352, 0]
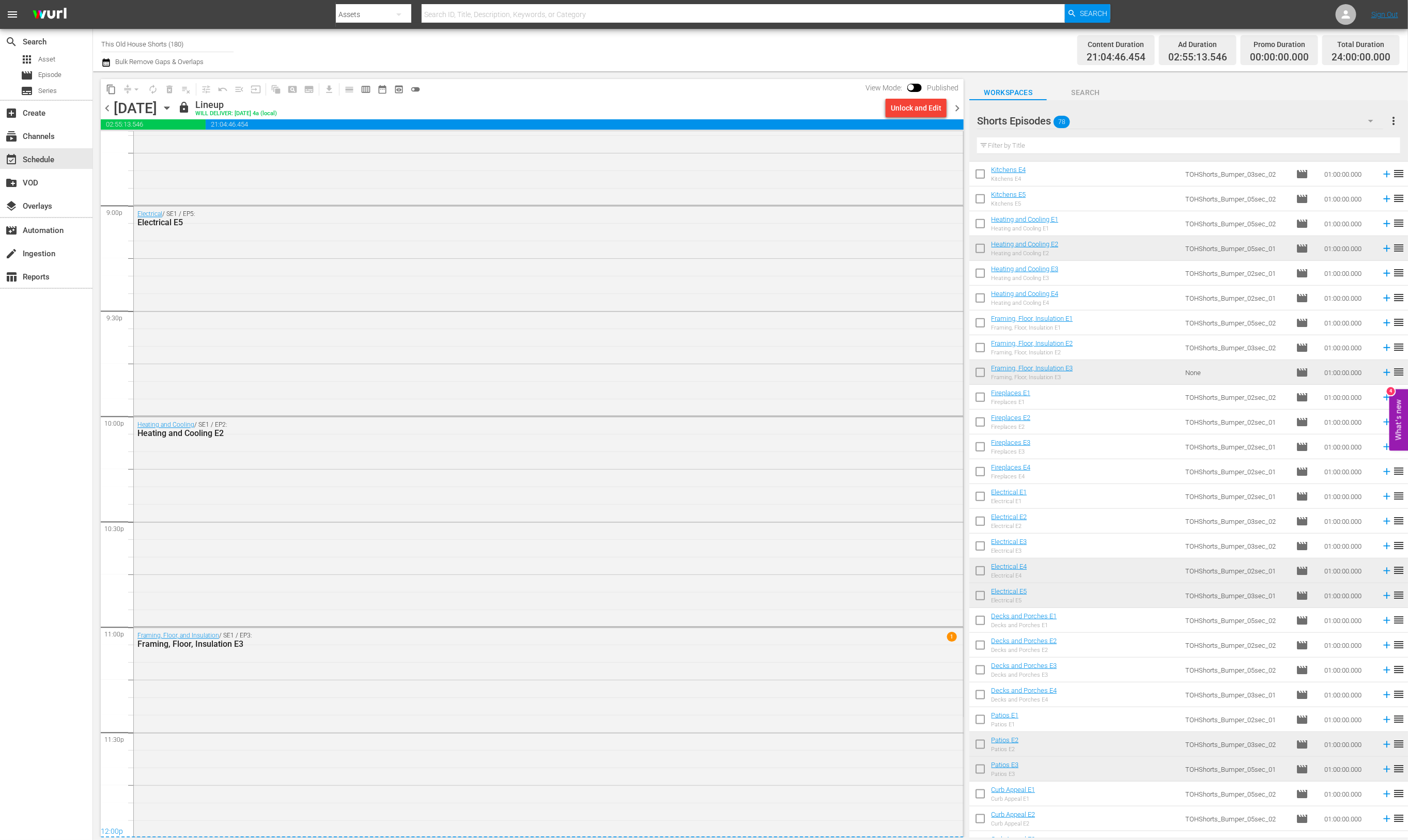
click at [956, 109] on span "chevron_right" at bounding box center [957, 108] width 13 height 13
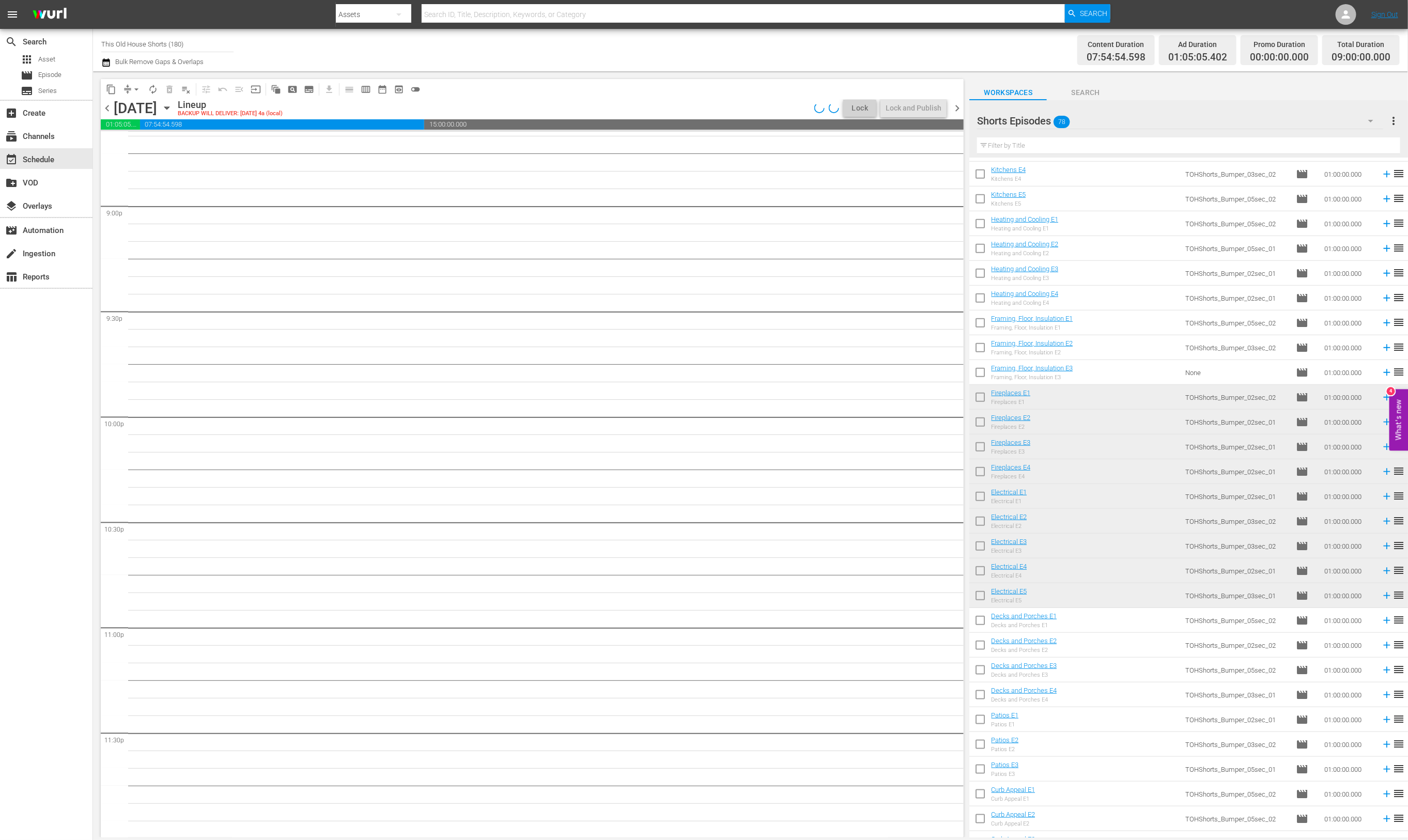
scroll to position [4352, 0]
click at [984, 620] on input "checkbox" at bounding box center [980, 622] width 22 height 22
checkbox input "true"
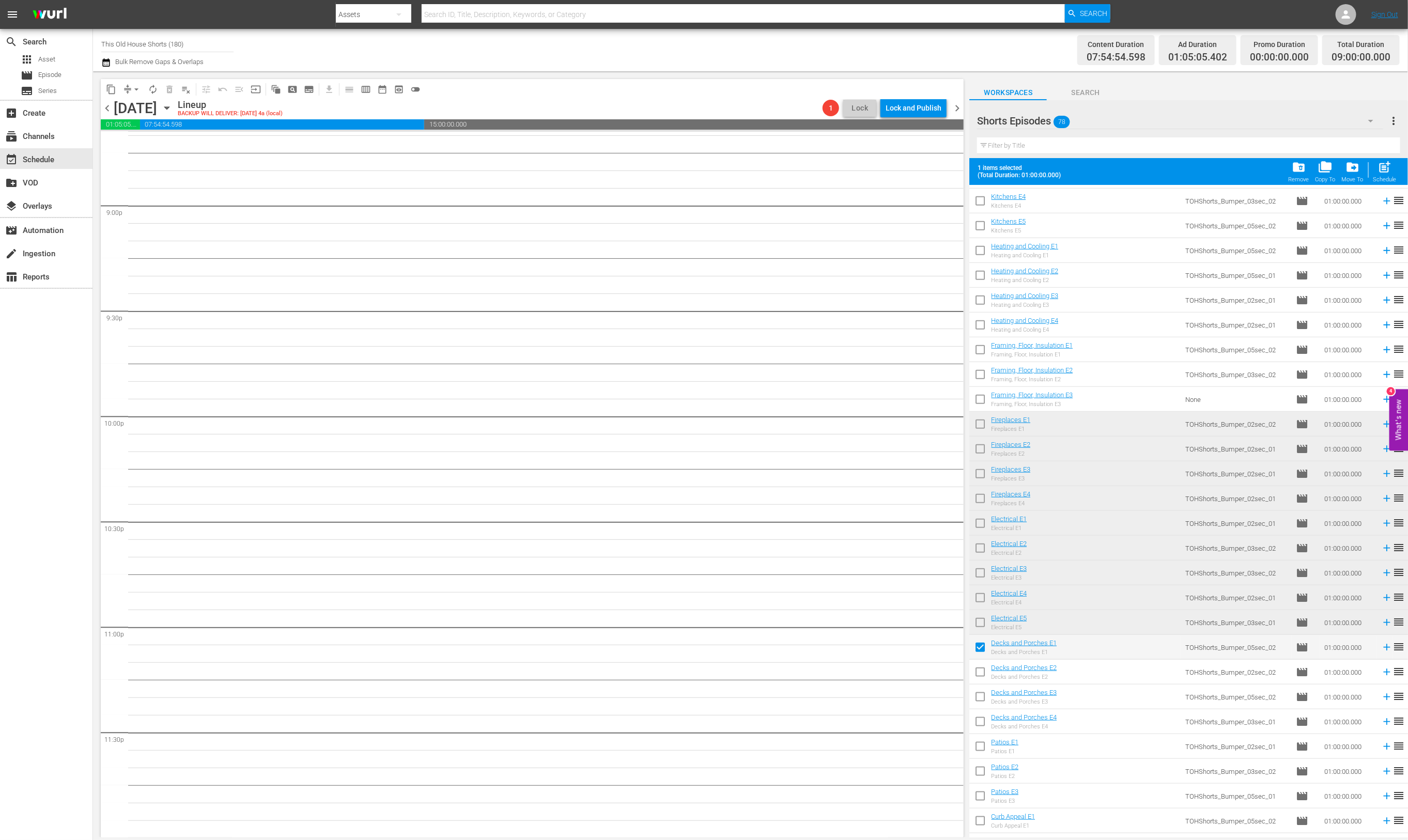
click at [984, 675] on input "checkbox" at bounding box center [980, 674] width 22 height 22
checkbox input "true"
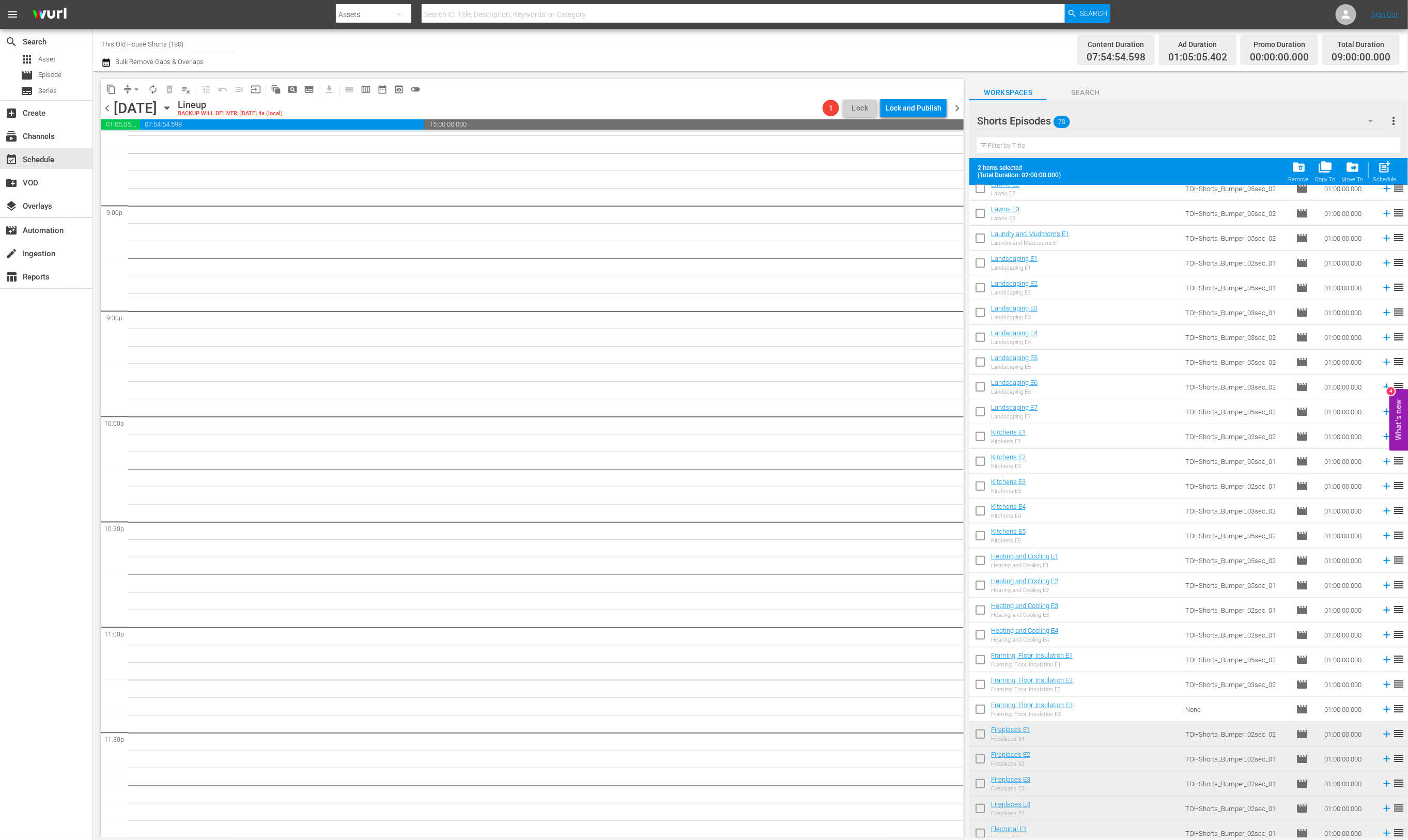
scroll to position [0, 0]
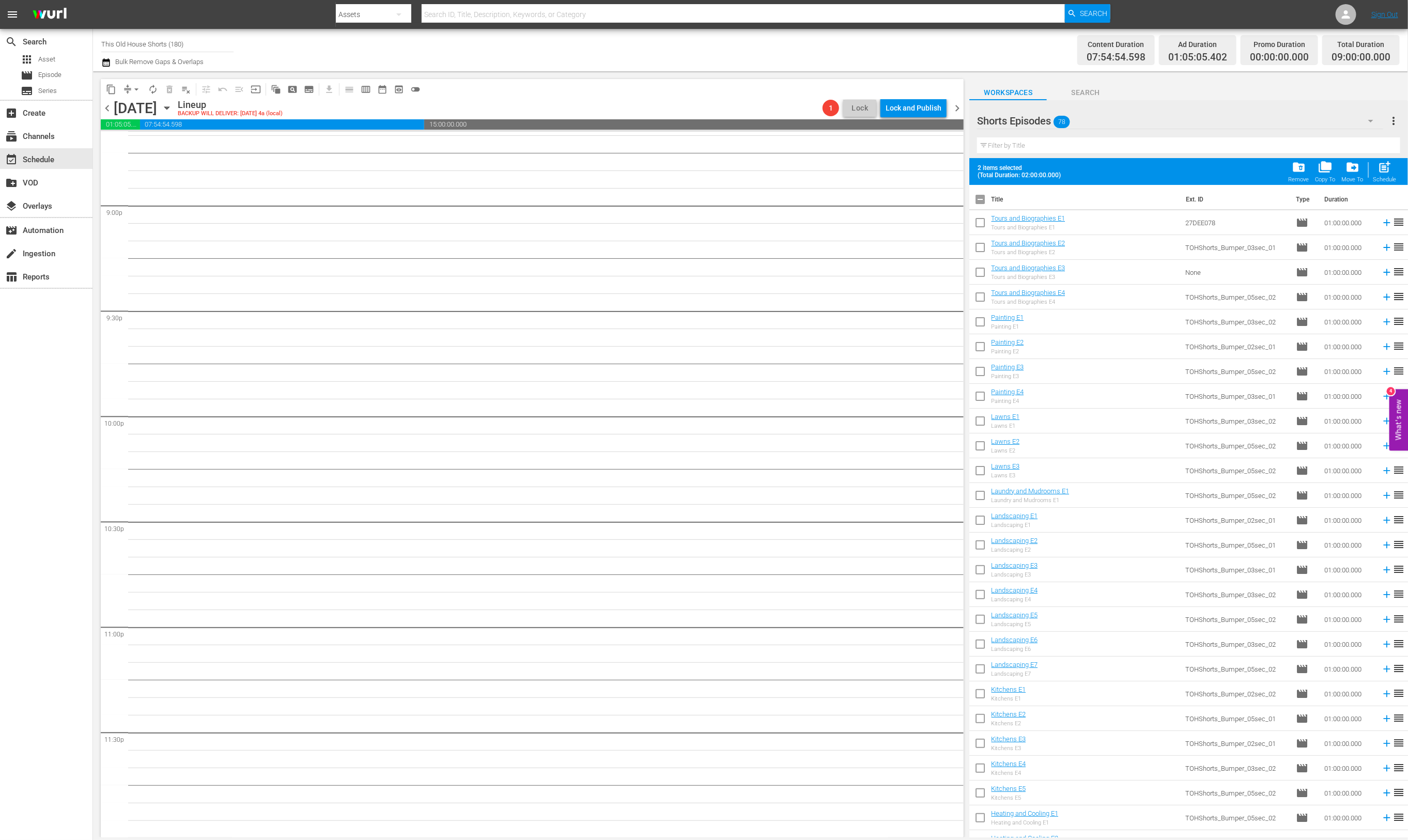
click at [981, 311] on span at bounding box center [980, 321] width 22 height 22
click at [979, 349] on input "checkbox" at bounding box center [980, 348] width 22 height 22
checkbox input "true"
click at [982, 324] on input "checkbox" at bounding box center [980, 323] width 22 height 22
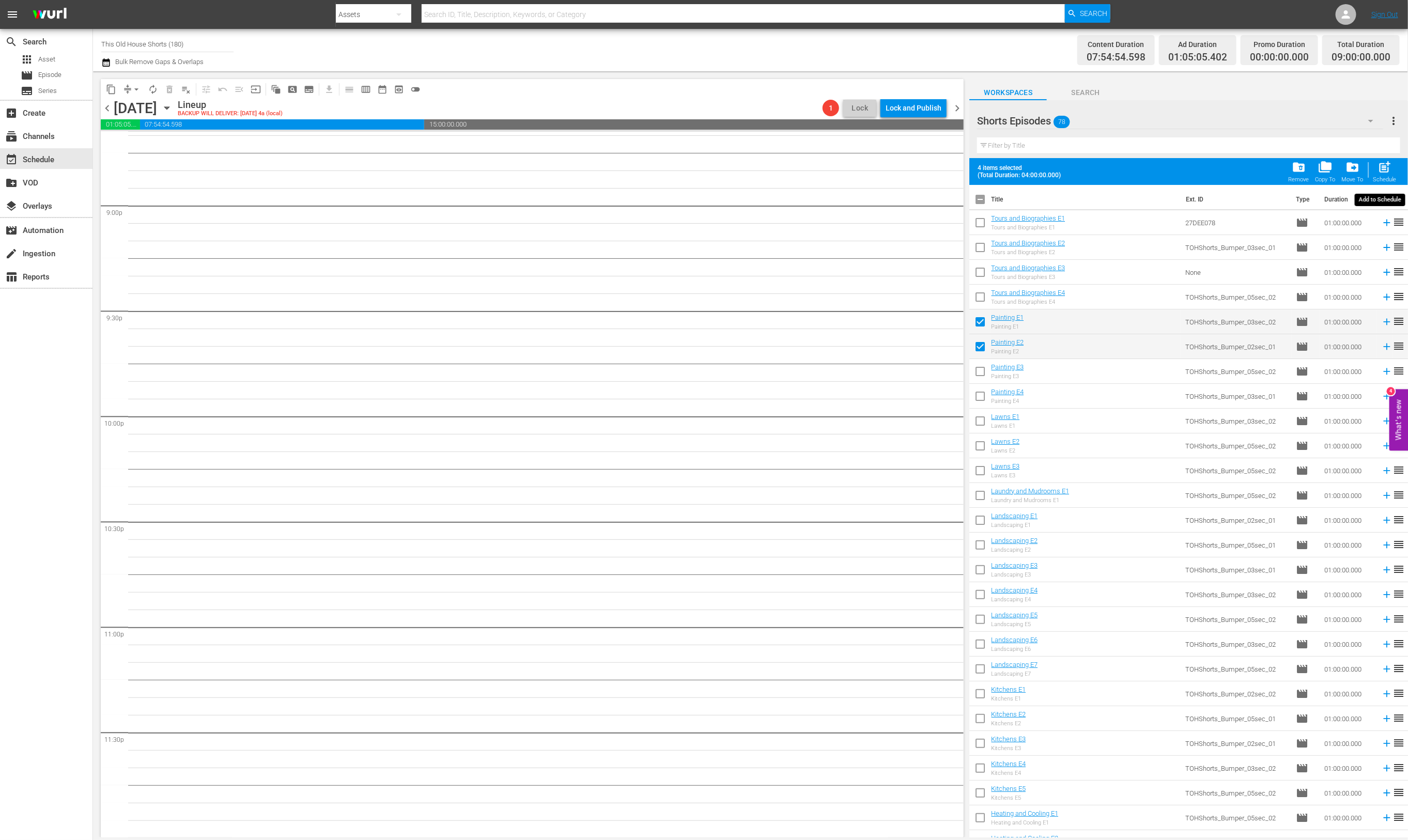
click at [1386, 164] on span "post_add" at bounding box center [1384, 167] width 14 height 14
checkbox input "false"
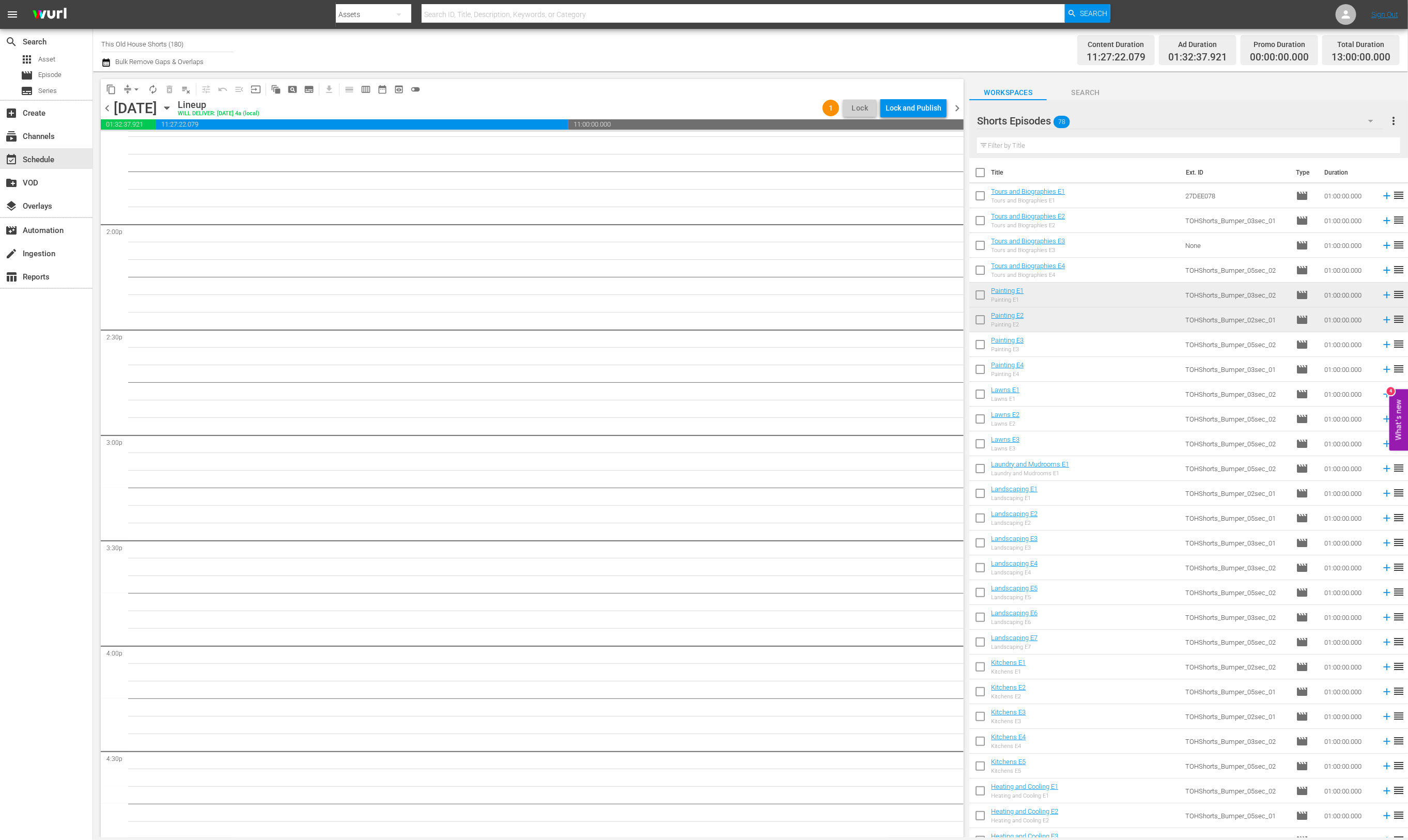
scroll to position [2514, 0]
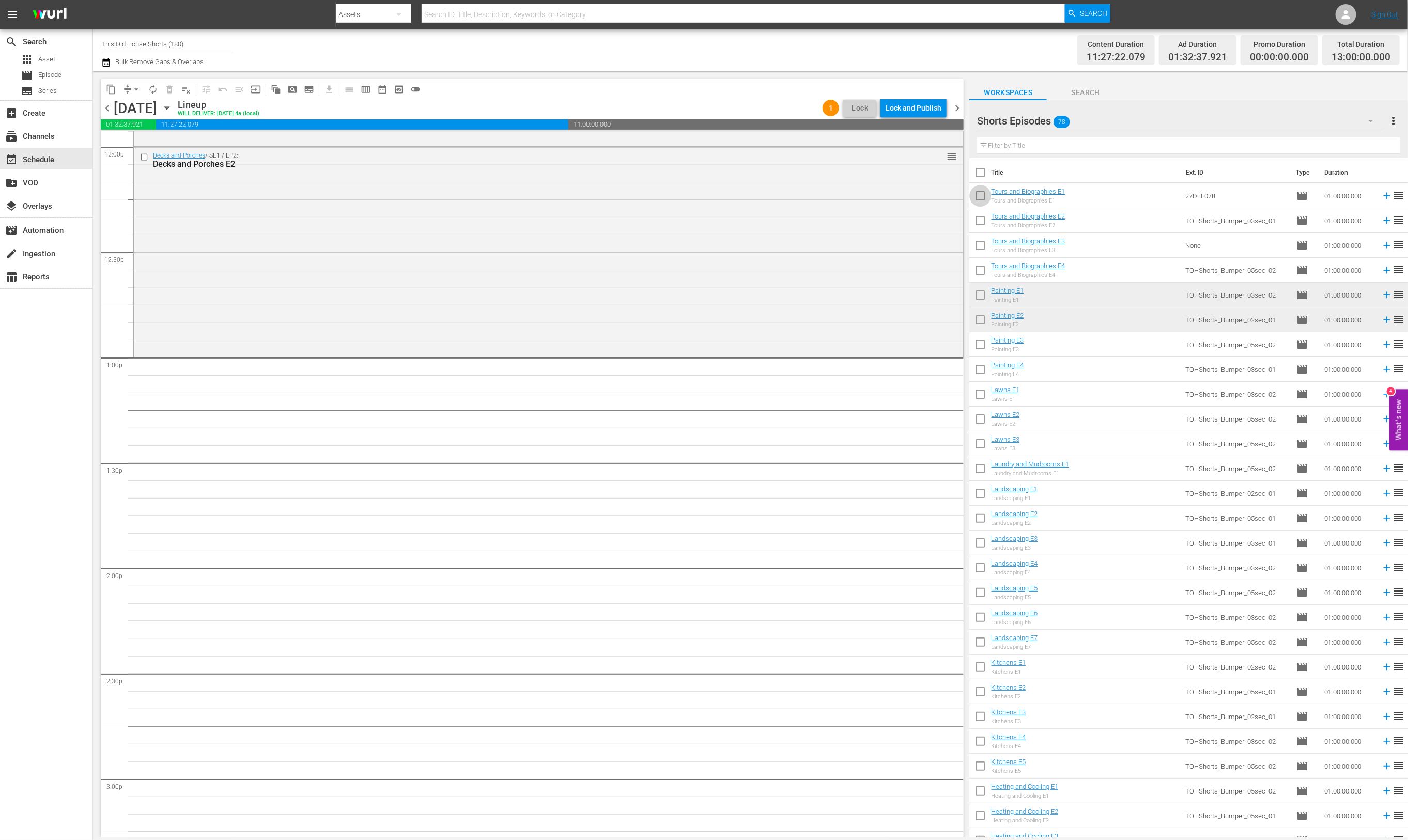
click at [984, 197] on input "checkbox" at bounding box center [980, 197] width 22 height 22
checkbox input "true"
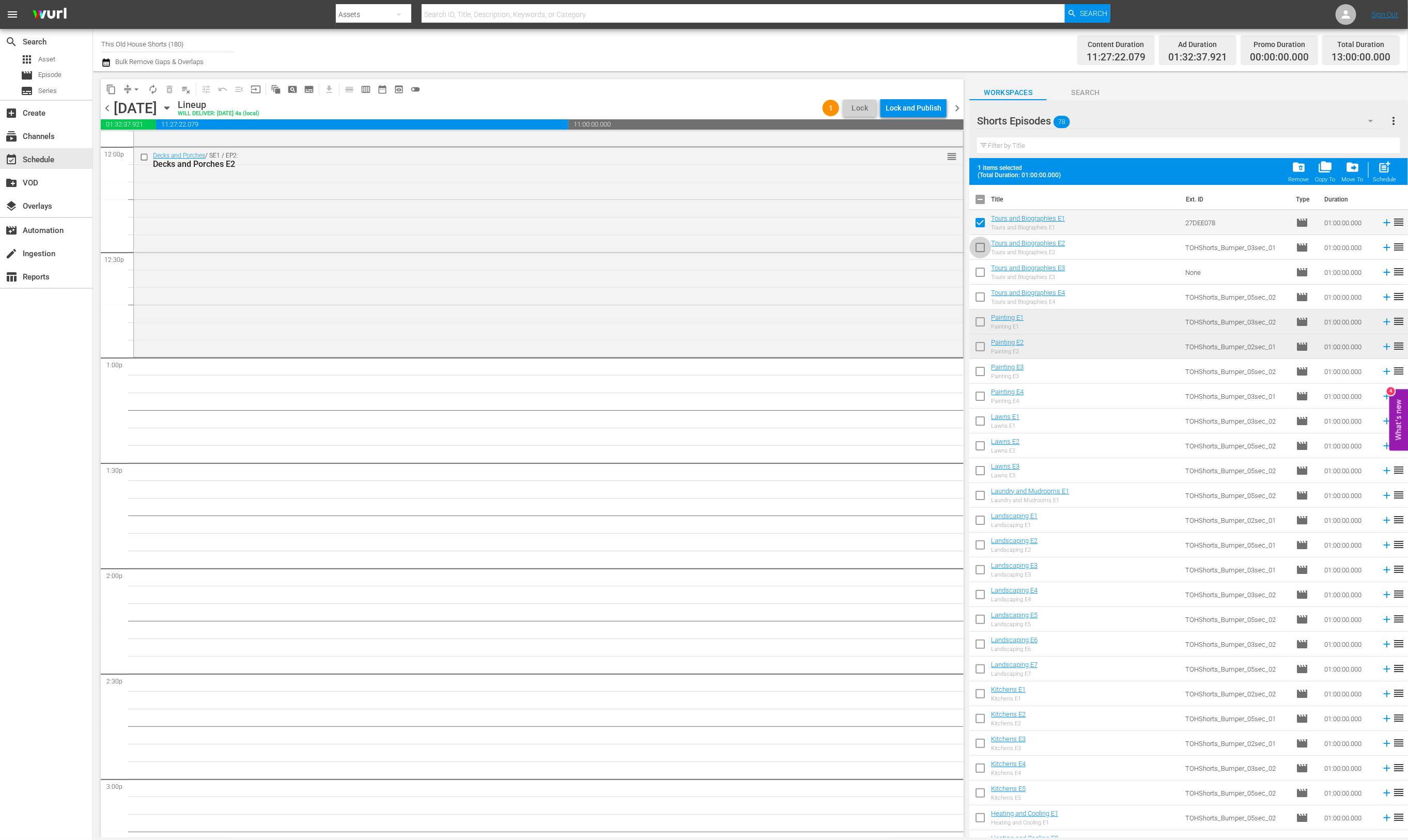
click at [980, 244] on input "checkbox" at bounding box center [980, 249] width 22 height 22
checkbox input "true"
click at [977, 275] on input "checkbox" at bounding box center [980, 274] width 22 height 22
checkbox input "true"
click at [979, 303] on input "checkbox" at bounding box center [980, 299] width 22 height 22
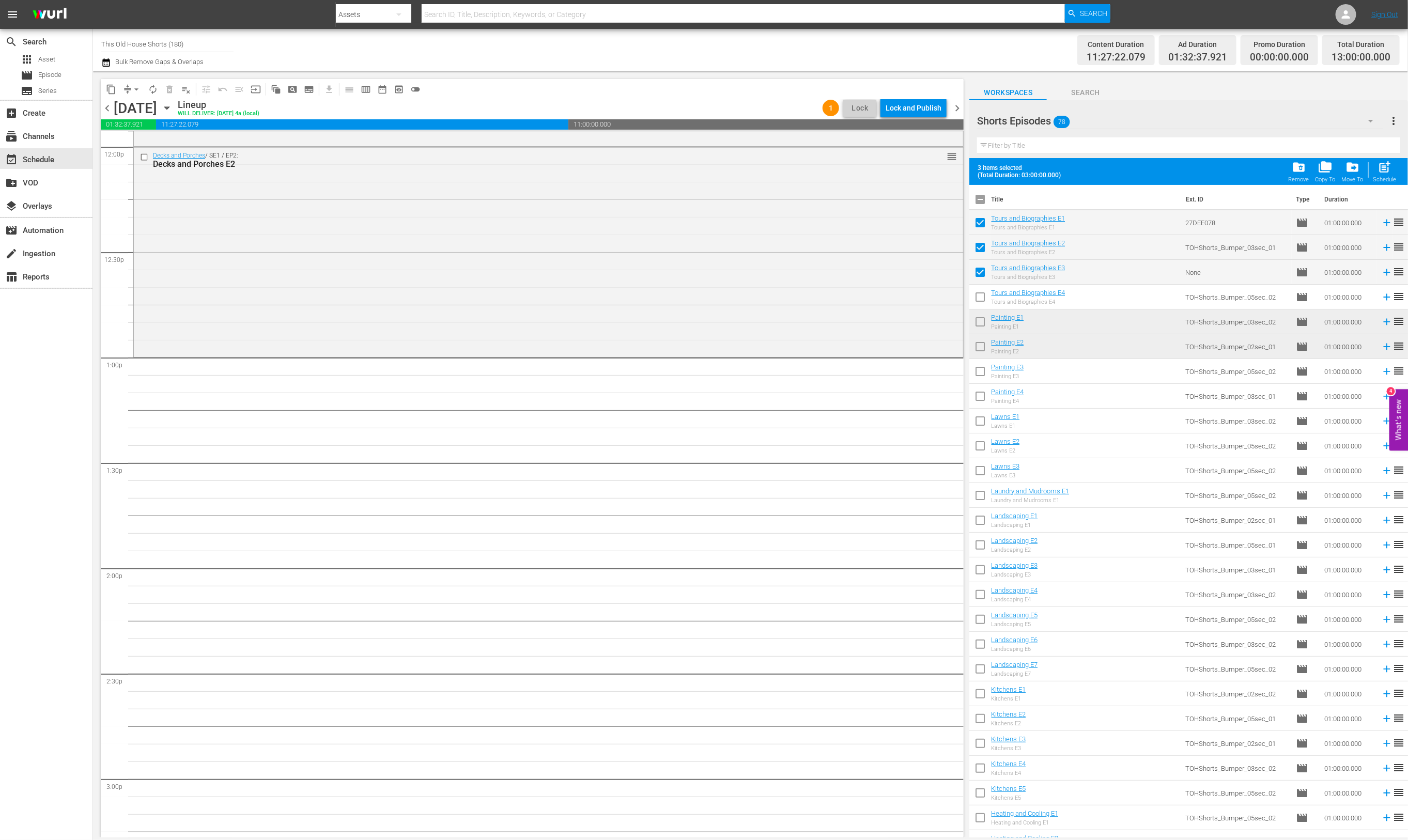
checkbox input "true"
click at [1378, 165] on span "post_add" at bounding box center [1384, 167] width 14 height 14
checkbox input "false"
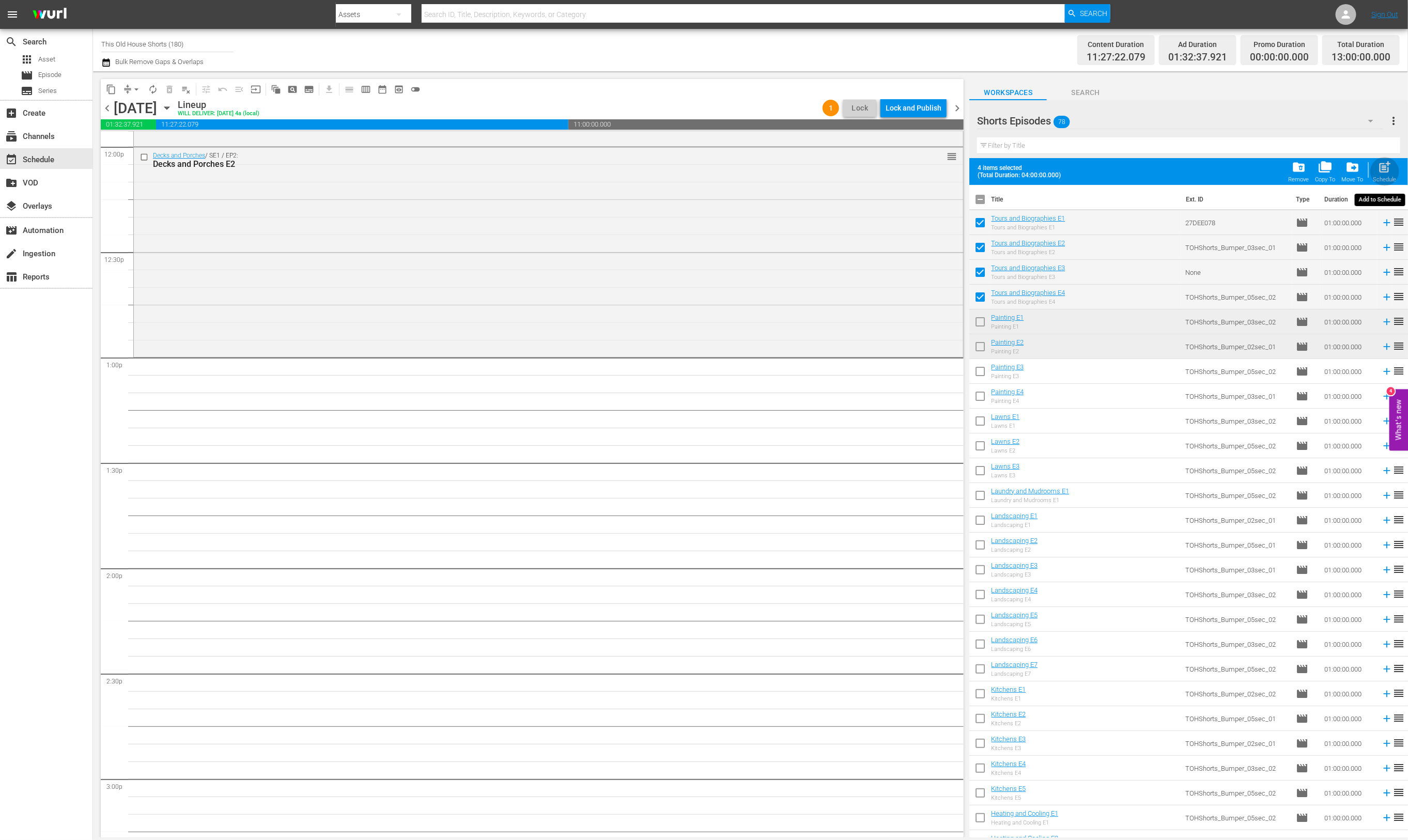
checkbox input "false"
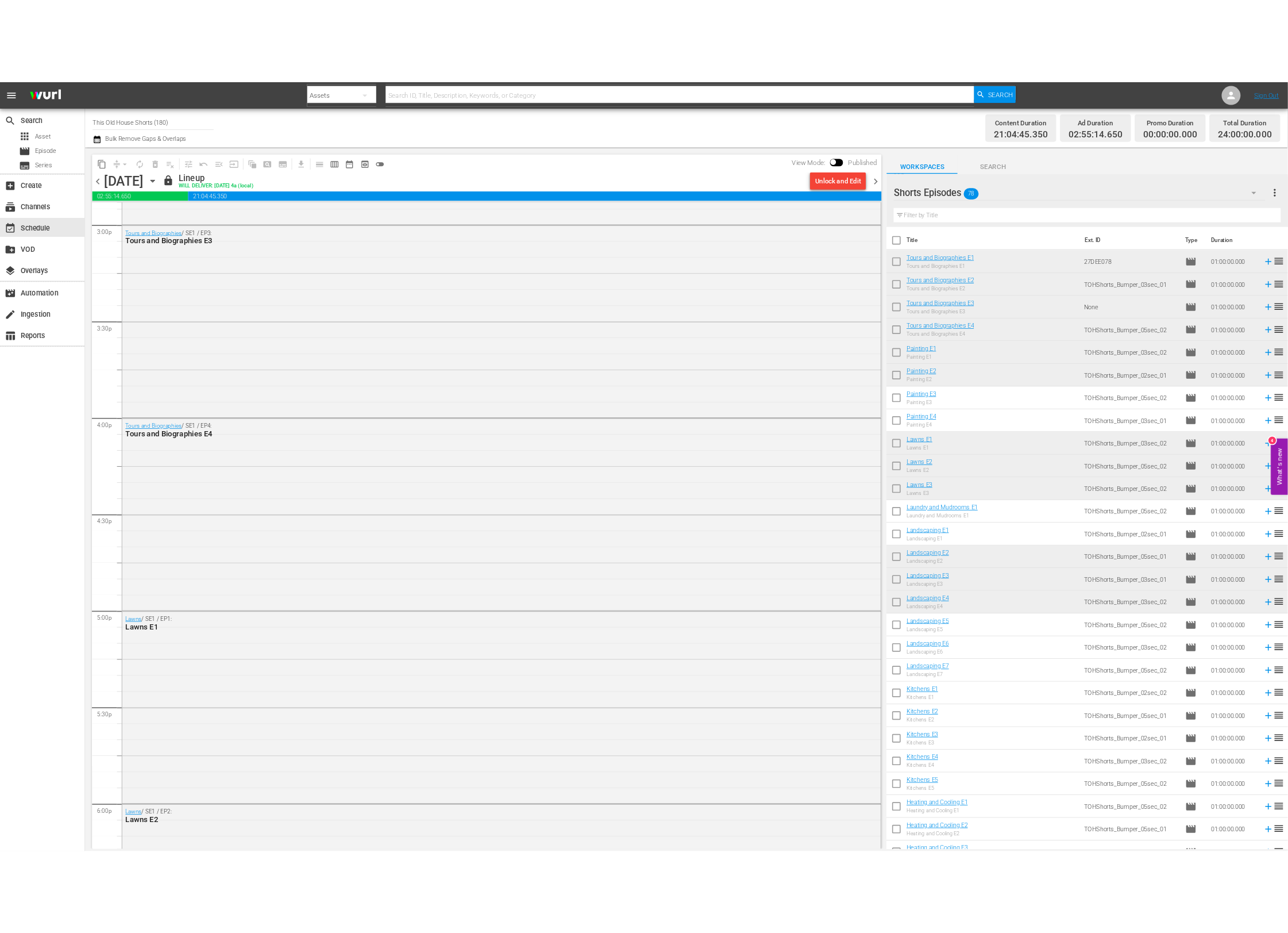
scroll to position [3490, 0]
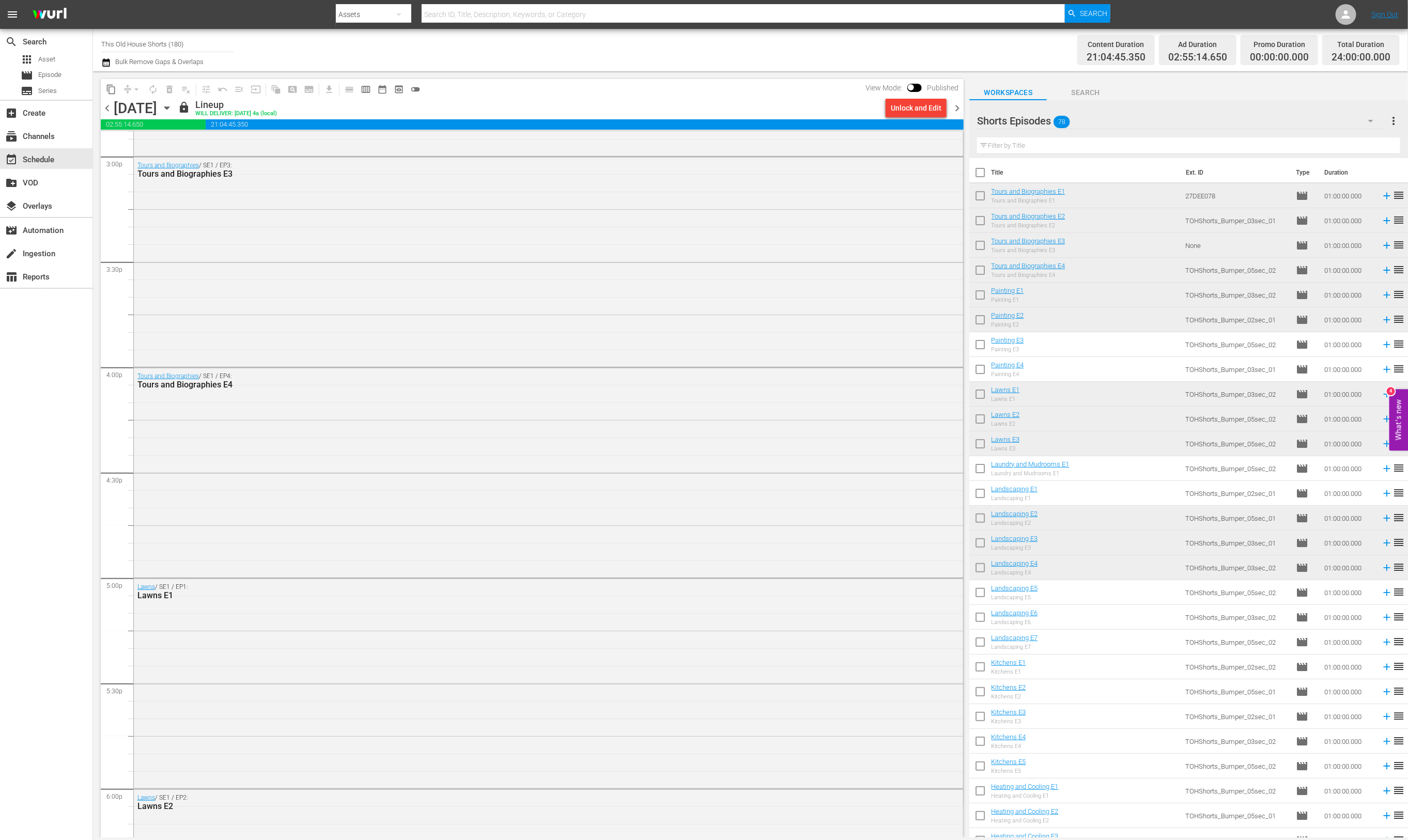
click at [958, 109] on span "chevron_right" at bounding box center [957, 108] width 13 height 13
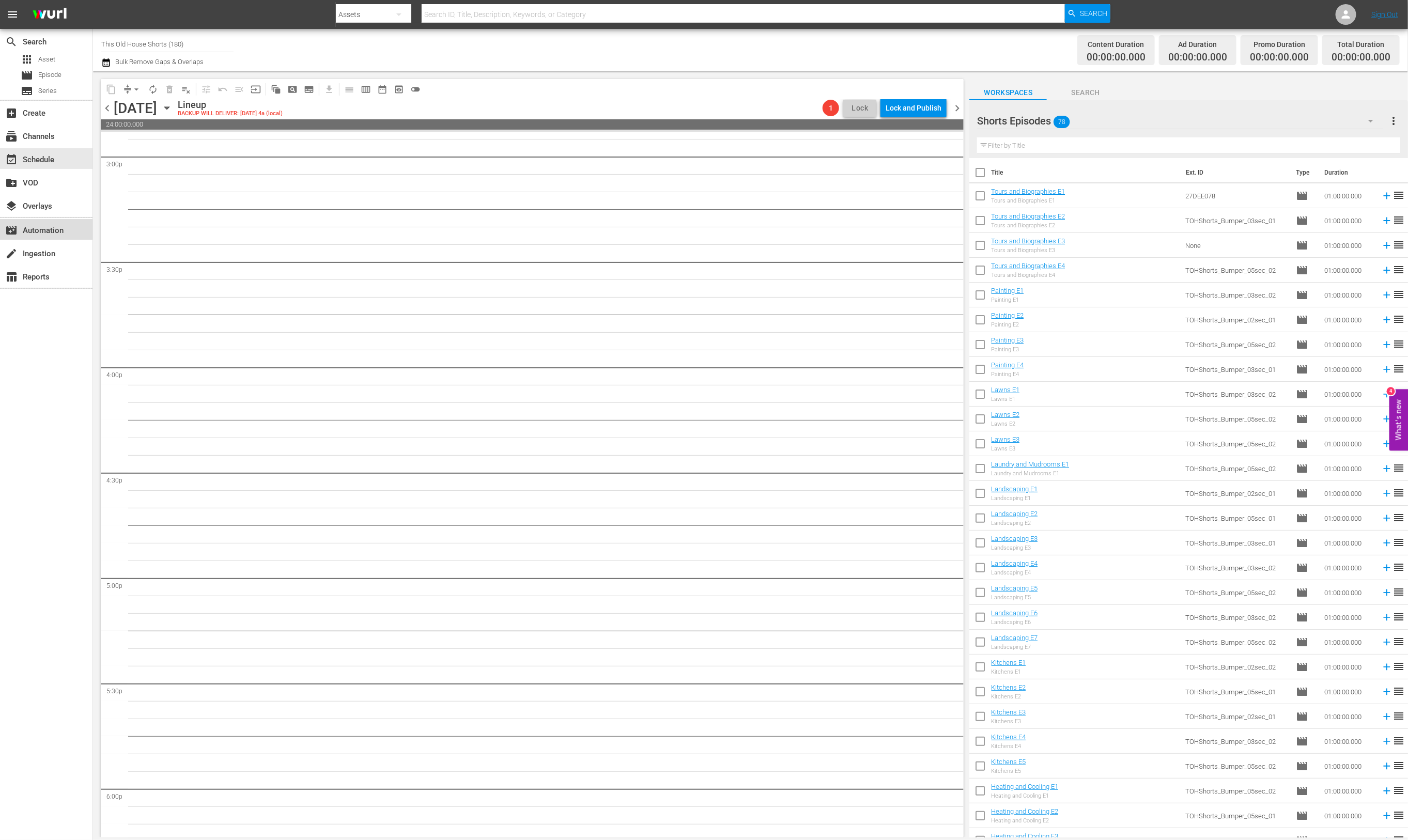
click at [33, 233] on div "movie_filter Automation" at bounding box center [29, 229] width 58 height 10
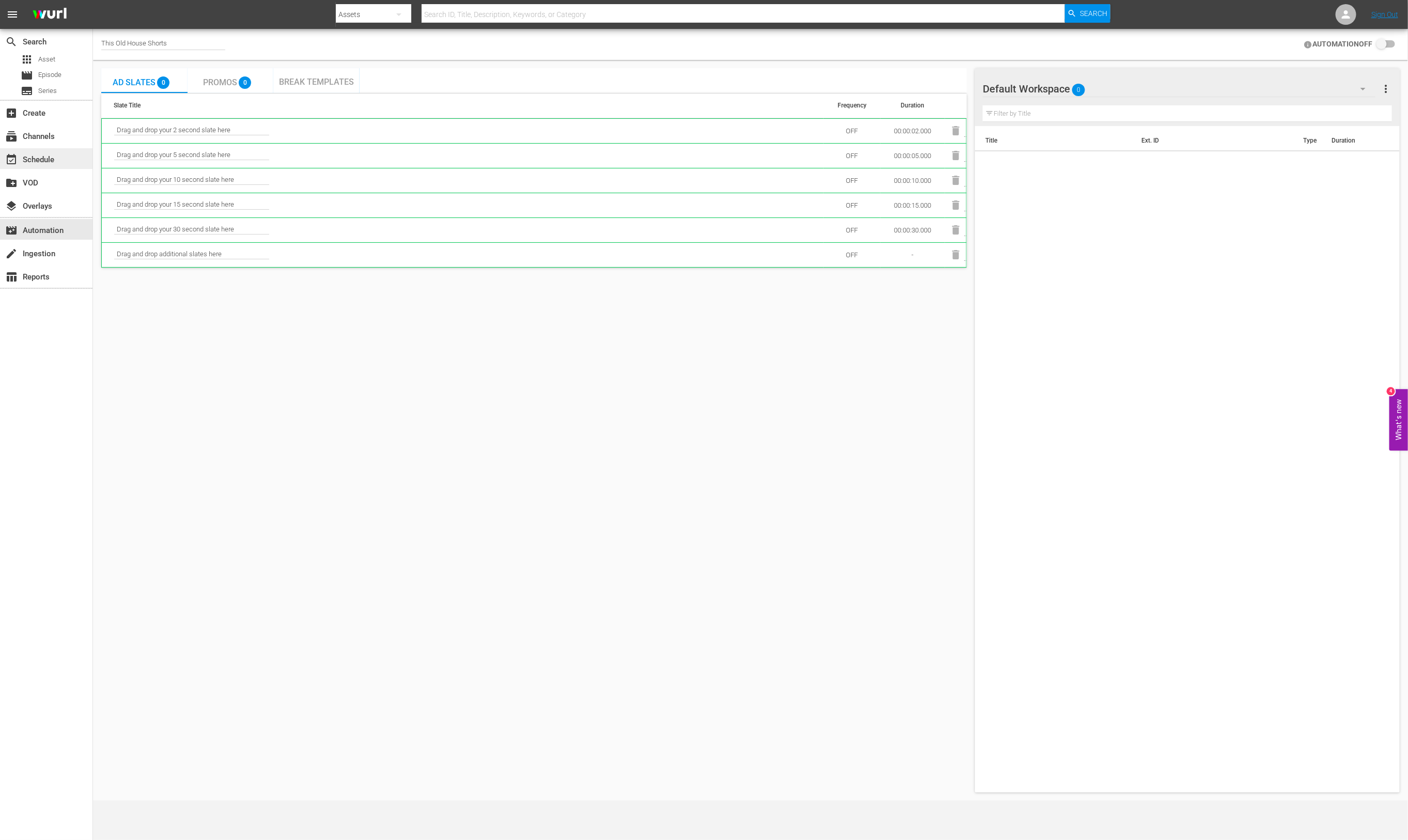
click at [26, 157] on div "event_available Schedule" at bounding box center [29, 158] width 58 height 10
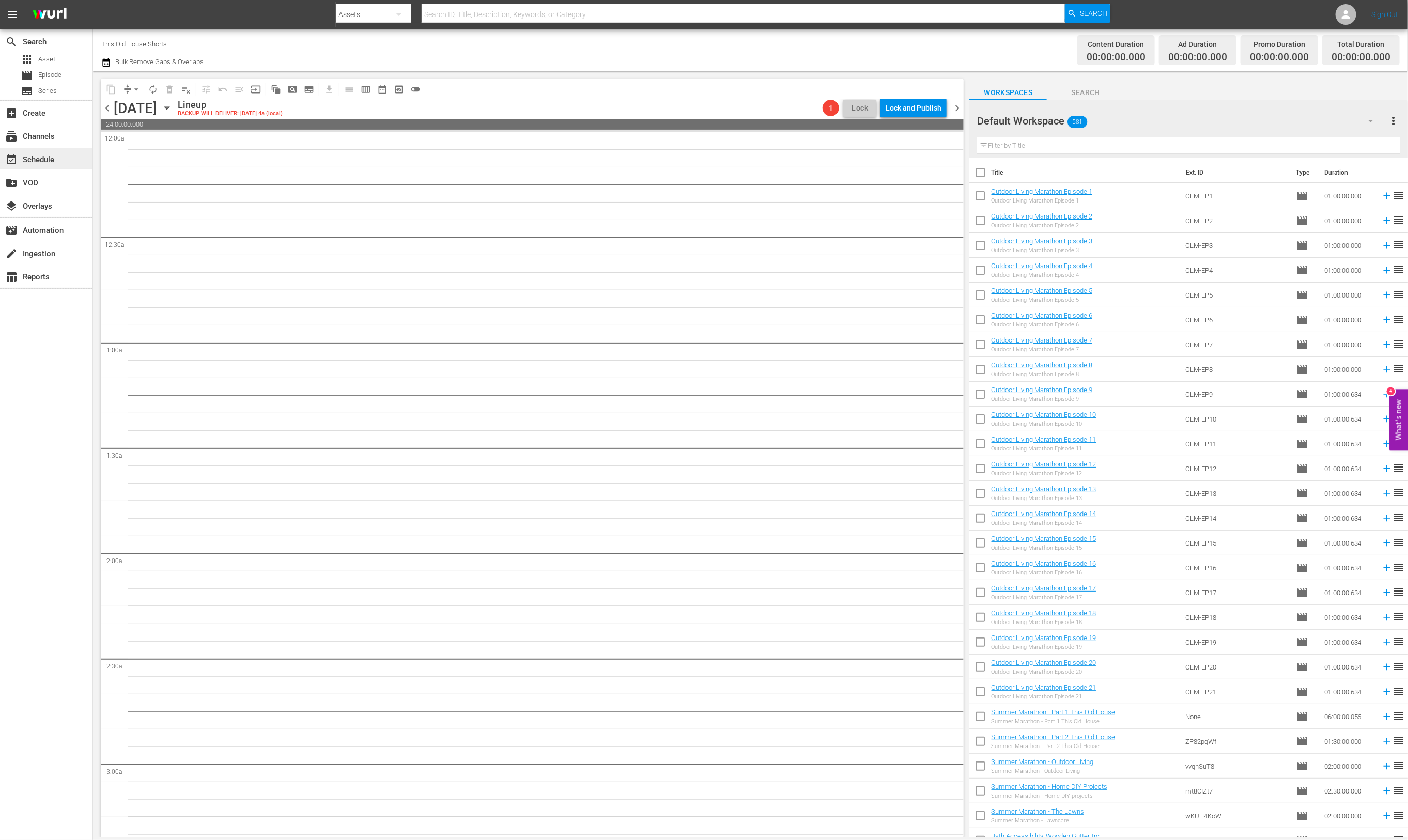
click at [50, 159] on div "event_available Schedule" at bounding box center [29, 158] width 58 height 10
click at [137, 87] on span "arrow_drop_down" at bounding box center [136, 89] width 10 height 10
click at [266, 53] on div "Channel Title This Old House Shorts Bulk Remove Gaps & Overlaps" at bounding box center [455, 50] width 708 height 38
click at [306, 86] on span "subtitles_outlined" at bounding box center [308, 89] width 10 height 10
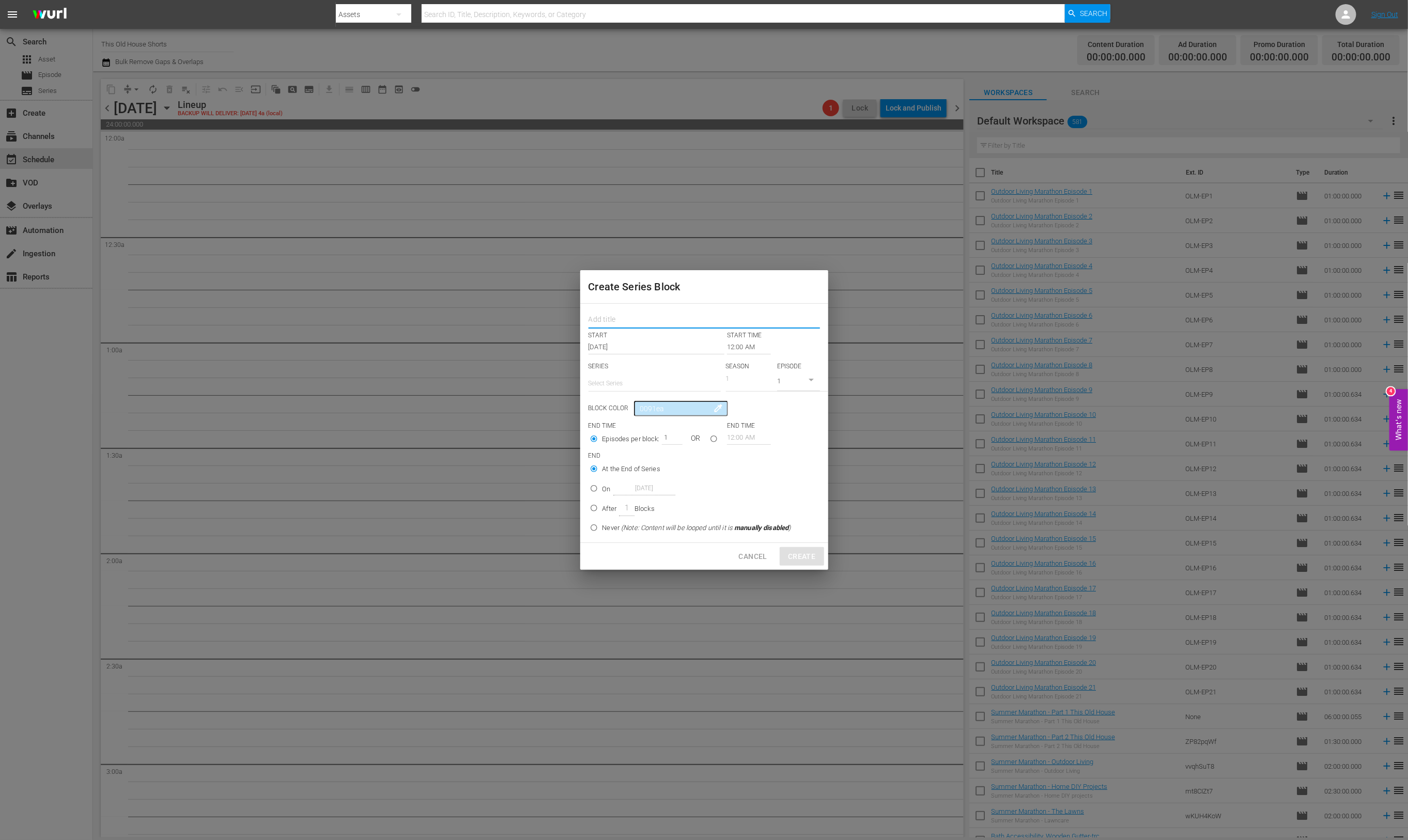
click at [639, 327] on input "text" at bounding box center [704, 320] width 232 height 16
type input "Electrical"
click at [653, 382] on input "text" at bounding box center [655, 382] width 133 height 25
click at [646, 412] on div "Electrical" at bounding box center [654, 412] width 116 height 25
type input "Electrical"
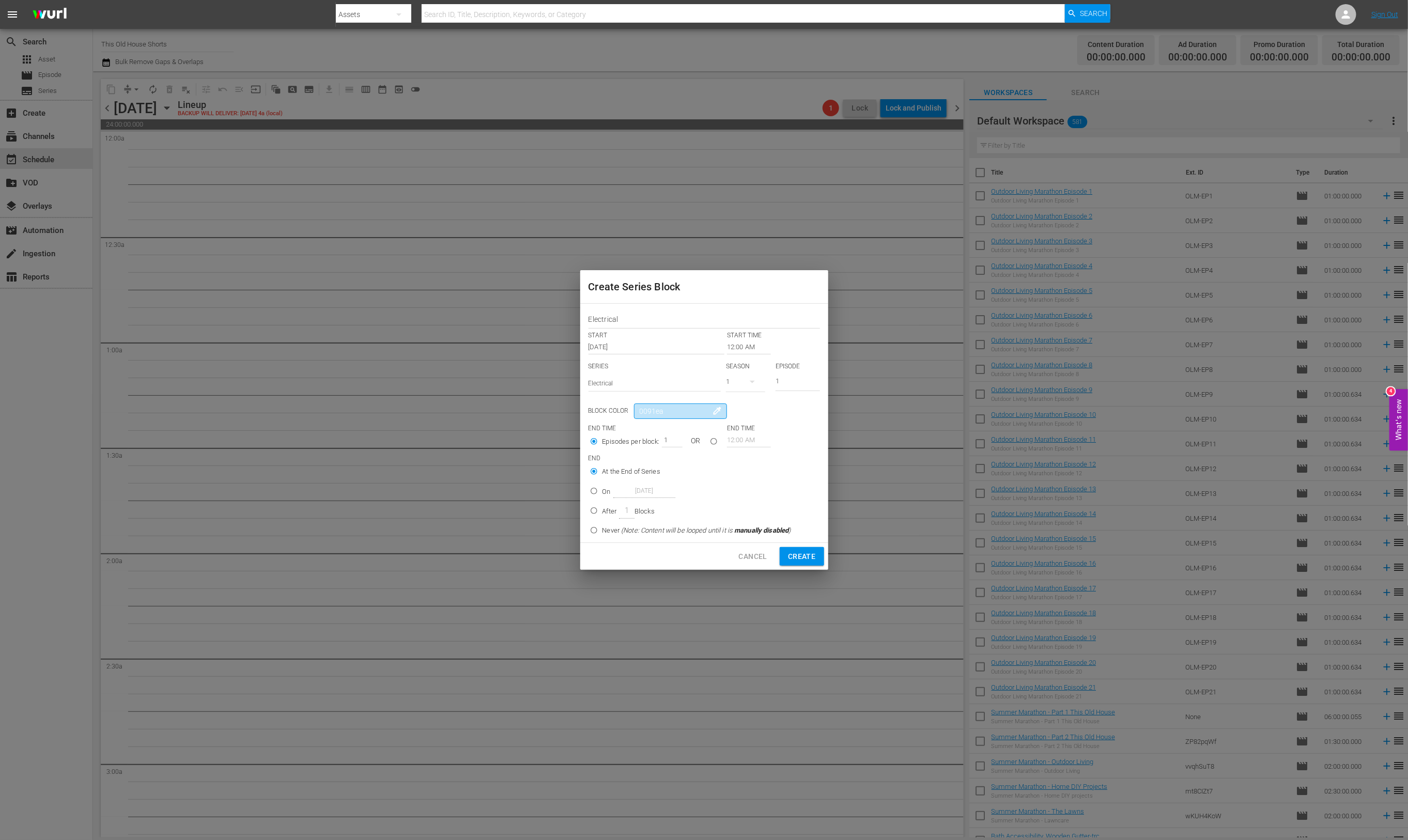
click at [684, 413] on input "0091ea" at bounding box center [680, 410] width 93 height 15
click at [597, 491] on input "On [DATE]" at bounding box center [593, 493] width 17 height 17
radio input "true"
click at [759, 561] on span "Cancel" at bounding box center [753, 557] width 29 height 13
radio input "true"
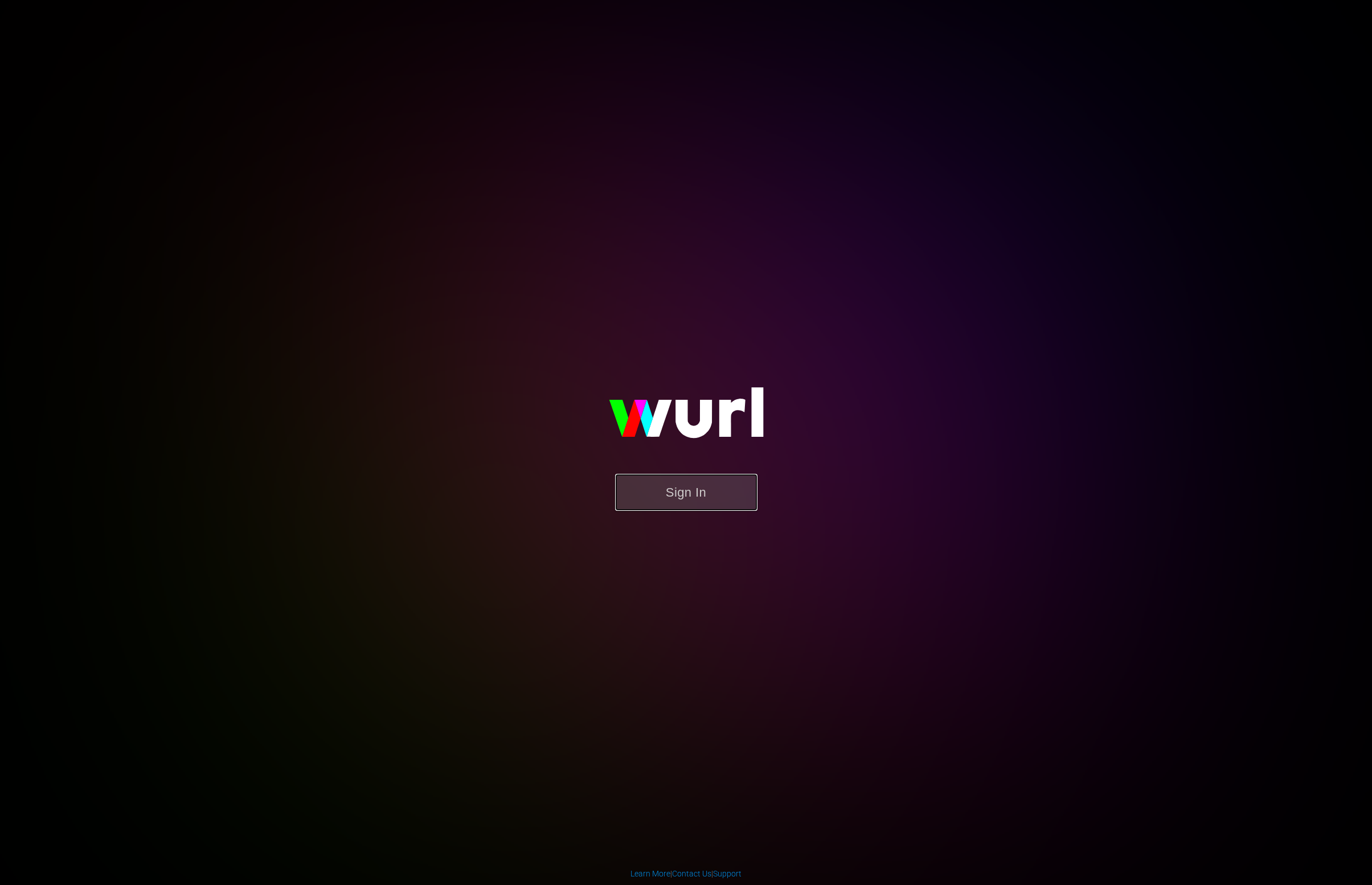
click at [660, 498] on button "Sign In" at bounding box center [687, 492] width 143 height 37
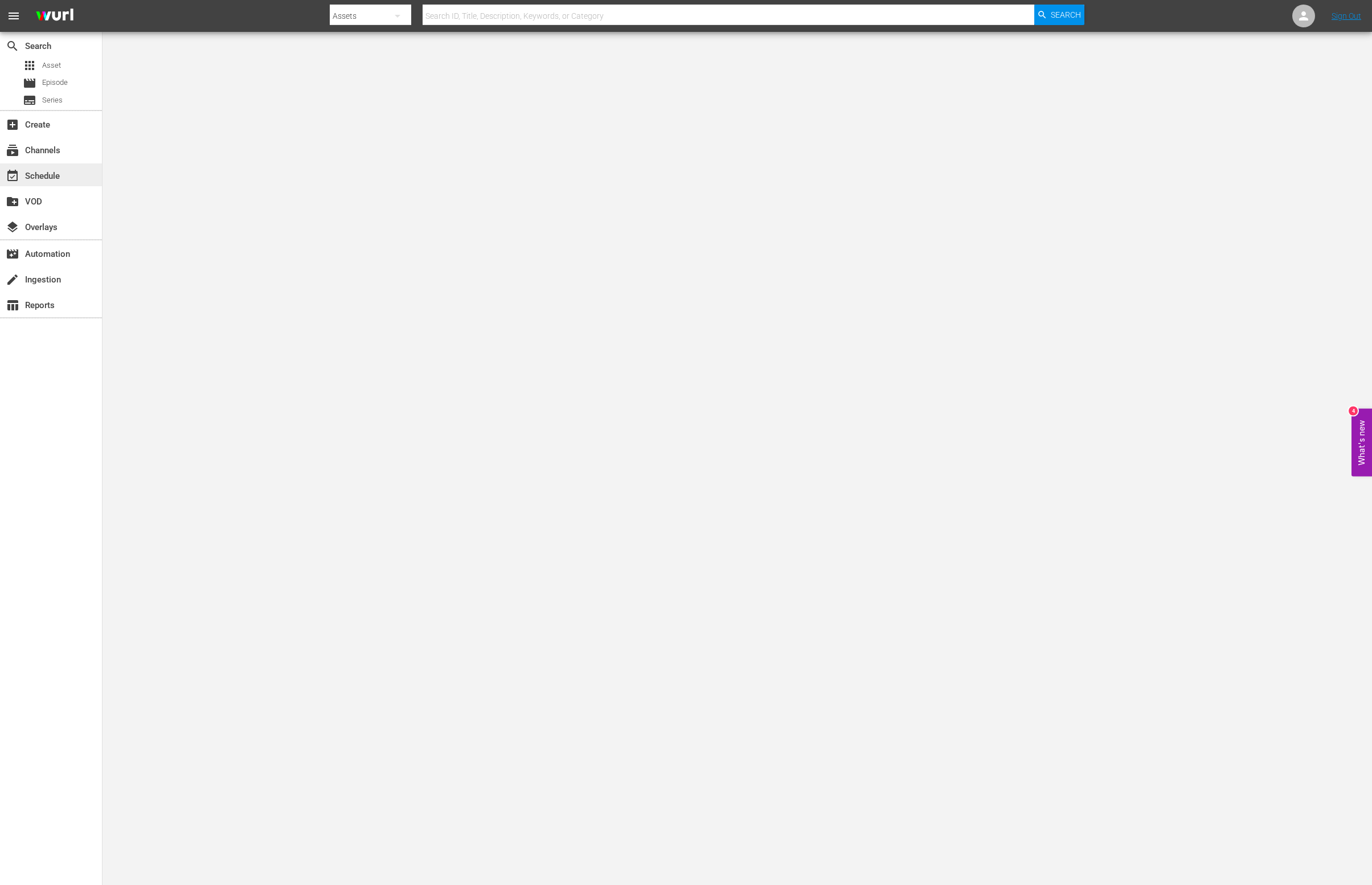
click at [33, 172] on div "event_available Schedule" at bounding box center [32, 174] width 63 height 11
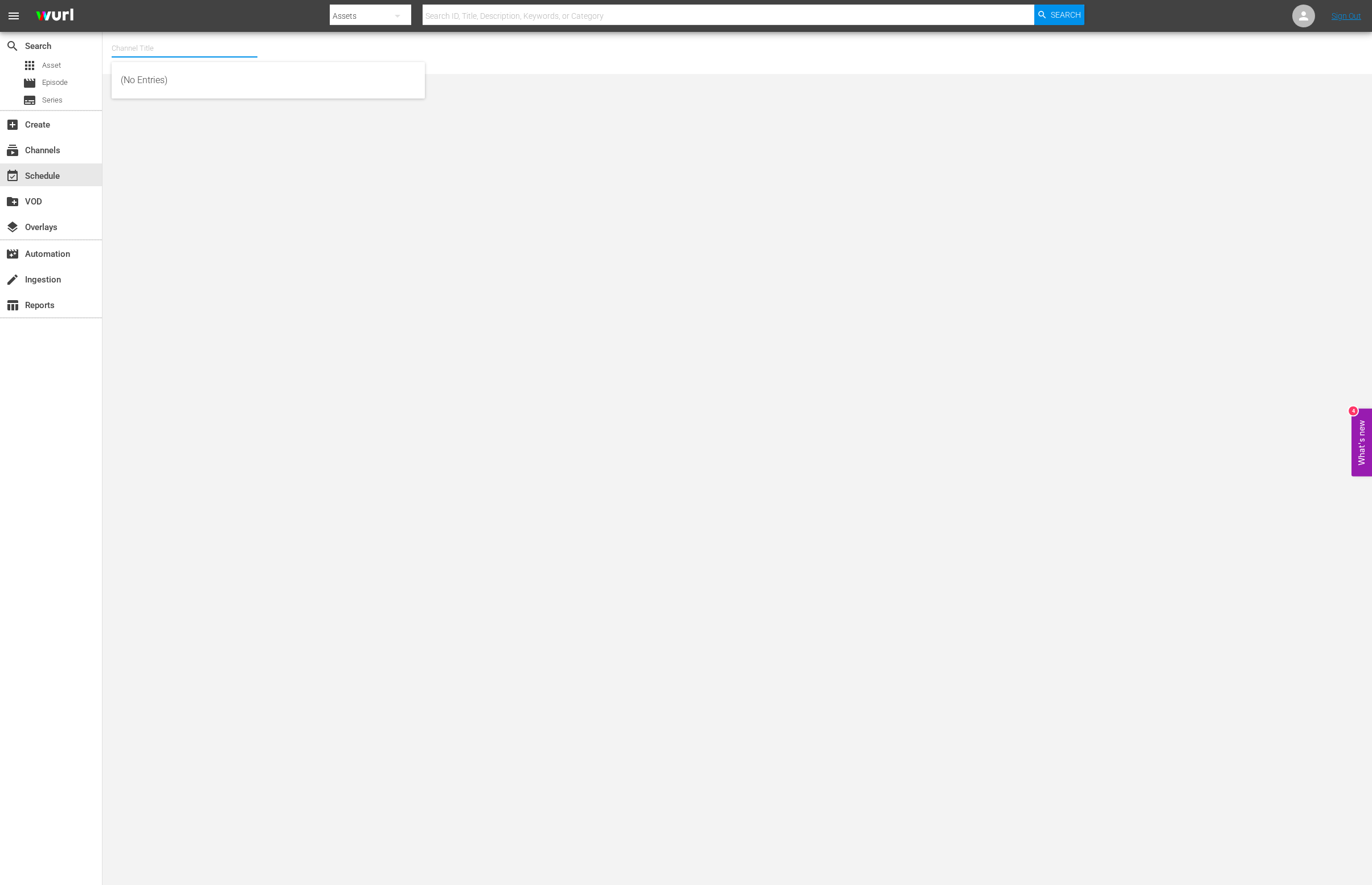
click at [170, 49] on input "text" at bounding box center [185, 48] width 146 height 27
click at [141, 104] on div "This Old House Shorts (180 - thisoldhouse_samsung)" at bounding box center [268, 107] width 295 height 27
type input "This Old House Shorts (180 - thisoldhouse_samsung)"
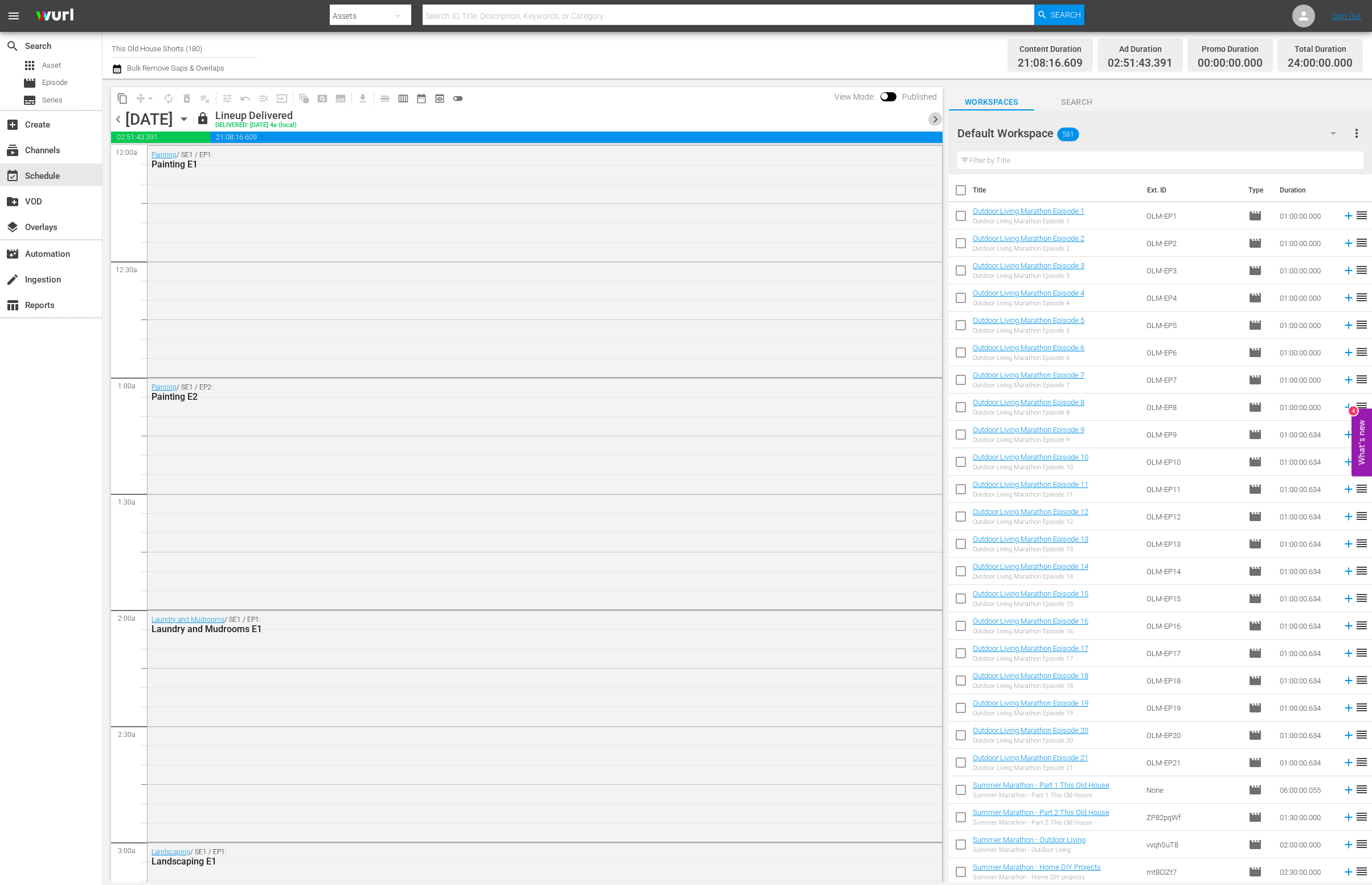
click at [940, 123] on span "chevron_right" at bounding box center [935, 119] width 14 height 14
click at [935, 119] on span "chevron_right" at bounding box center [935, 119] width 14 height 14
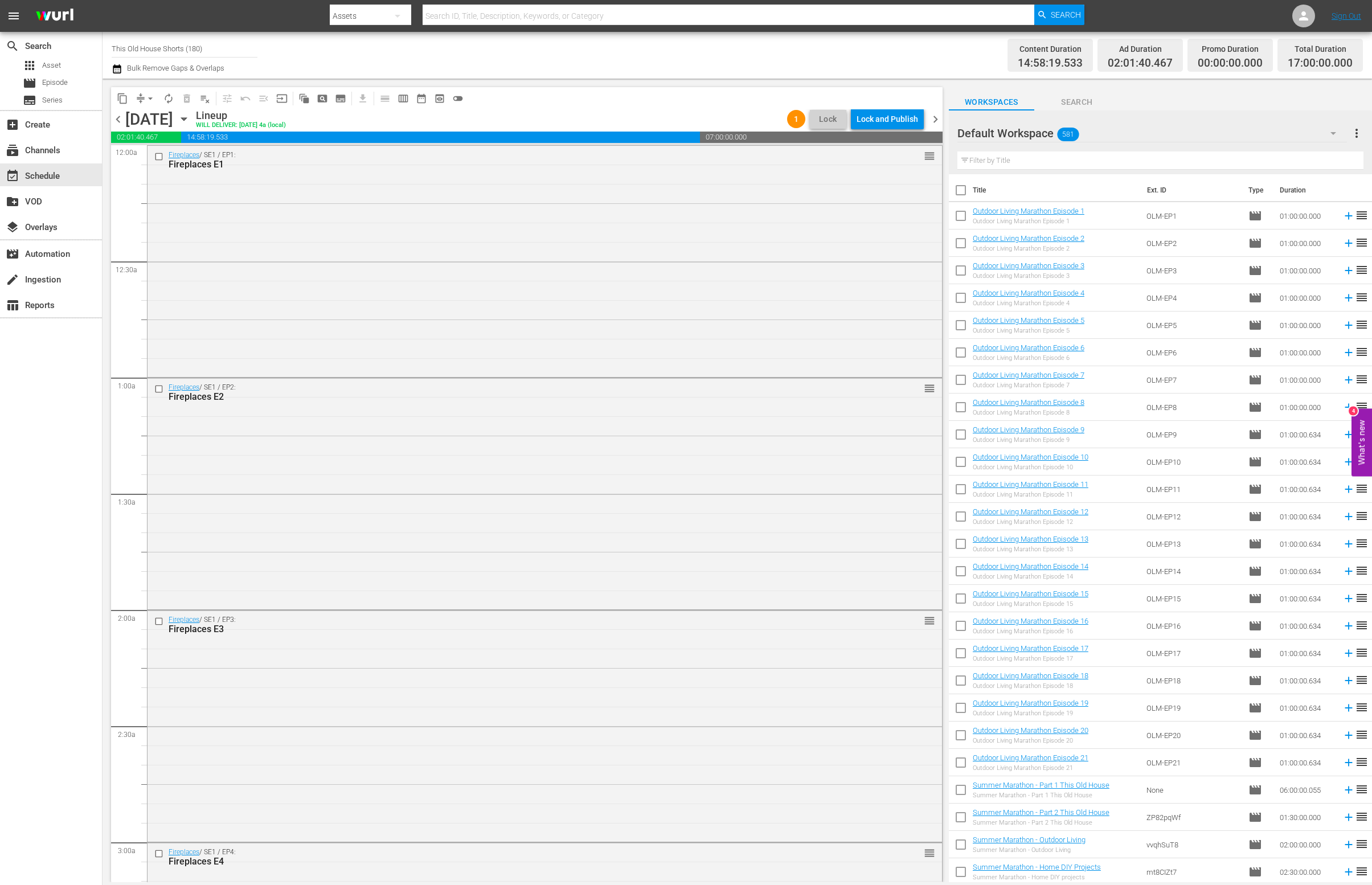
click at [935, 119] on span "chevron_right" at bounding box center [935, 119] width 14 height 14
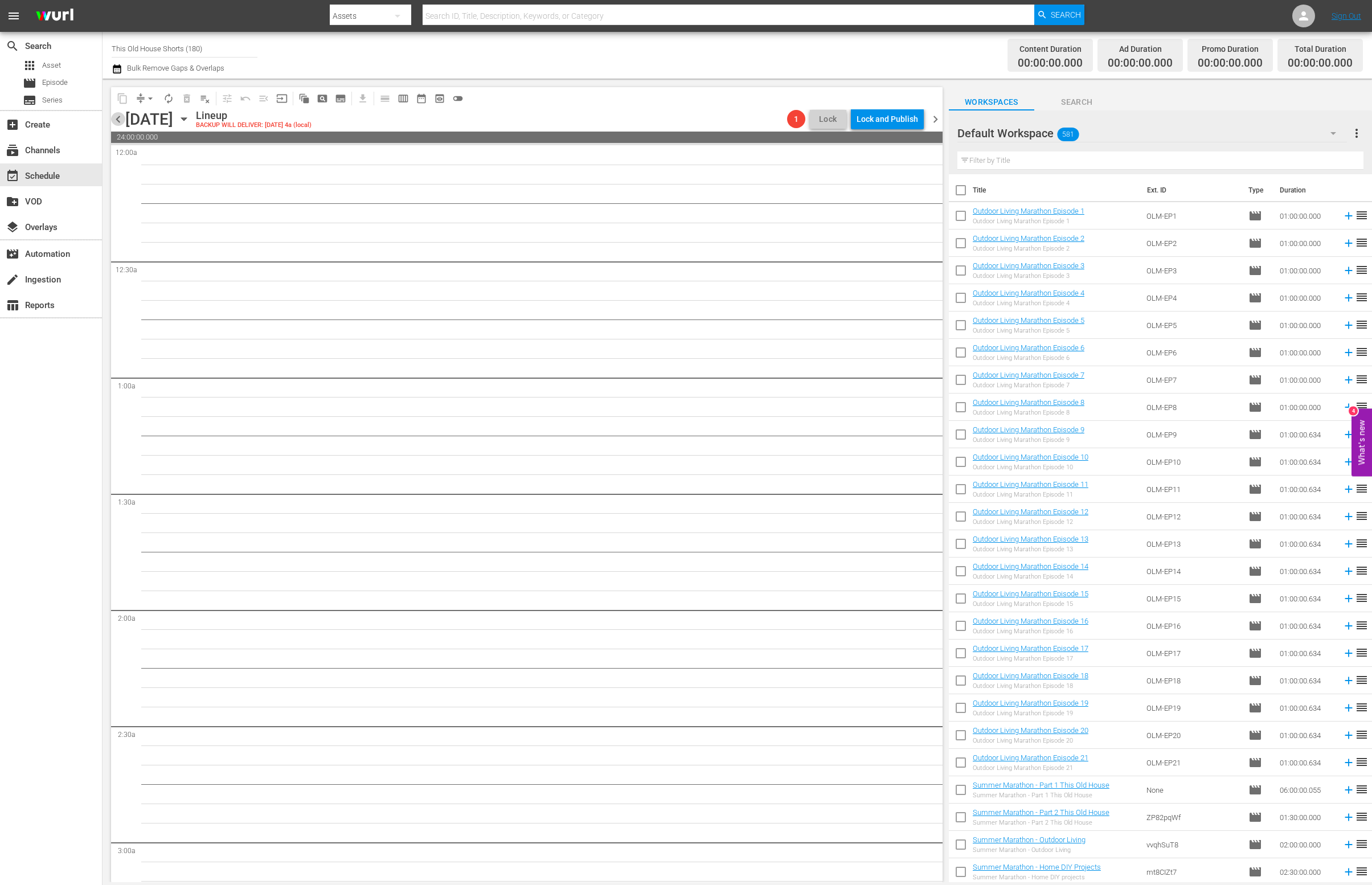
click at [121, 121] on span "chevron_left" at bounding box center [118, 119] width 14 height 14
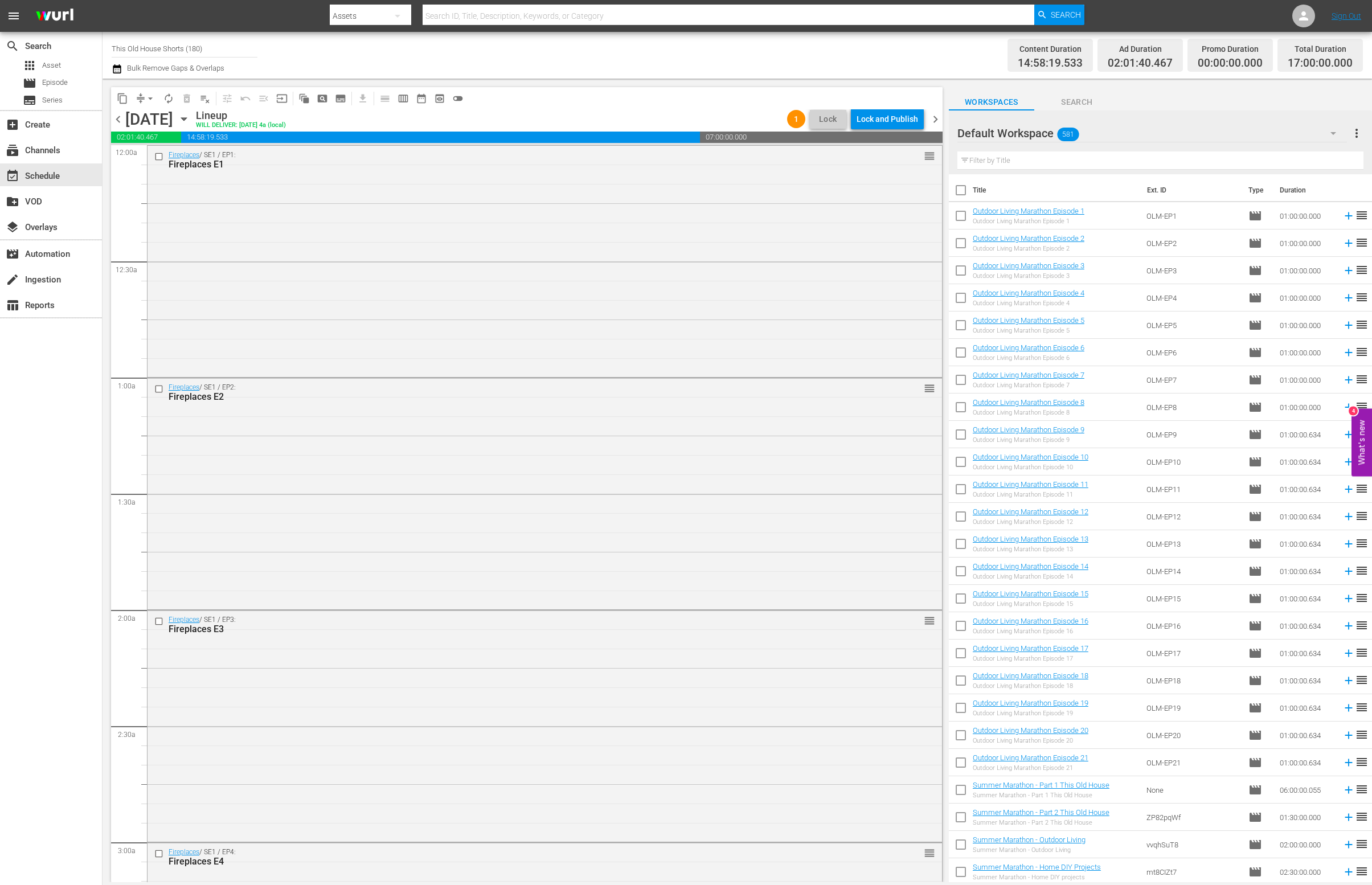
click at [1105, 133] on div "Default Workspace 581" at bounding box center [1152, 133] width 389 height 32
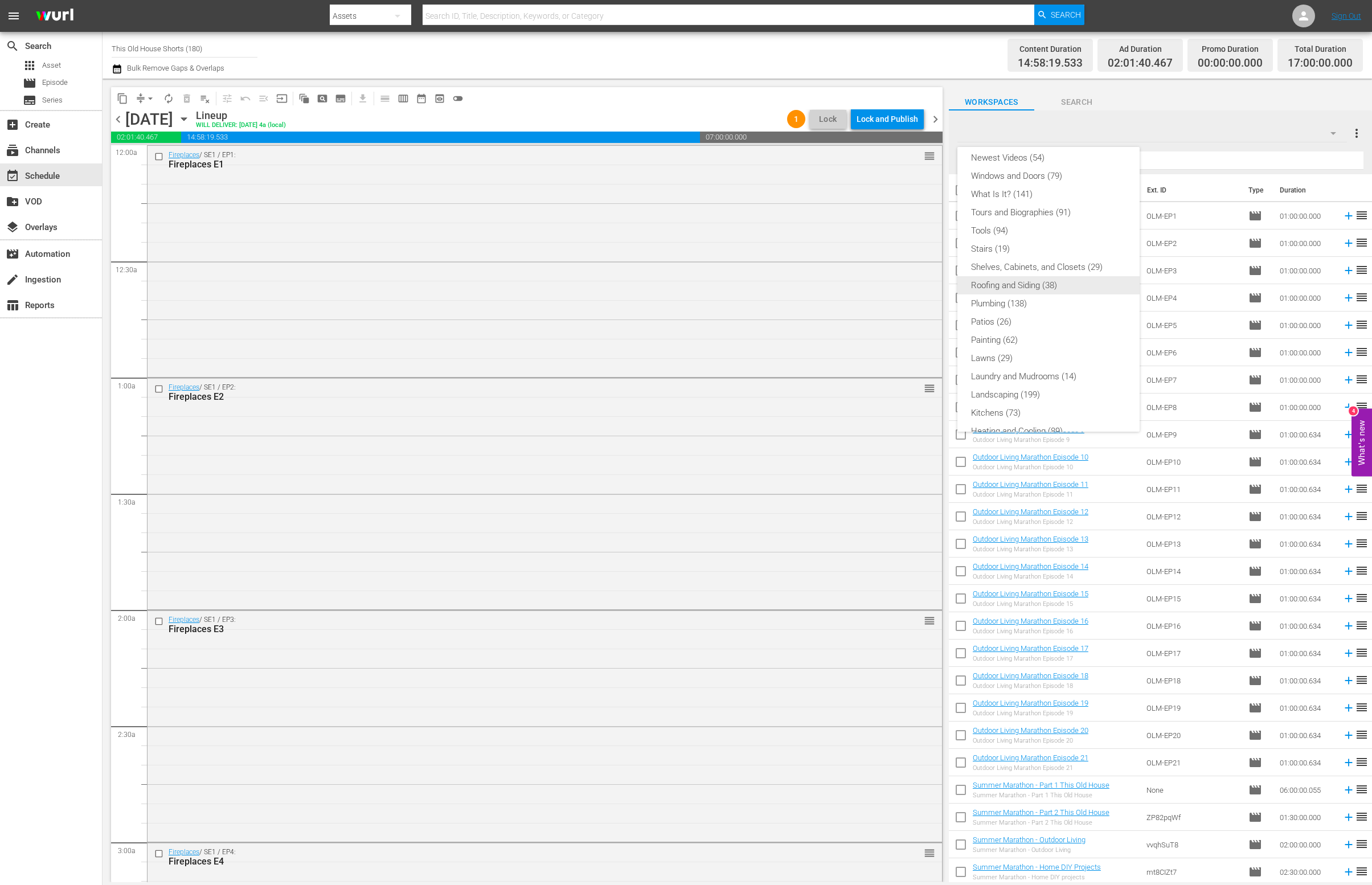
scroll to position [225, 0]
click at [1007, 327] on div "Shorts Episodes (78)" at bounding box center [1049, 323] width 155 height 18
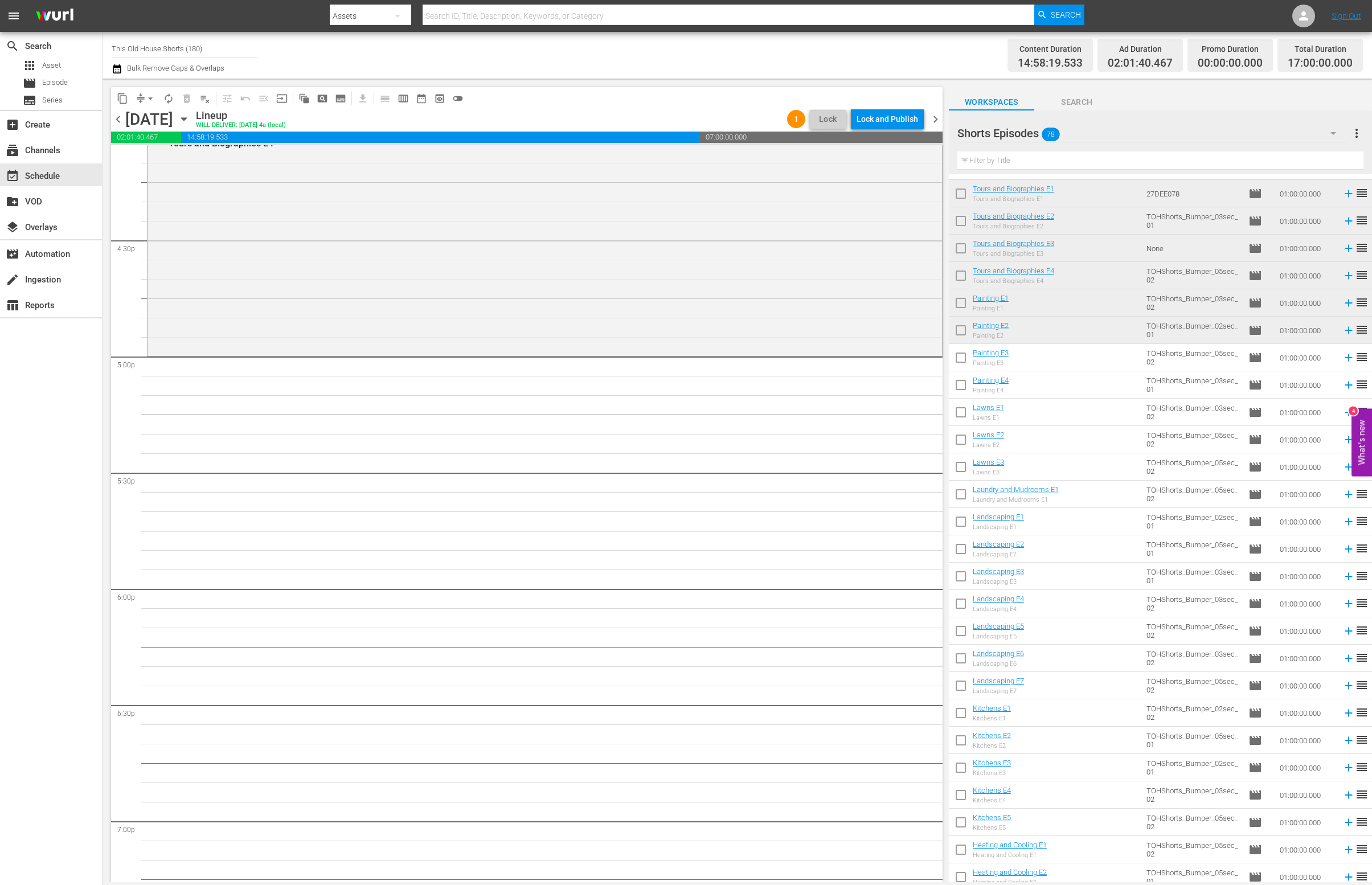
scroll to position [0, 0]
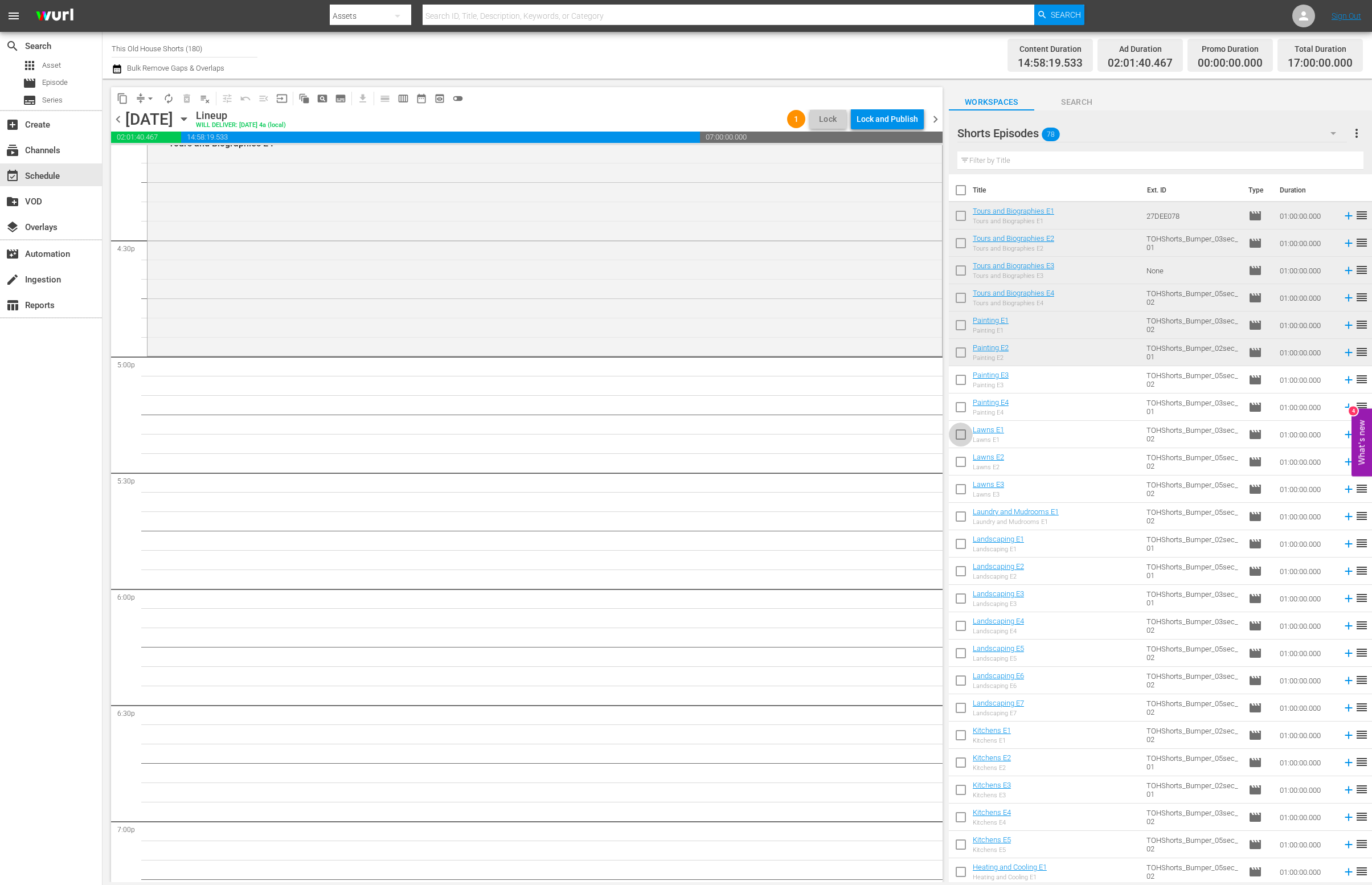
click at [955, 433] on input "checkbox" at bounding box center [961, 437] width 24 height 24
checkbox input "true"
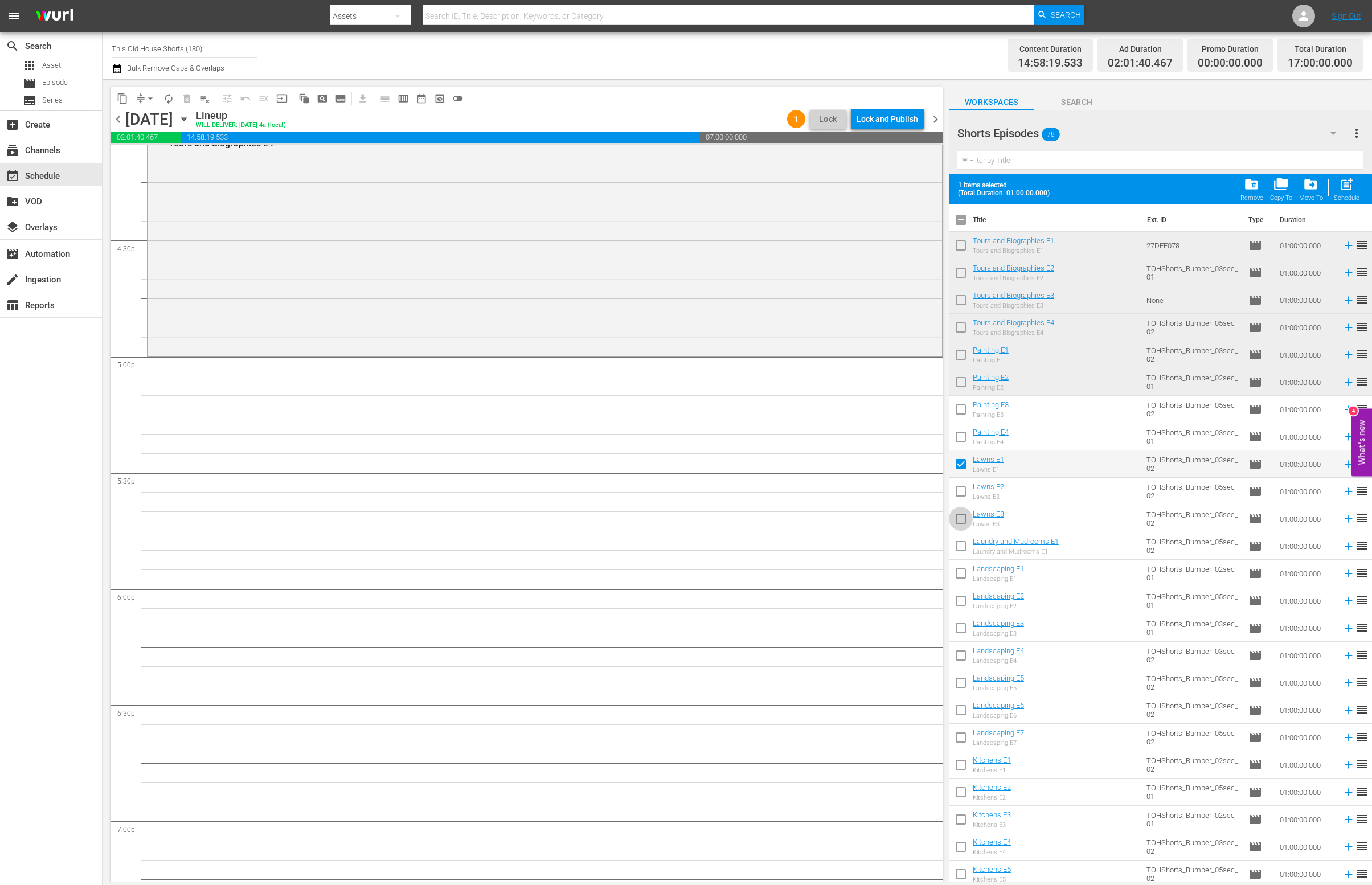
click at [963, 532] on input "checkbox" at bounding box center [961, 520] width 24 height 24
checkbox input "true"
click at [959, 497] on input "checkbox" at bounding box center [961, 493] width 24 height 24
checkbox input "true"
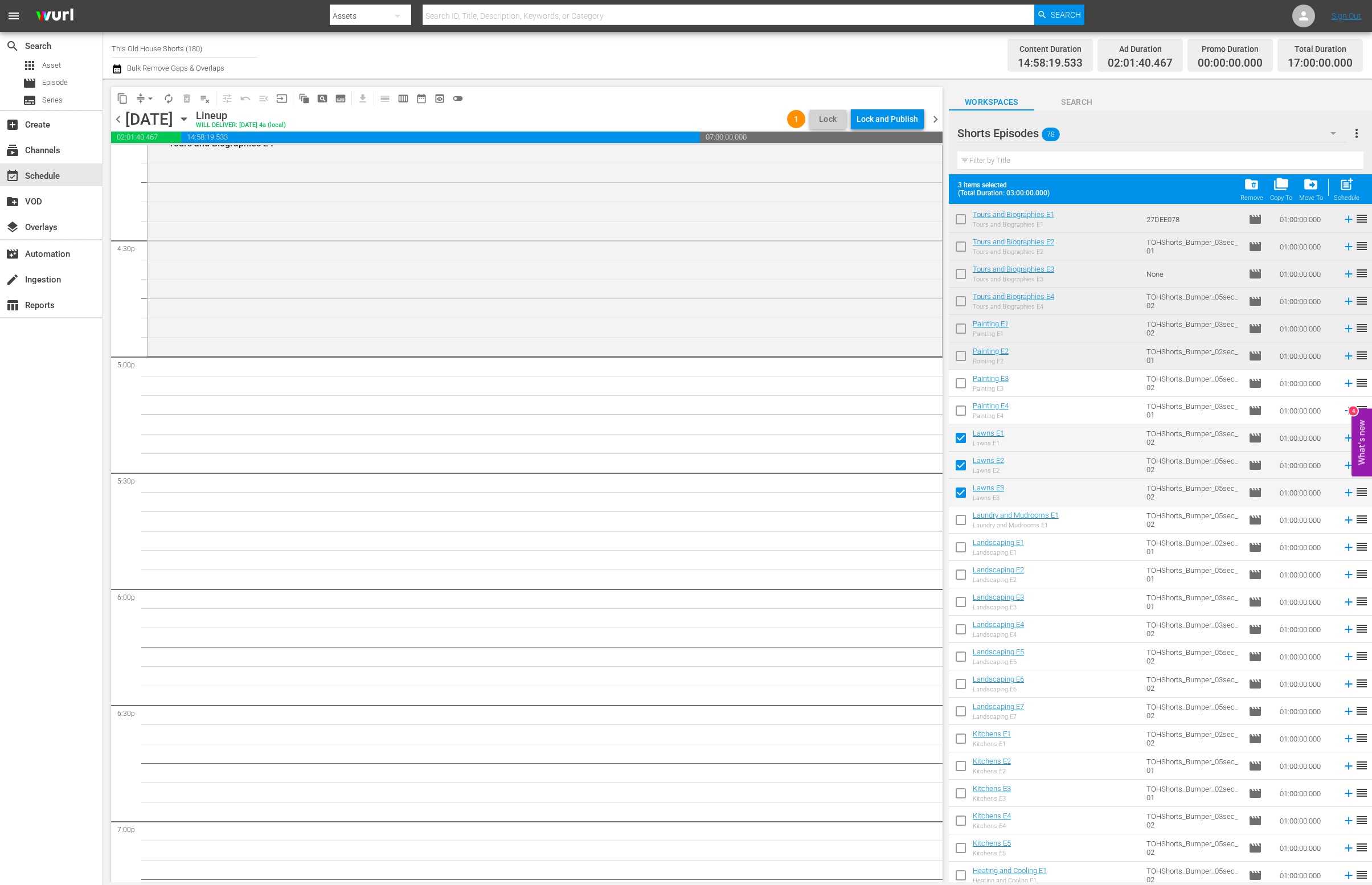
scroll to position [33, 0]
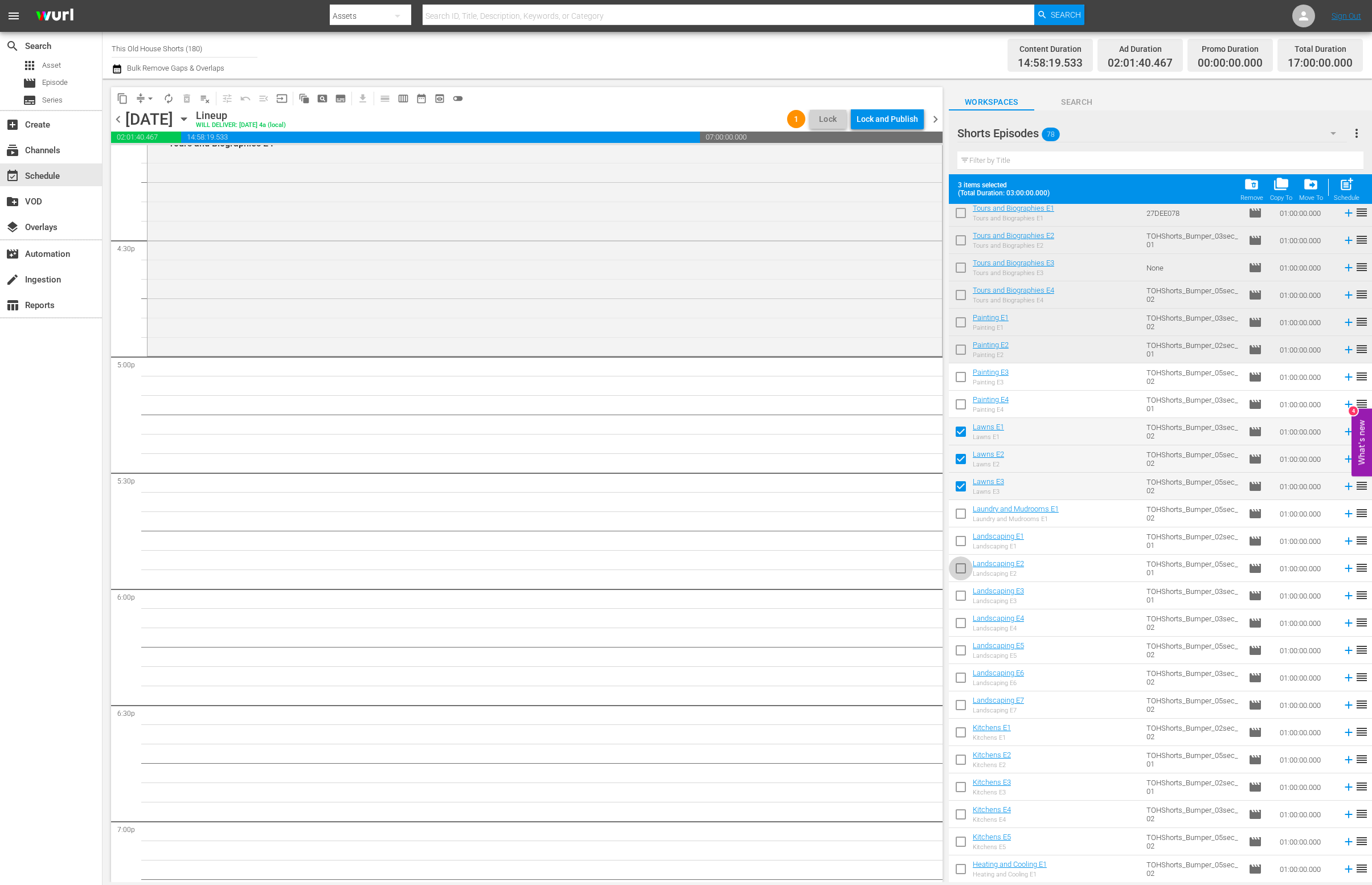
click at [962, 573] on input "checkbox" at bounding box center [961, 571] width 24 height 24
checkbox input "true"
click at [961, 598] on input "checkbox" at bounding box center [961, 598] width 24 height 24
checkbox input "true"
click at [959, 624] on input "checkbox" at bounding box center [961, 625] width 24 height 24
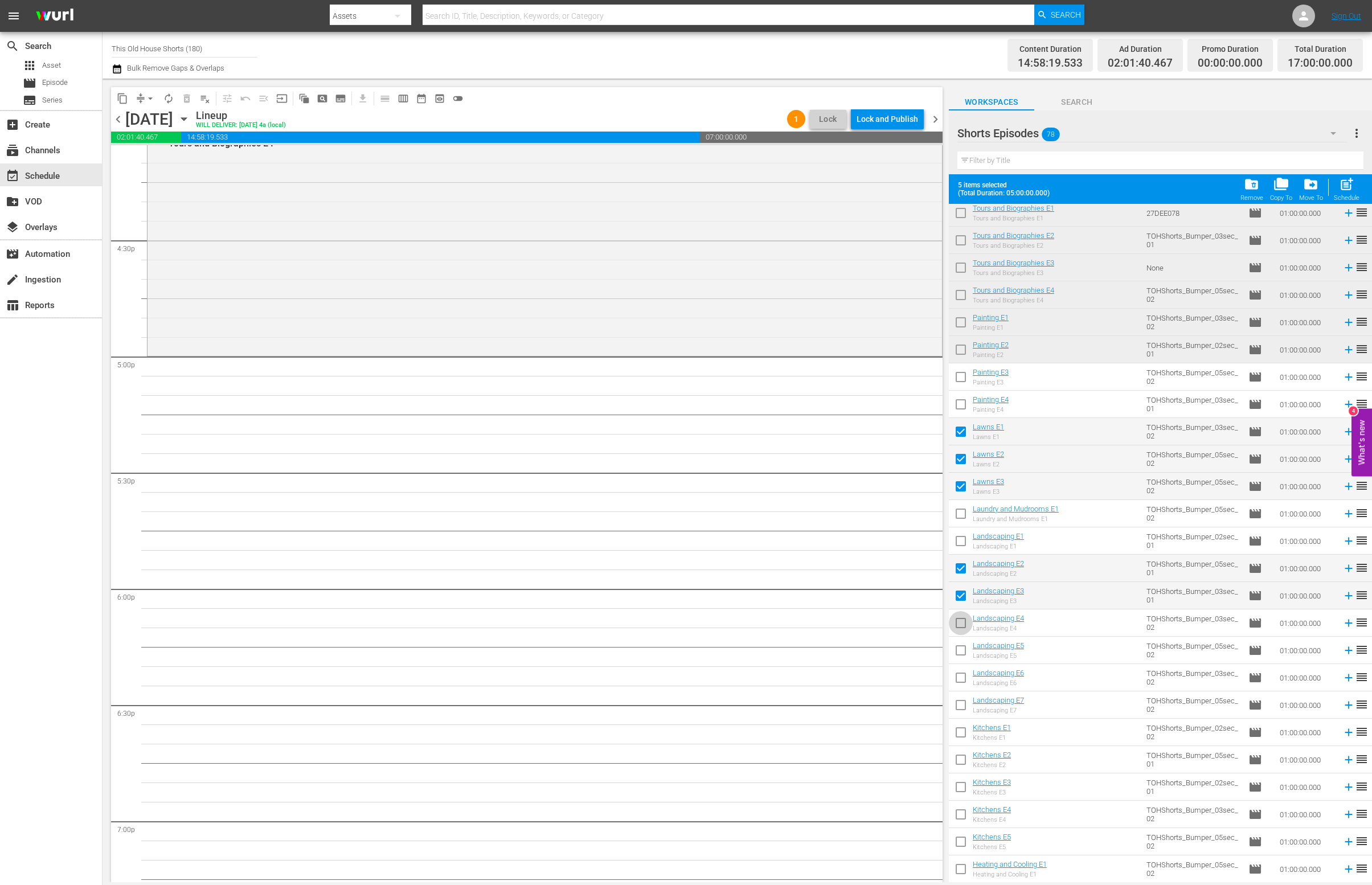
checkbox input "true"
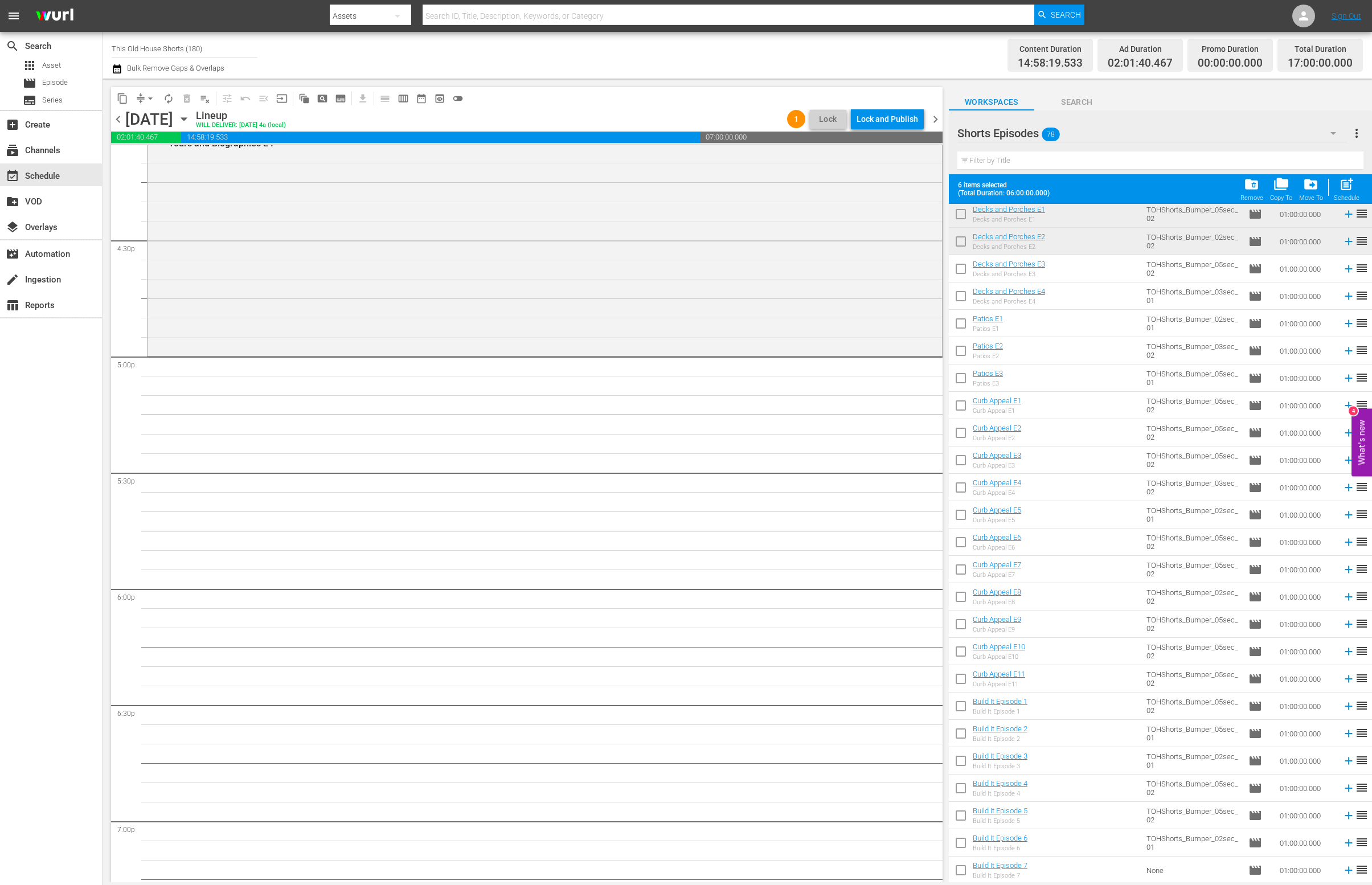
scroll to position [1151, 0]
click at [962, 347] on input "checkbox" at bounding box center [961, 354] width 24 height 24
checkbox input "true"
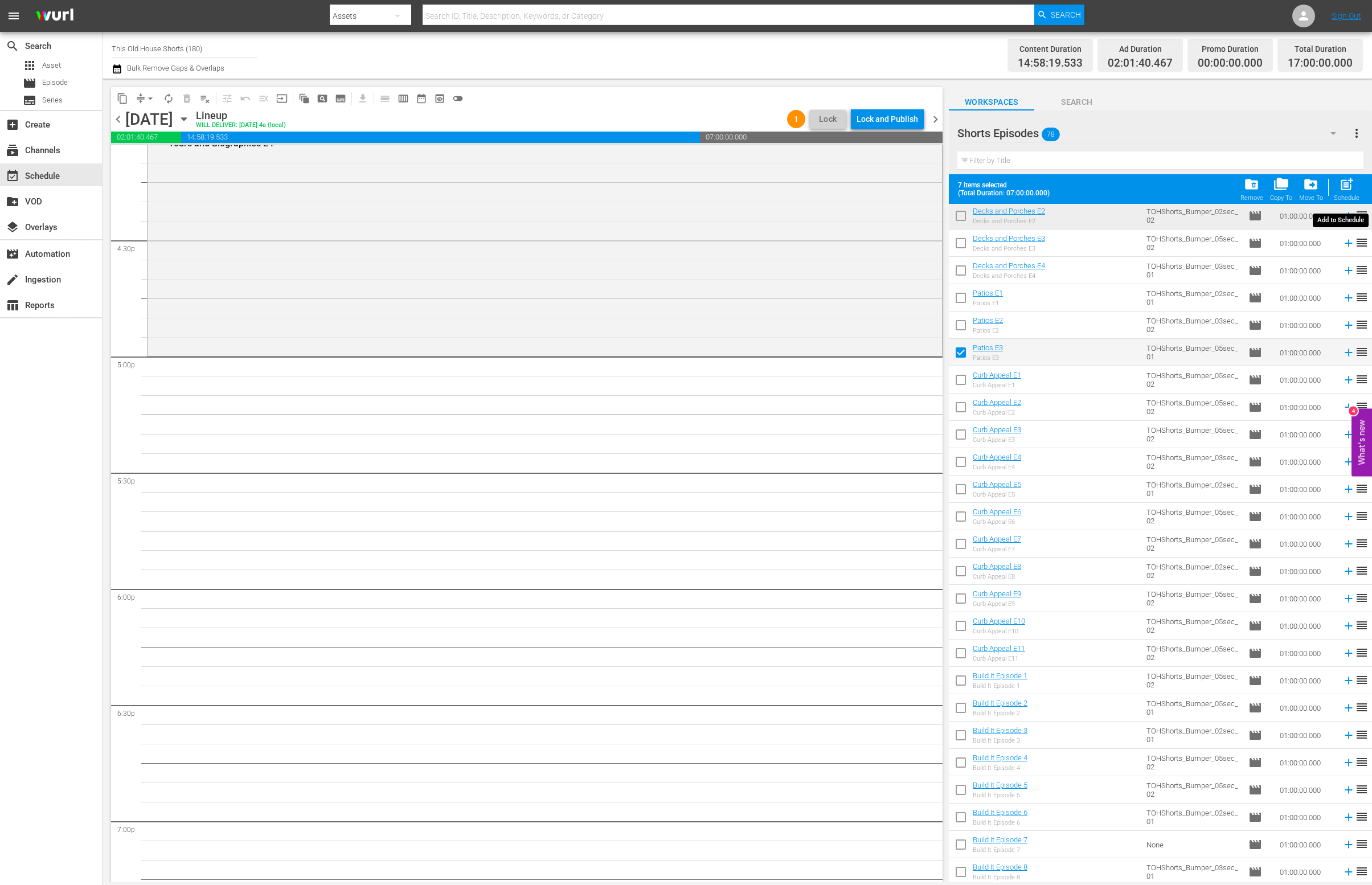
click at [1343, 185] on span "post_add" at bounding box center [1346, 184] width 15 height 15
checkbox input "false"
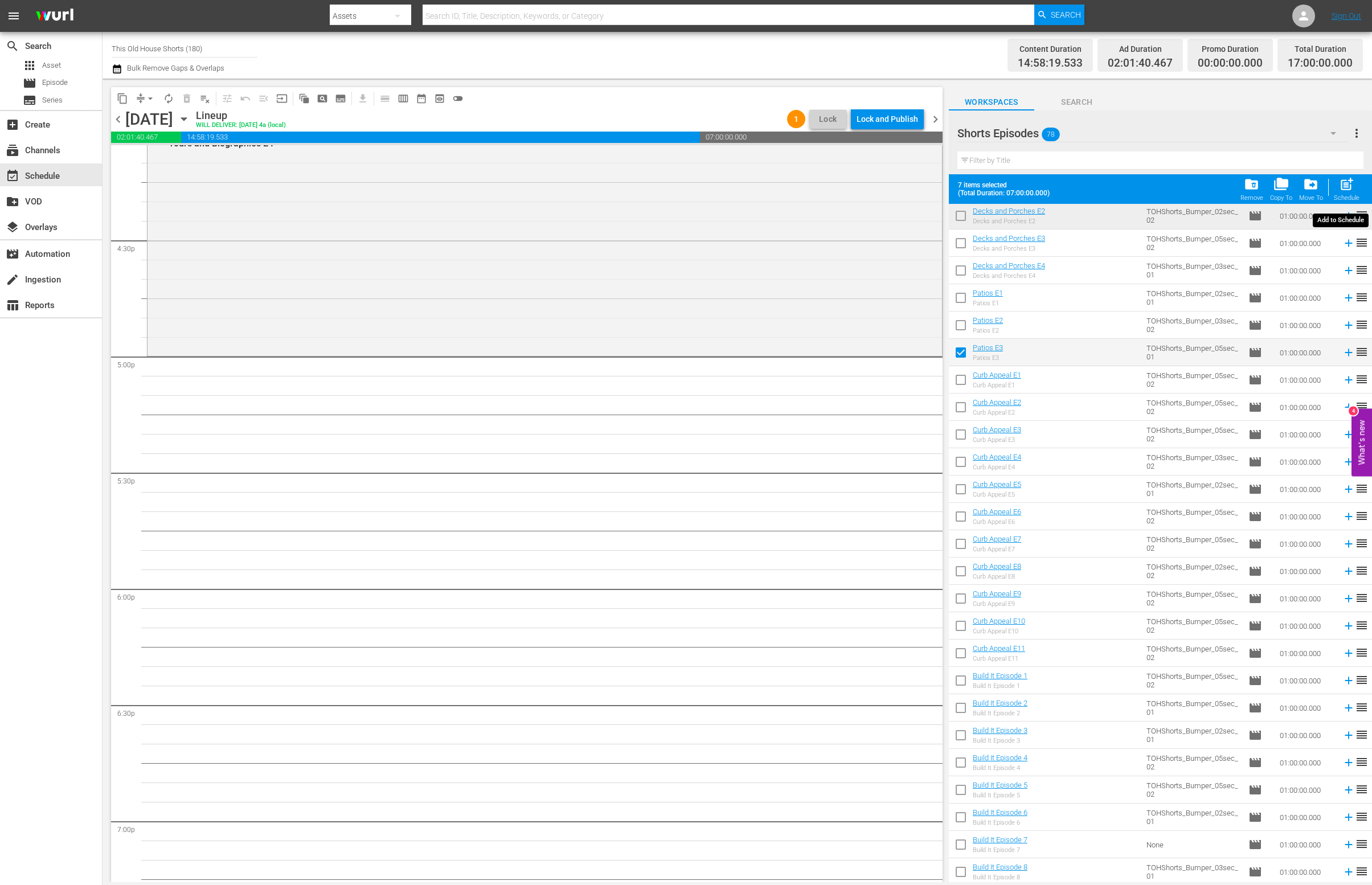
checkbox input "false"
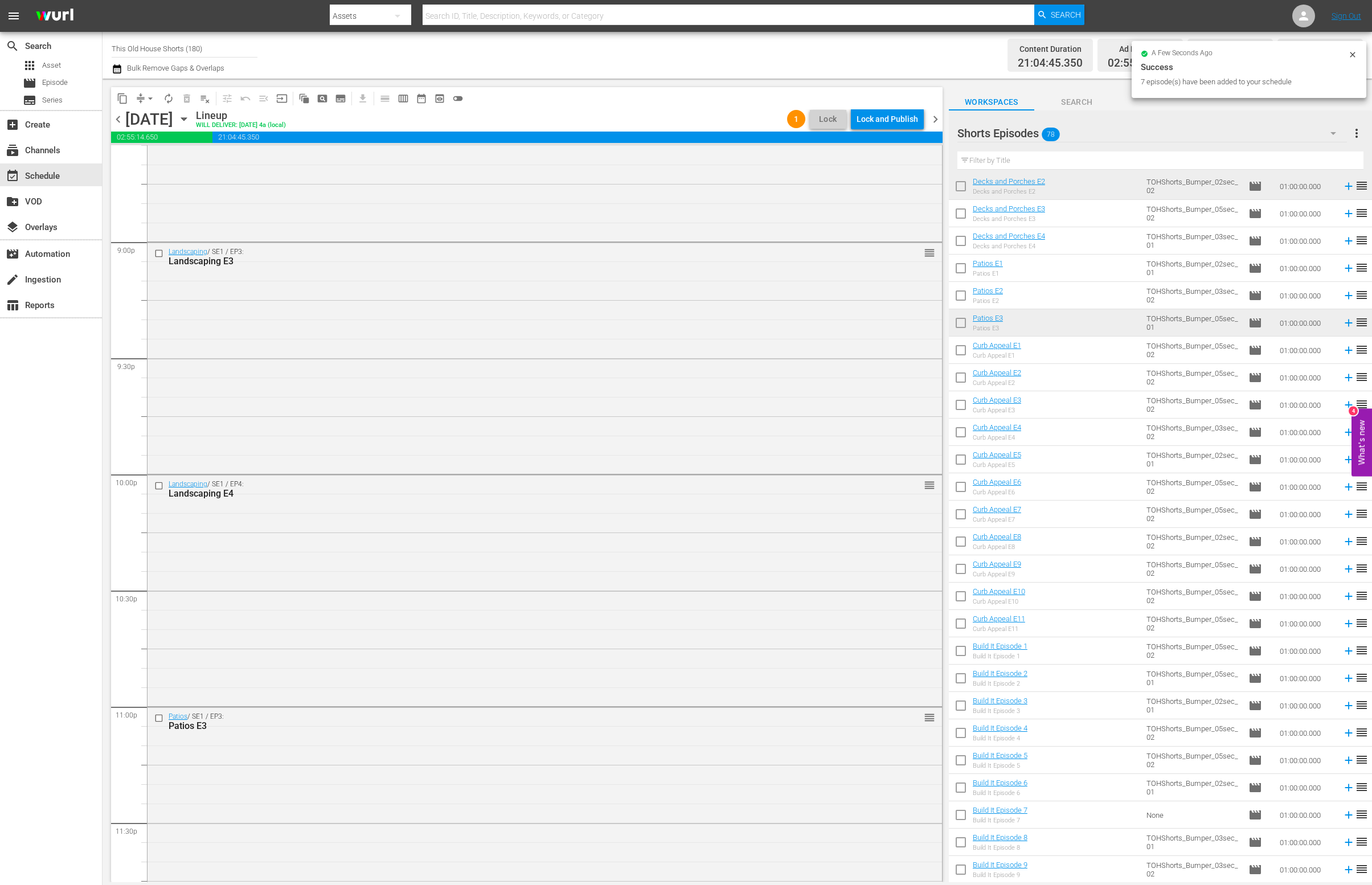
scroll to position [4840, 0]
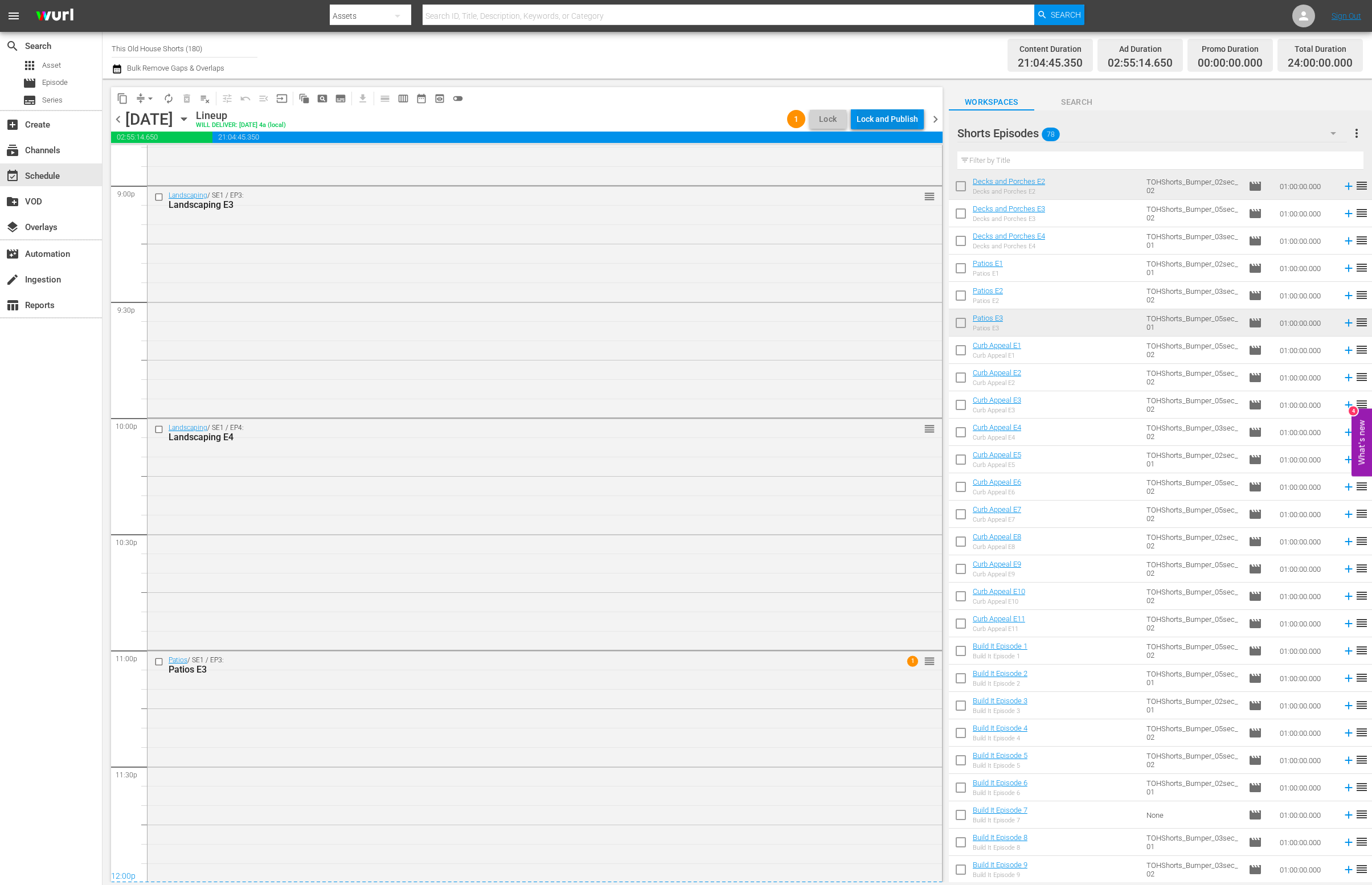
click at [889, 119] on div "Lock and Publish" at bounding box center [888, 119] width 62 height 20
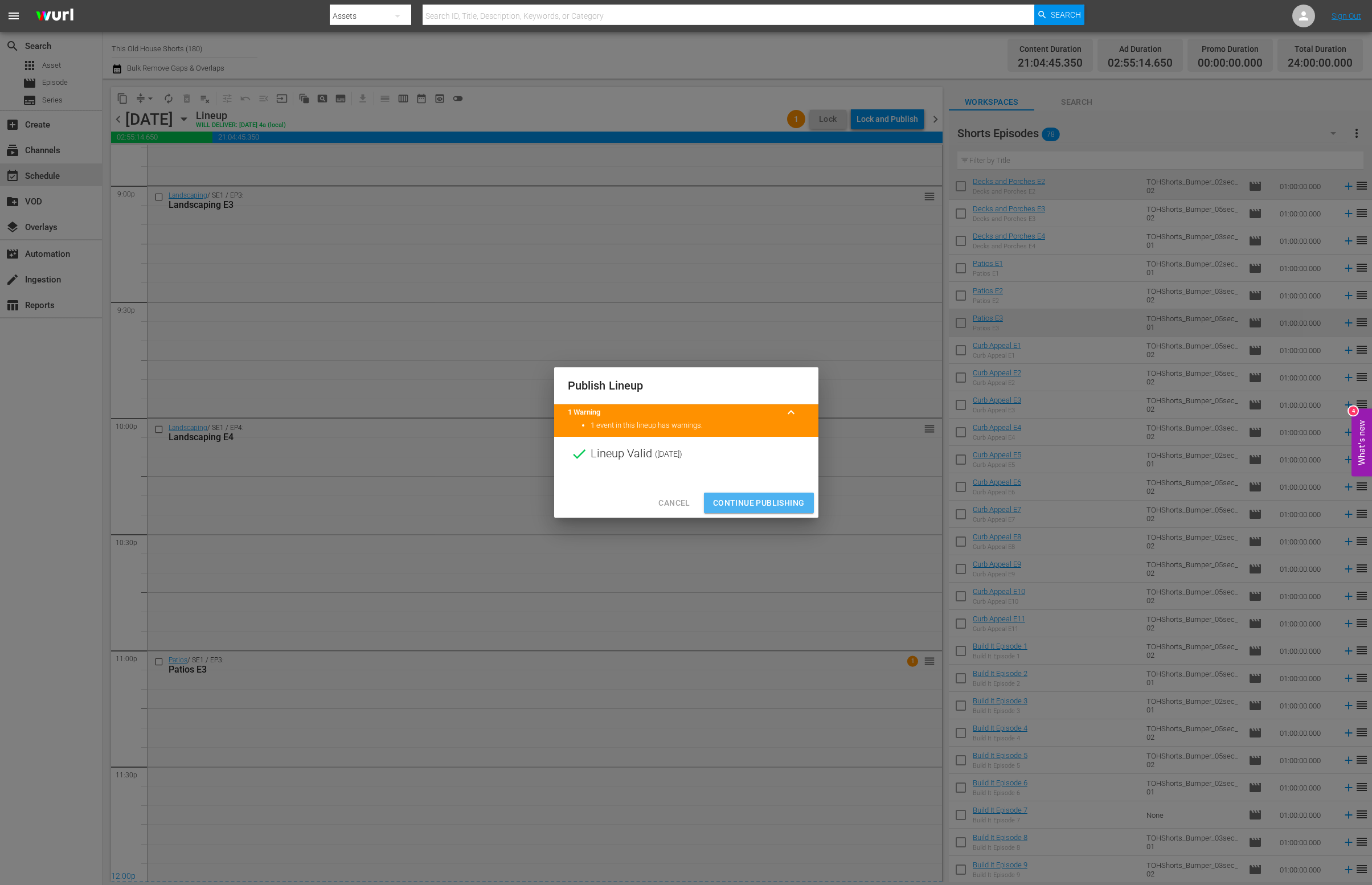
click at [788, 503] on span "Continue Publishing" at bounding box center [759, 503] width 92 height 14
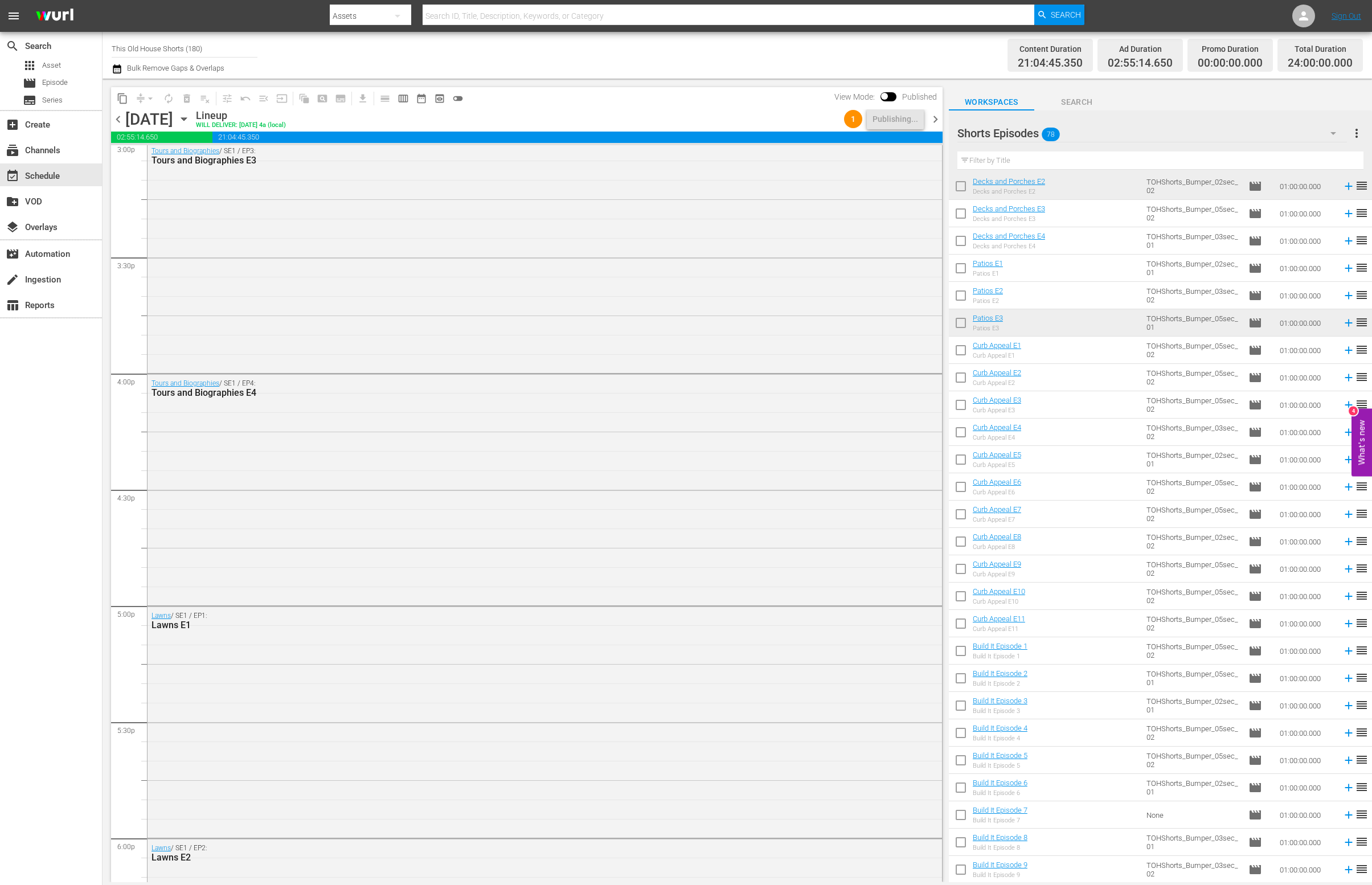
scroll to position [3374, 0]
click at [936, 123] on span "chevron_right" at bounding box center [935, 119] width 14 height 14
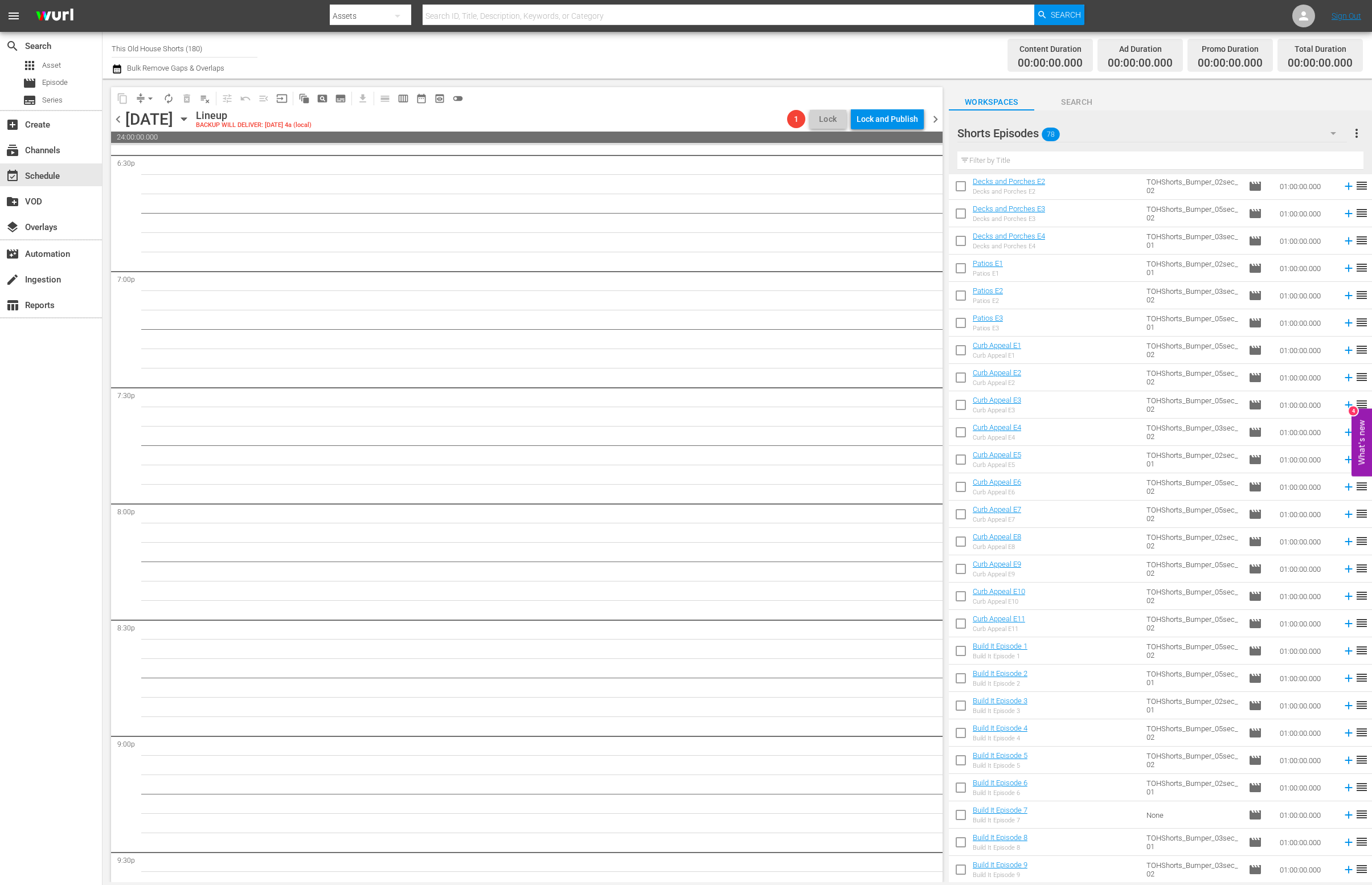
scroll to position [4840, 0]
